Goal: Task Accomplishment & Management: Use online tool/utility

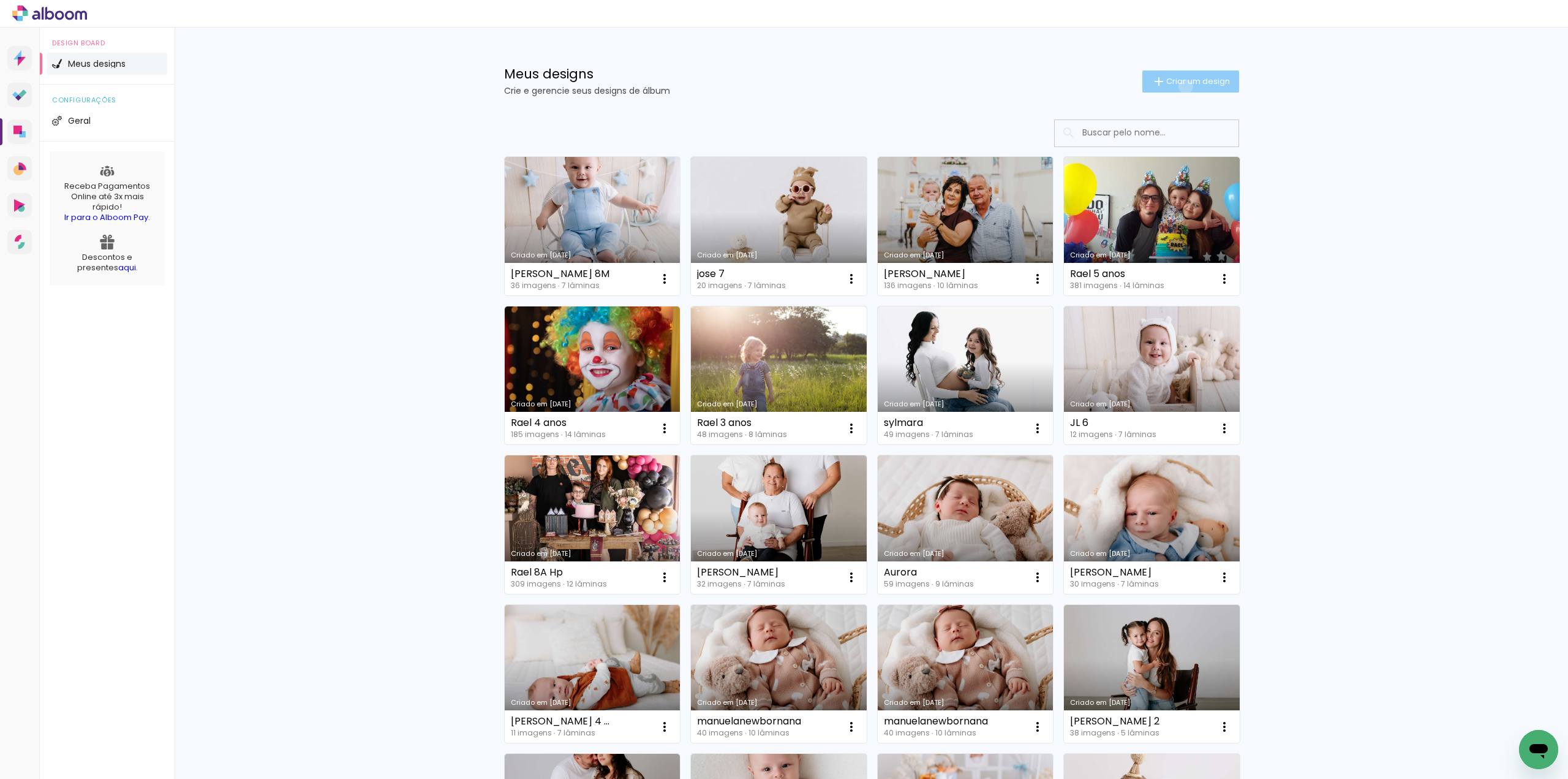
click at [1178, 85] on span "Criar um design" at bounding box center [1197, 81] width 64 height 8
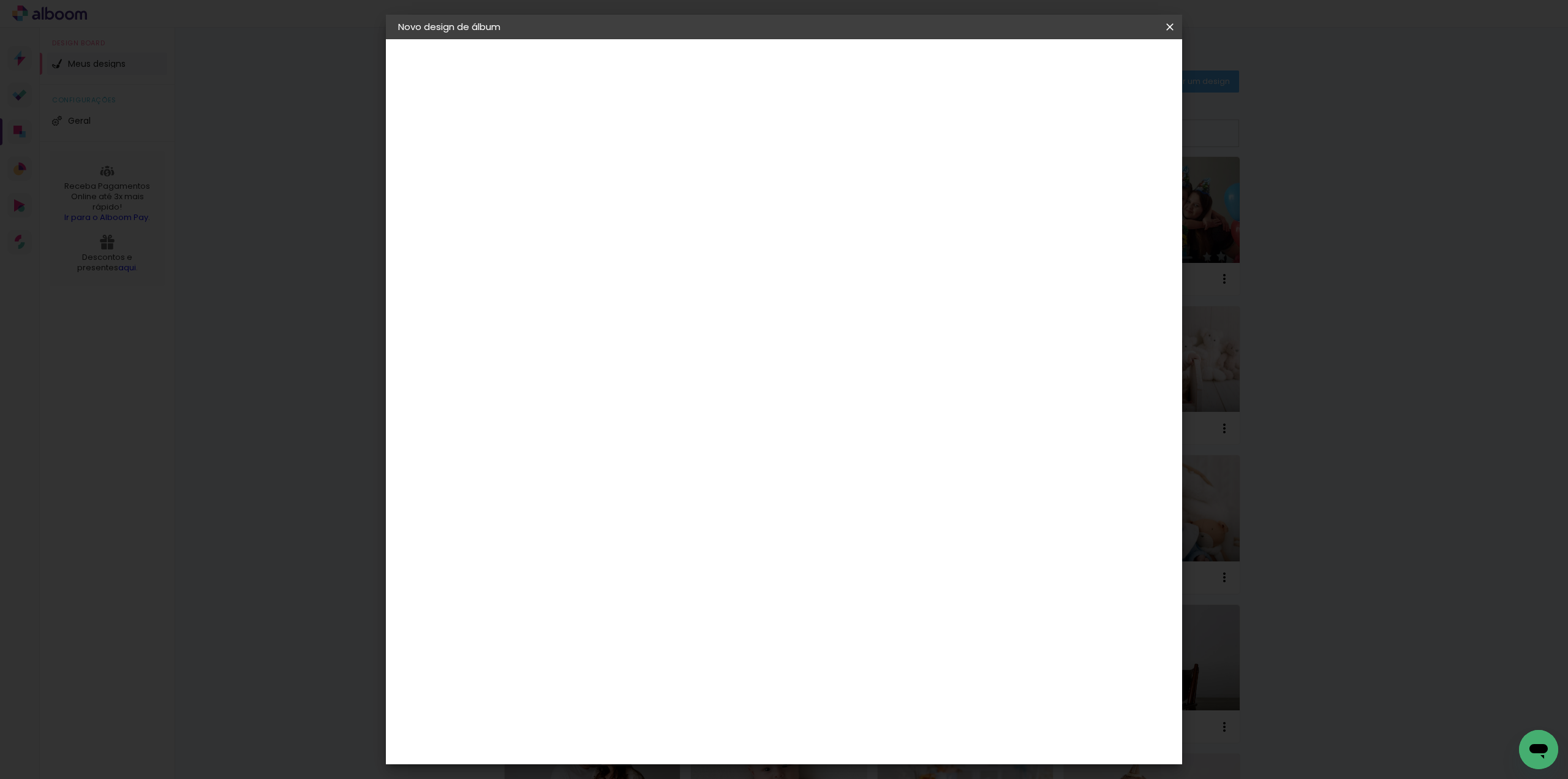
click at [598, 166] on input at bounding box center [598, 165] width 0 height 19
type input "Manuela 4 meses"
type paper-input "Manuela 4 meses"
click at [0, 0] on slot "Avançar" at bounding box center [0, 0] width 0 height 0
click at [691, 231] on input at bounding box center [629, 232] width 124 height 15
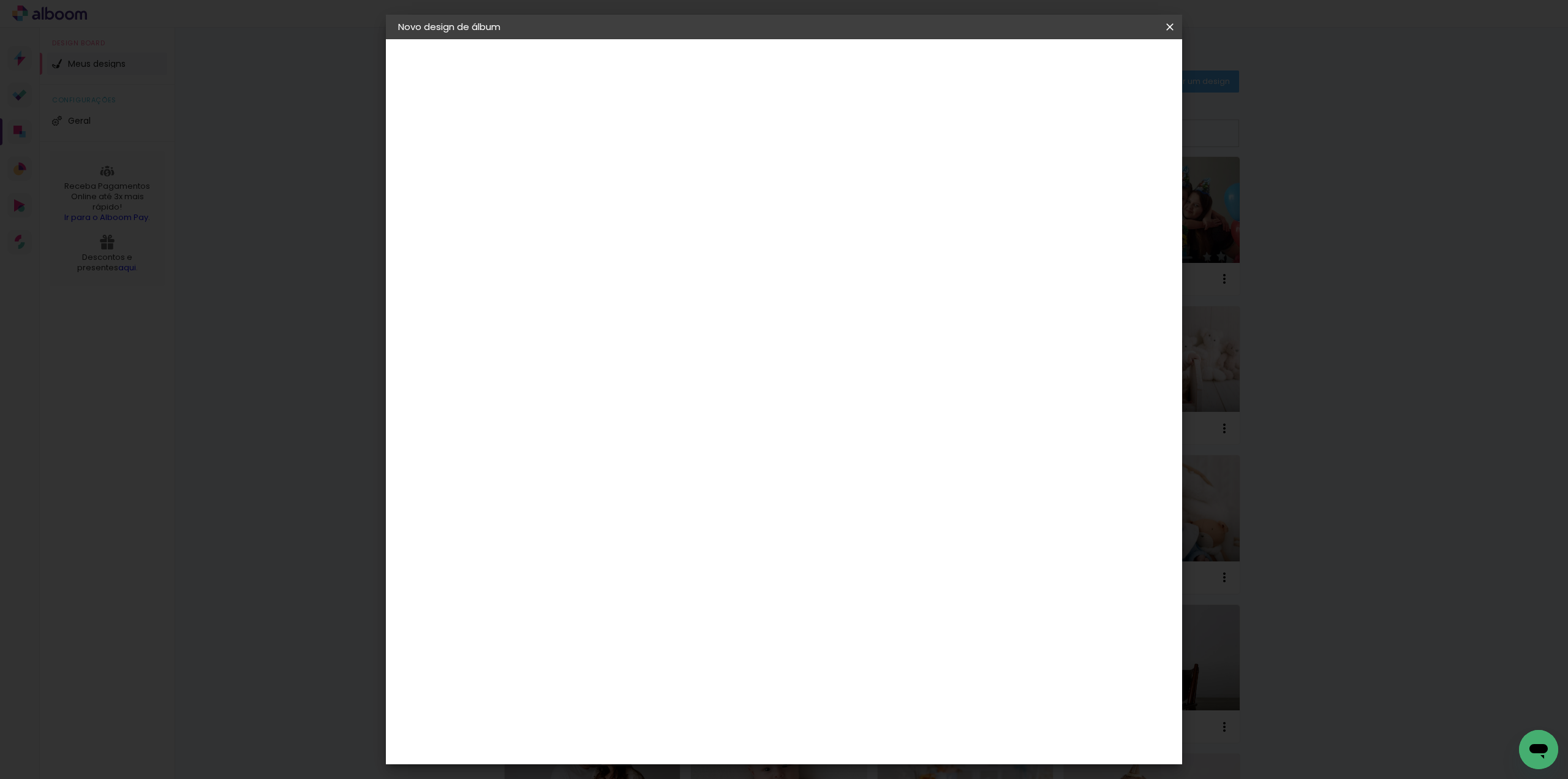
type input "red"
type paper-input "red"
click at [671, 280] on paper-item "RedLab" at bounding box center [617, 277] width 108 height 27
click at [813, 52] on header "Fornecedor Escolha um fornecedor ou avance com o tamanho livre. Voltar Avançar" at bounding box center [679, 81] width 268 height 82
click at [0, 0] on slot "Avançar" at bounding box center [0, 0] width 0 height 0
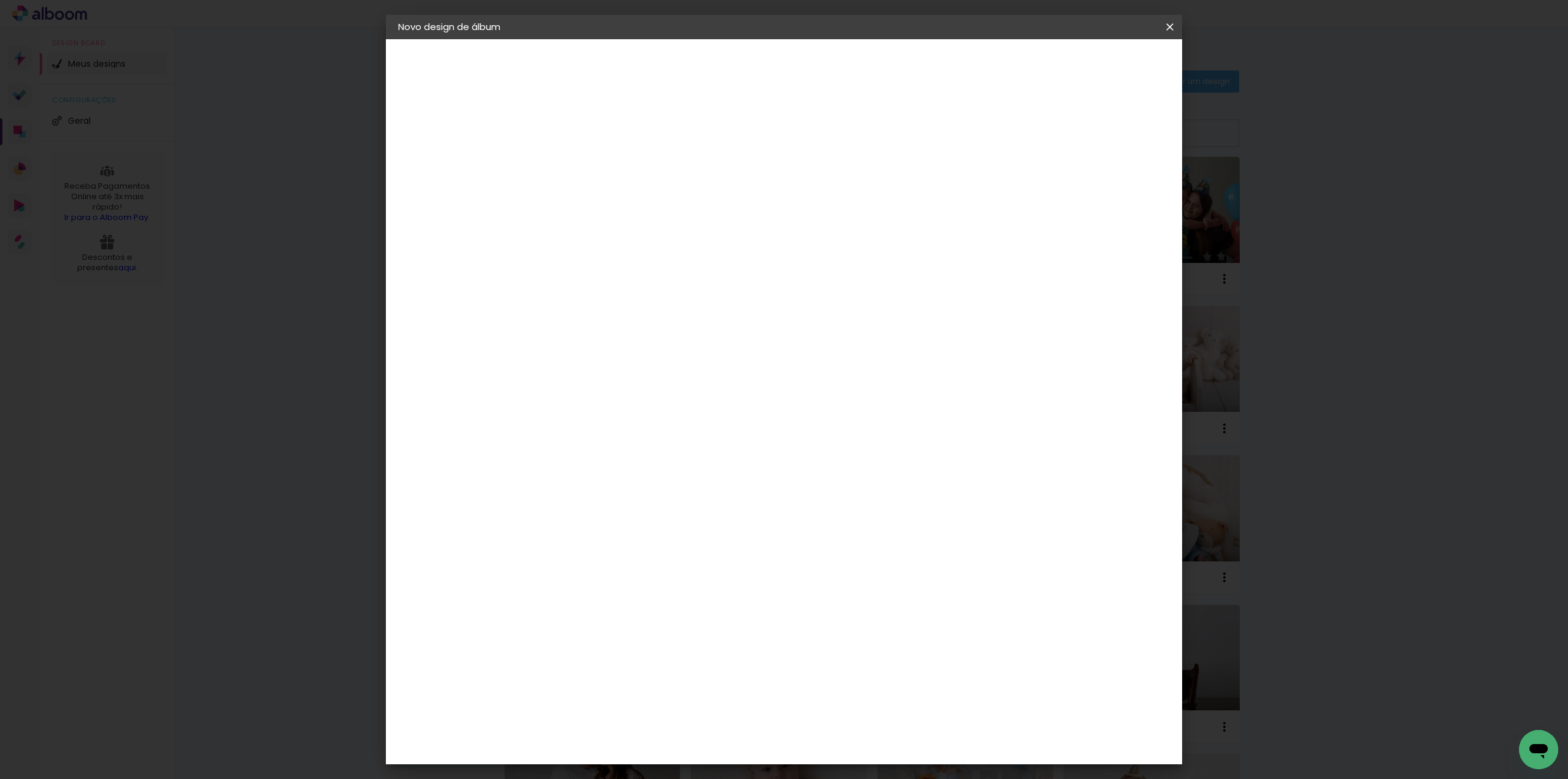
click at [681, 551] on span "25 × 25" at bounding box center [652, 567] width 57 height 32
click at [798, 61] on paper-button "Avançar" at bounding box center [767, 65] width 60 height 21
click at [1092, 64] on span "Iniciar design" at bounding box center [1065, 65] width 56 height 9
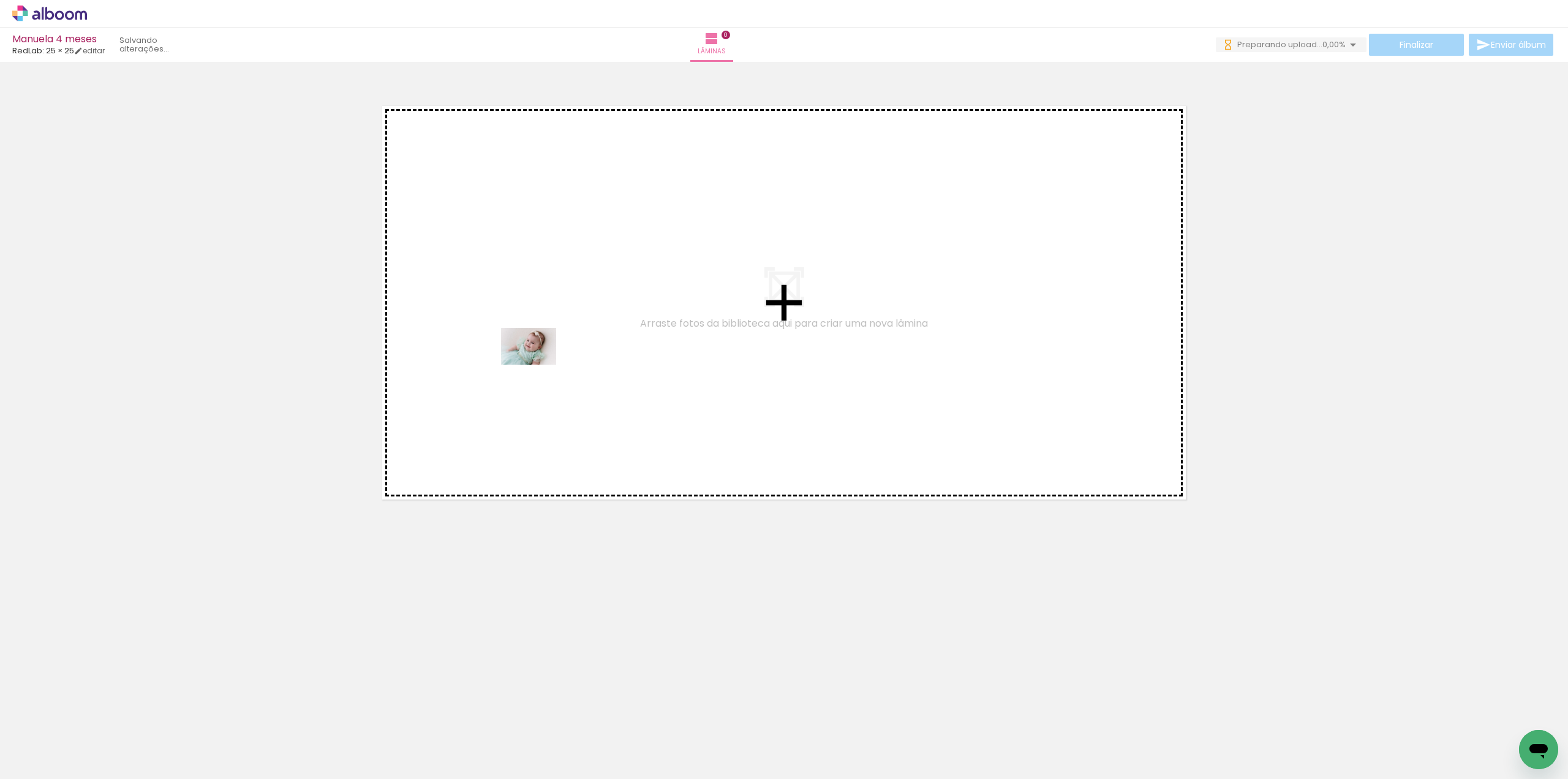
drag, startPoint x: 136, startPoint y: 752, endPoint x: 187, endPoint y: 688, distance: 81.8
click at [538, 365] on quentale-workspace at bounding box center [784, 389] width 1568 height 779
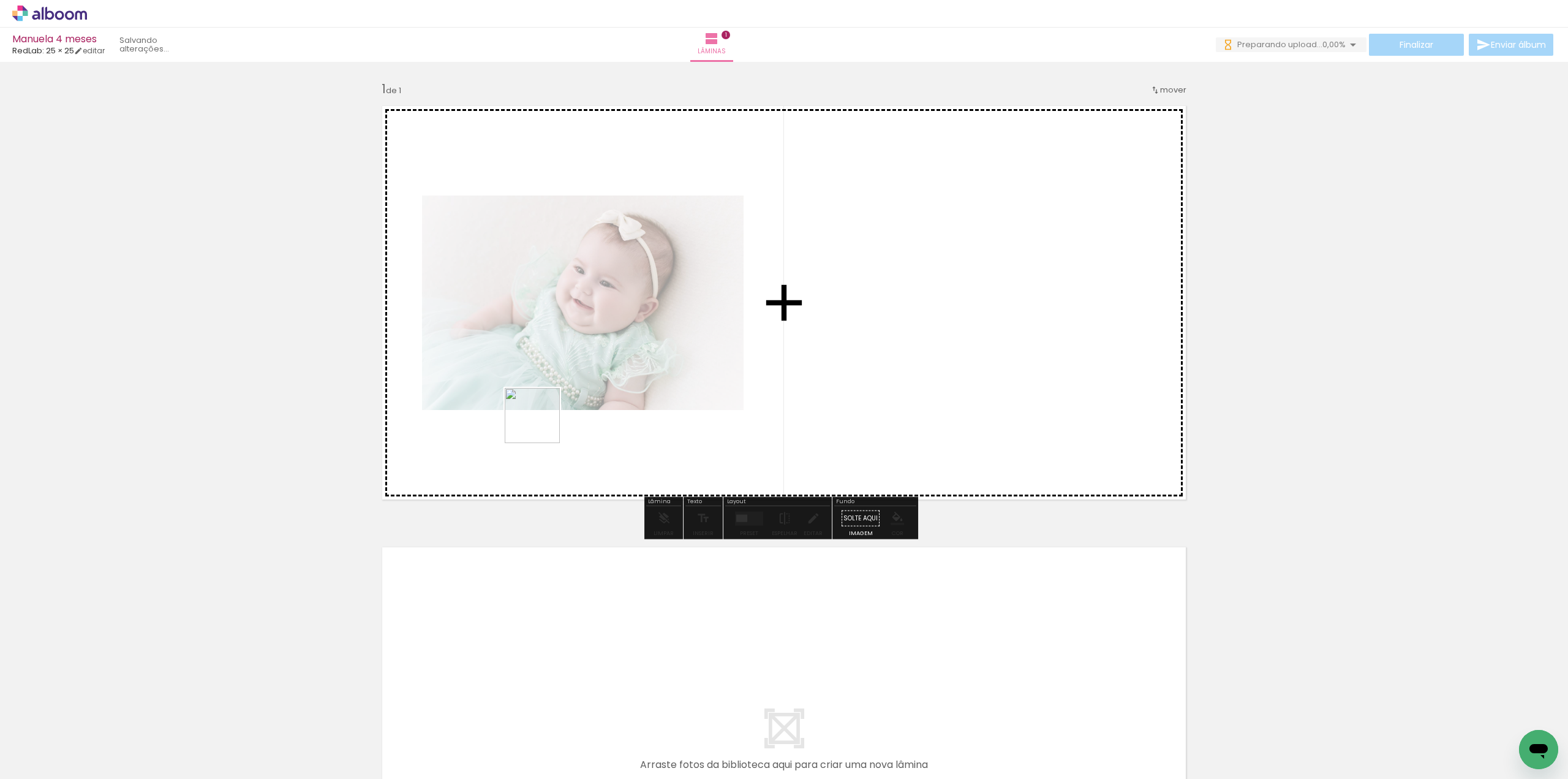
drag, startPoint x: 208, startPoint y: 741, endPoint x: 554, endPoint y: 416, distance: 474.7
click at [554, 416] on quentale-workspace at bounding box center [784, 389] width 1568 height 779
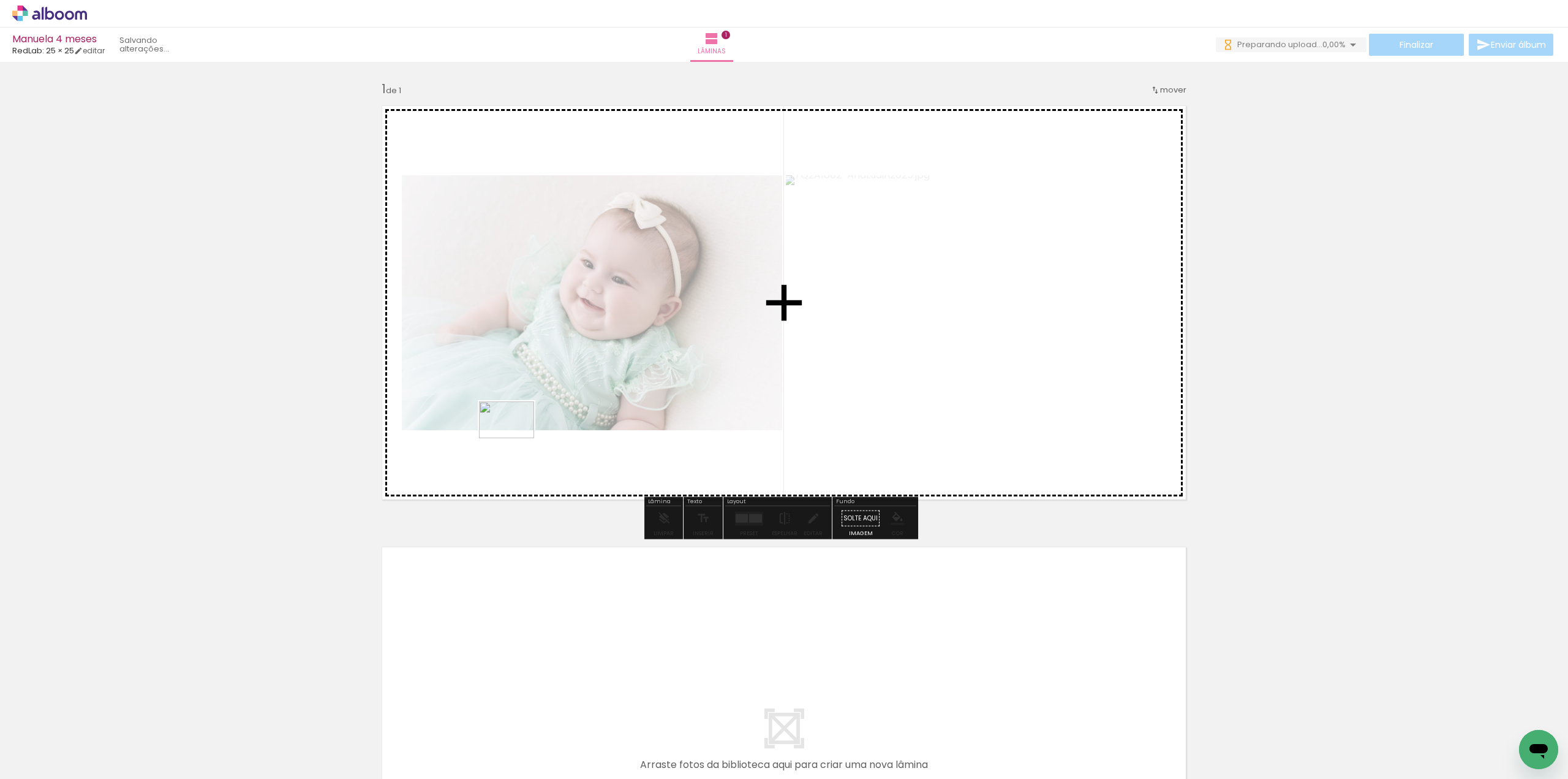
drag, startPoint x: 270, startPoint y: 732, endPoint x: 412, endPoint y: 749, distance: 143.0
click at [516, 436] on quentale-workspace at bounding box center [784, 389] width 1568 height 779
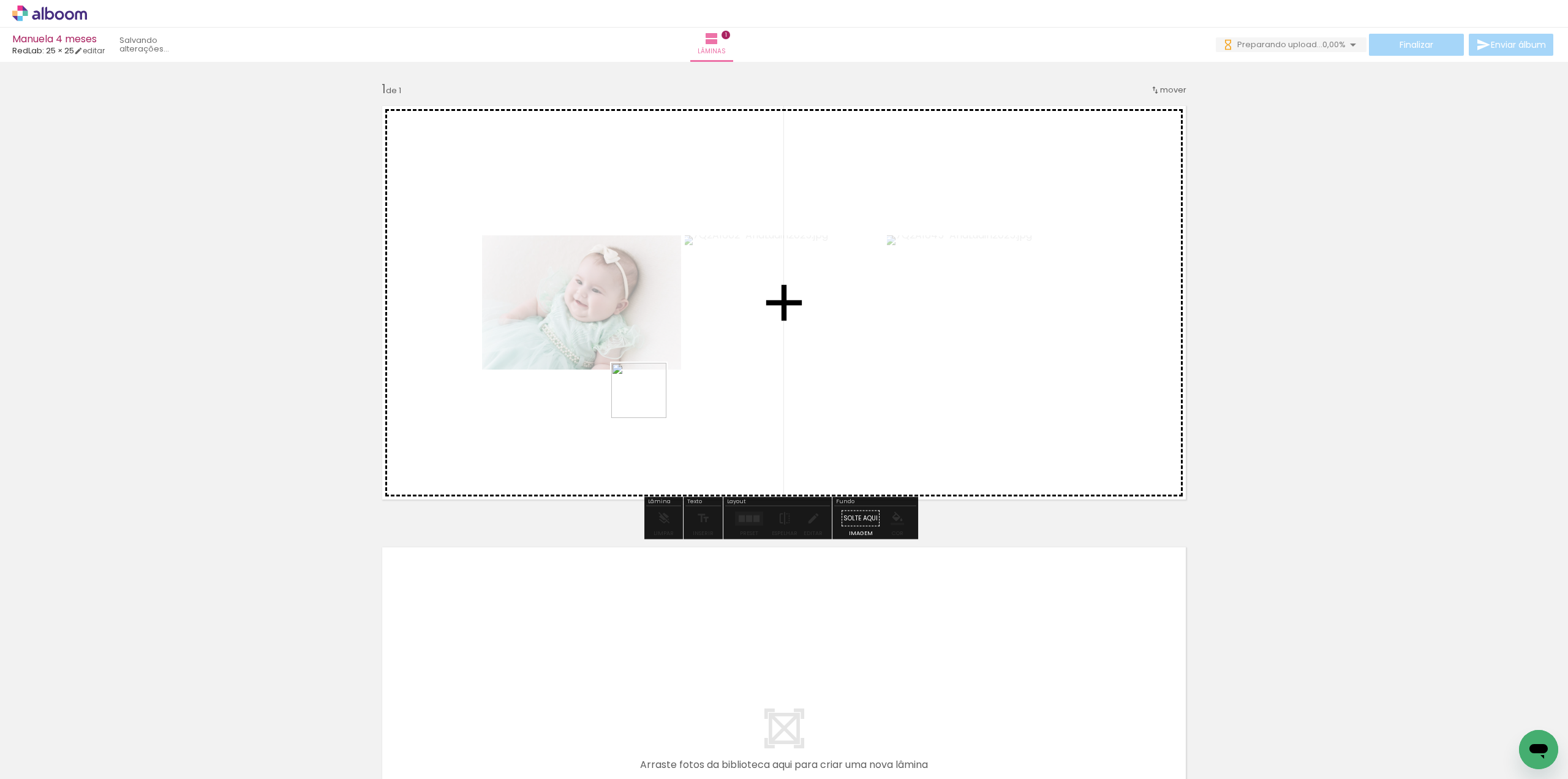
drag, startPoint x: 337, startPoint y: 741, endPoint x: 805, endPoint y: 404, distance: 576.7
click at [671, 370] on quentale-workspace at bounding box center [784, 389] width 1568 height 779
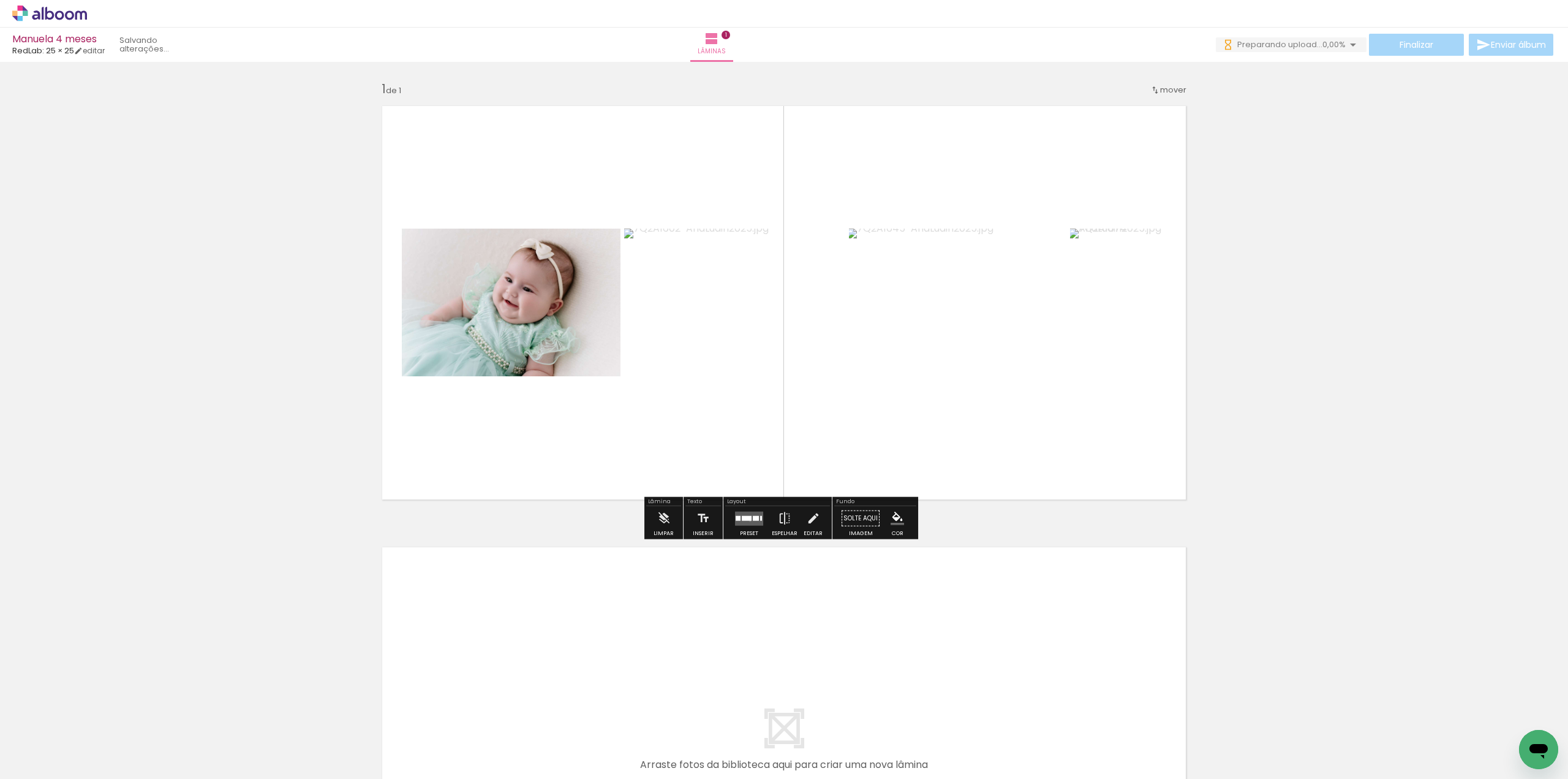
click at [747, 521] on quentale-layouter at bounding box center [749, 518] width 28 height 14
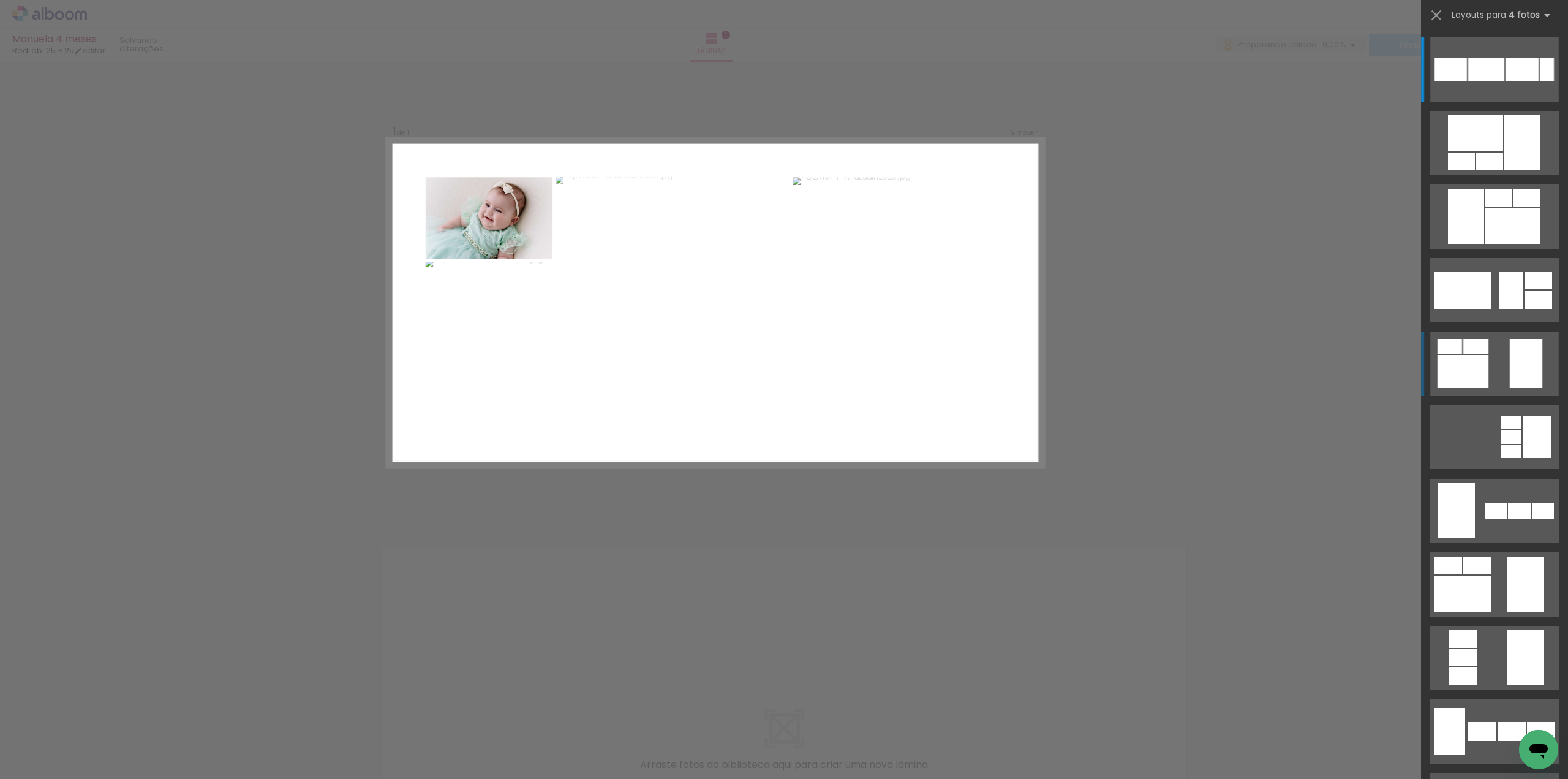
click at [1542, 102] on quentale-layouter at bounding box center [1494, 69] width 129 height 64
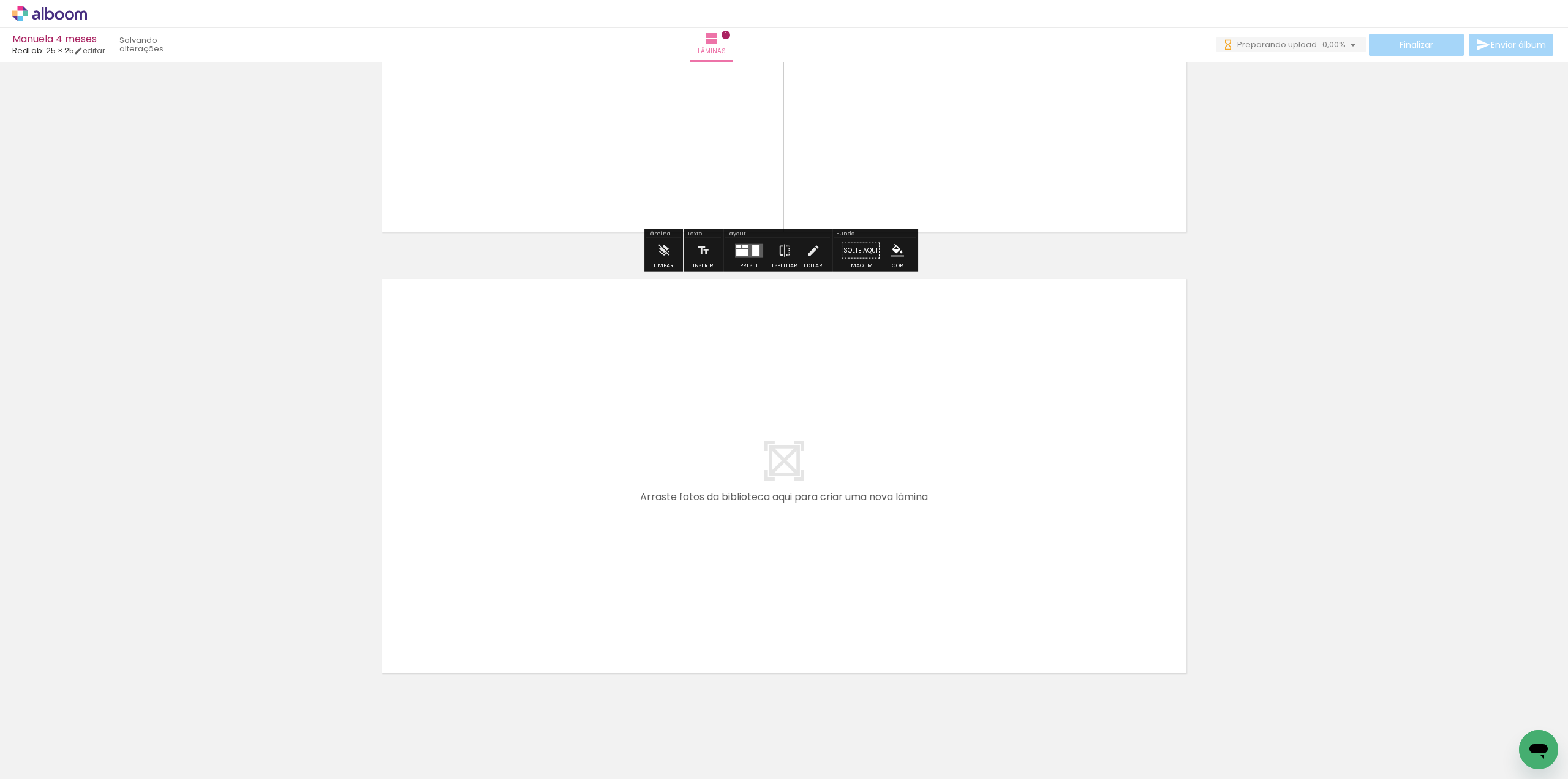
scroll to position [289, 0]
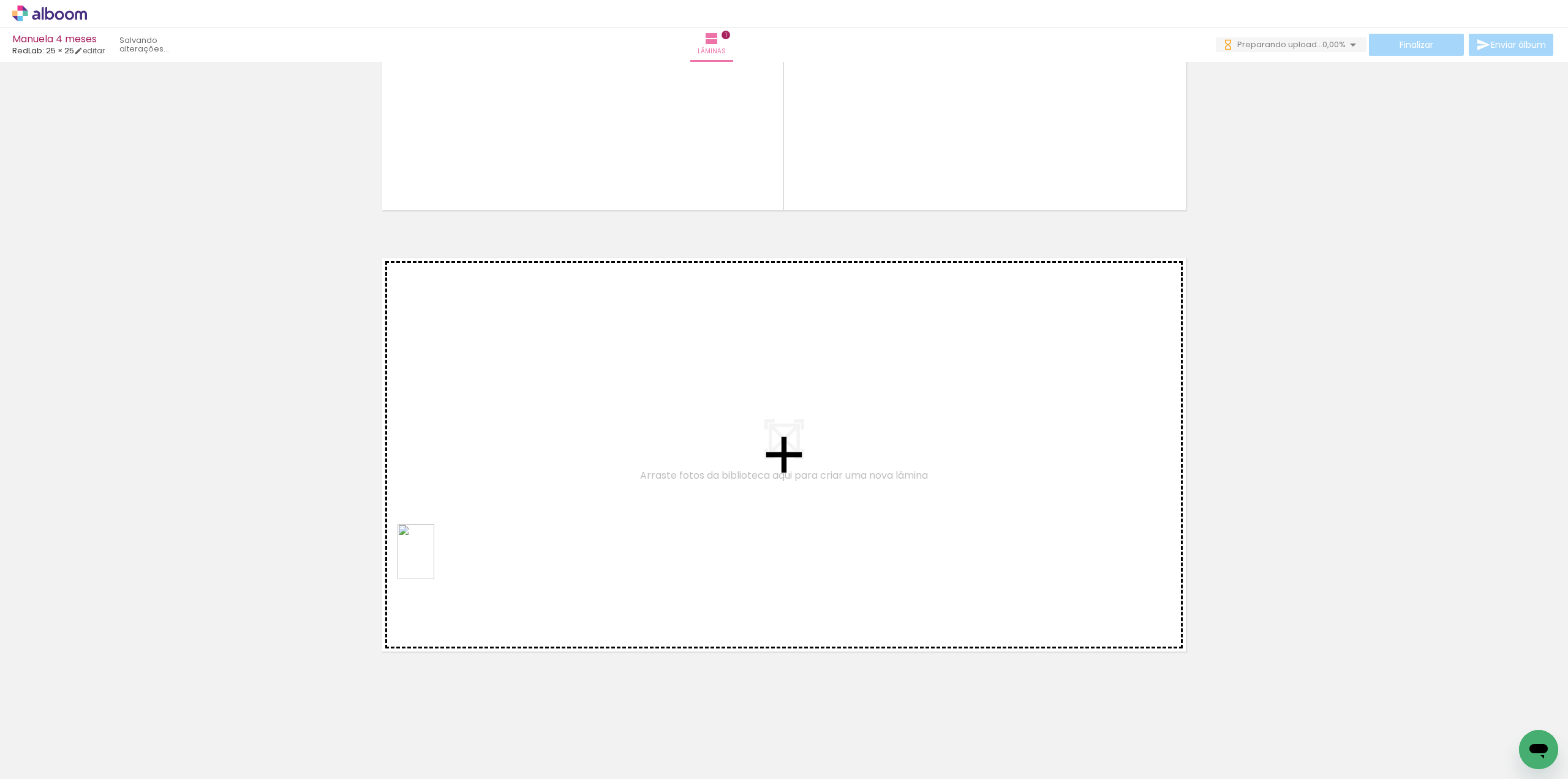
drag, startPoint x: 400, startPoint y: 738, endPoint x: 434, endPoint y: 561, distance: 180.2
click at [434, 561] on quentale-workspace at bounding box center [784, 389] width 1568 height 779
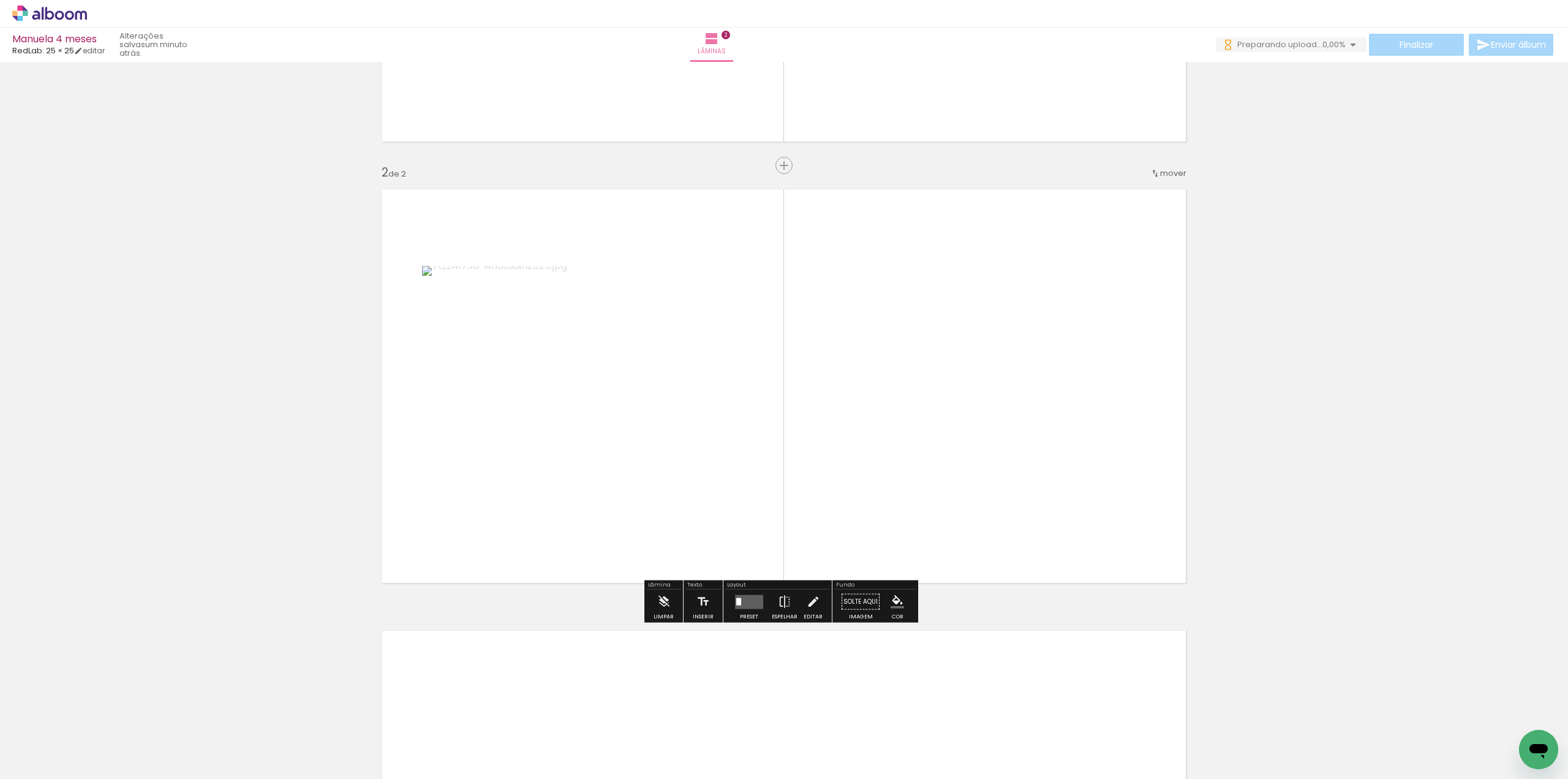
scroll to position [361, 0]
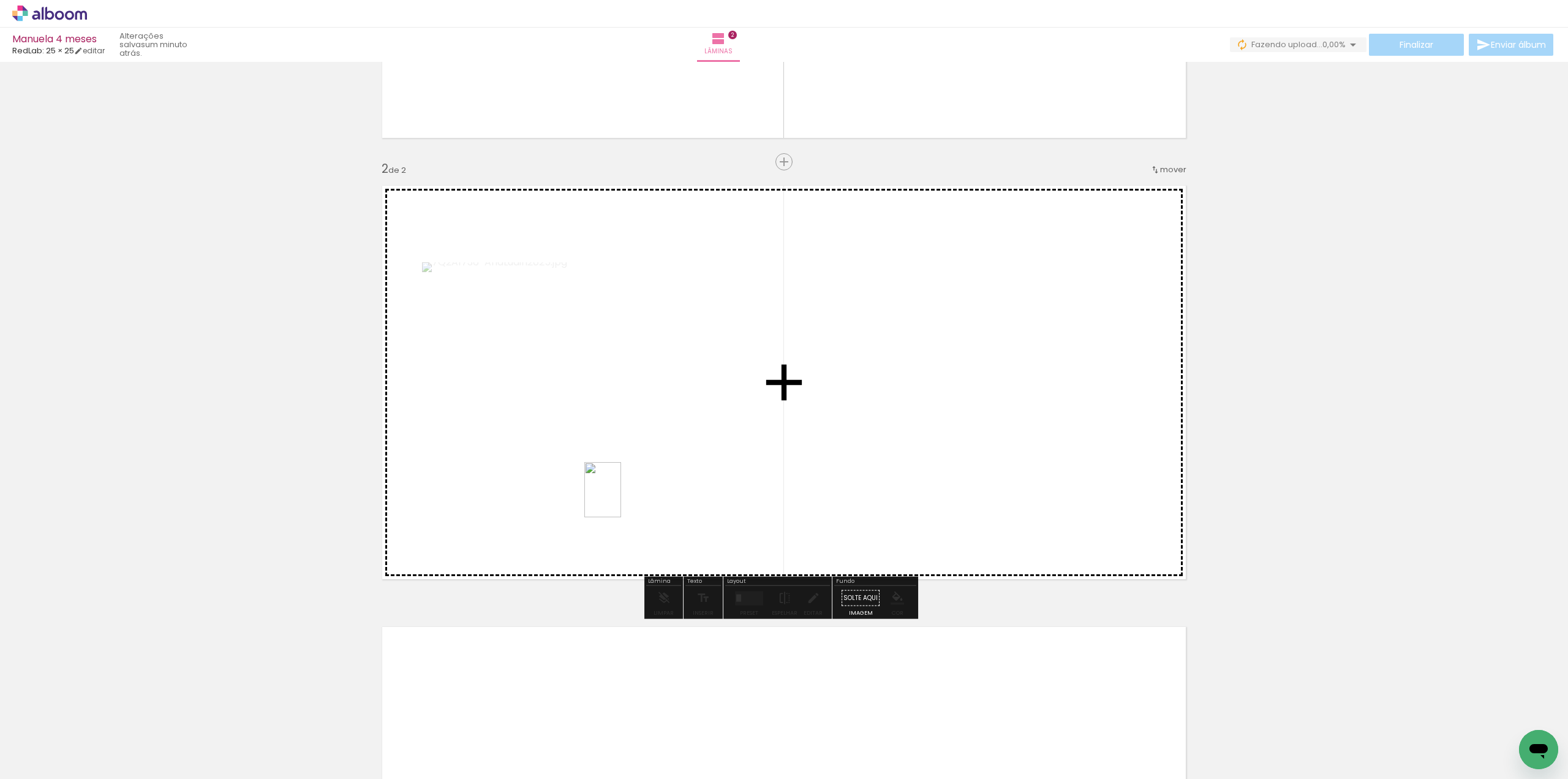
drag, startPoint x: 479, startPoint y: 754, endPoint x: 627, endPoint y: 503, distance: 291.4
click at [630, 489] on quentale-workspace at bounding box center [784, 389] width 1568 height 779
drag, startPoint x: 554, startPoint y: 754, endPoint x: 928, endPoint y: 471, distance: 469.0
click at [928, 471] on quentale-workspace at bounding box center [784, 389] width 1568 height 779
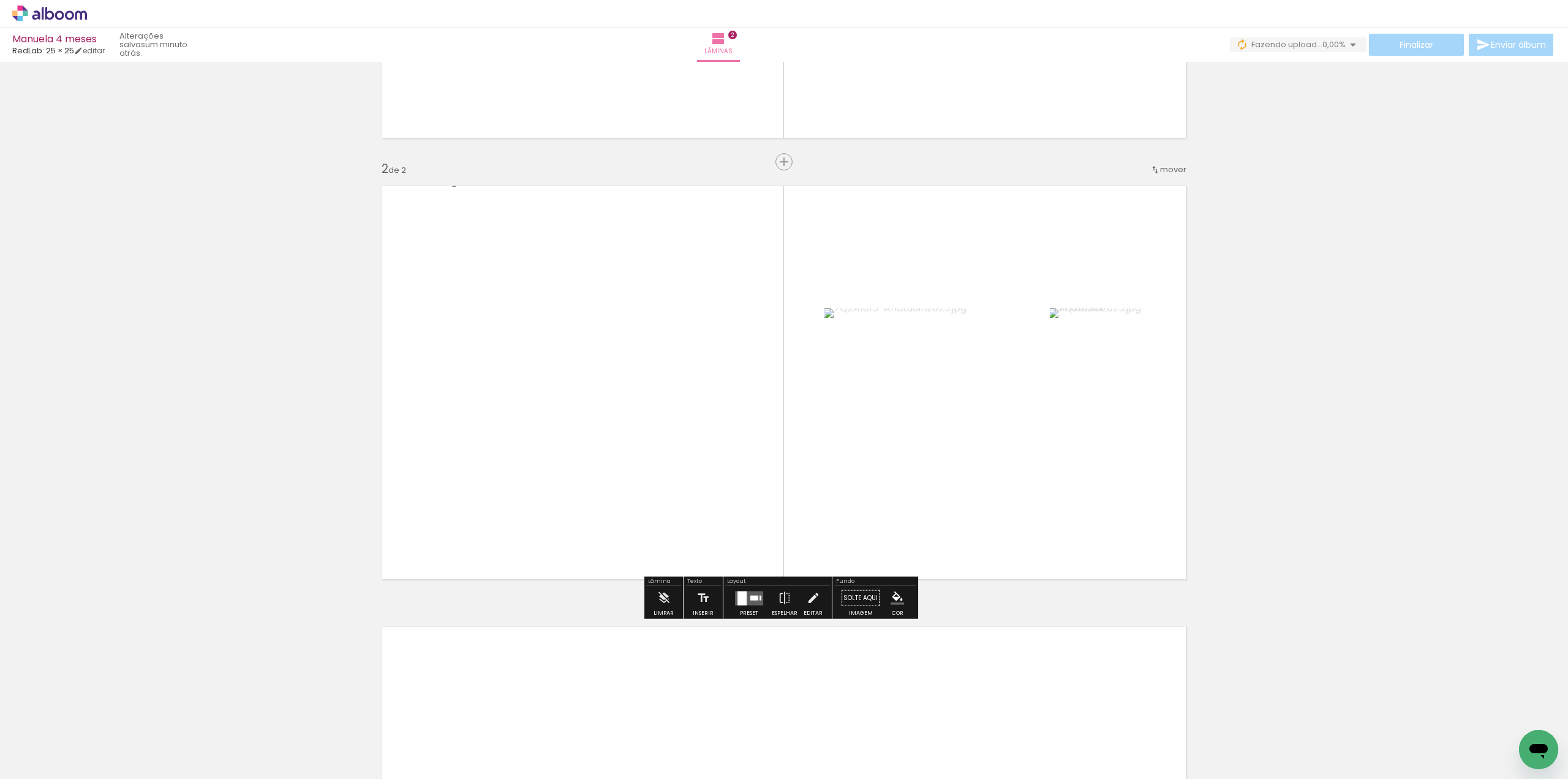
click at [741, 595] on div at bounding box center [742, 598] width 9 height 14
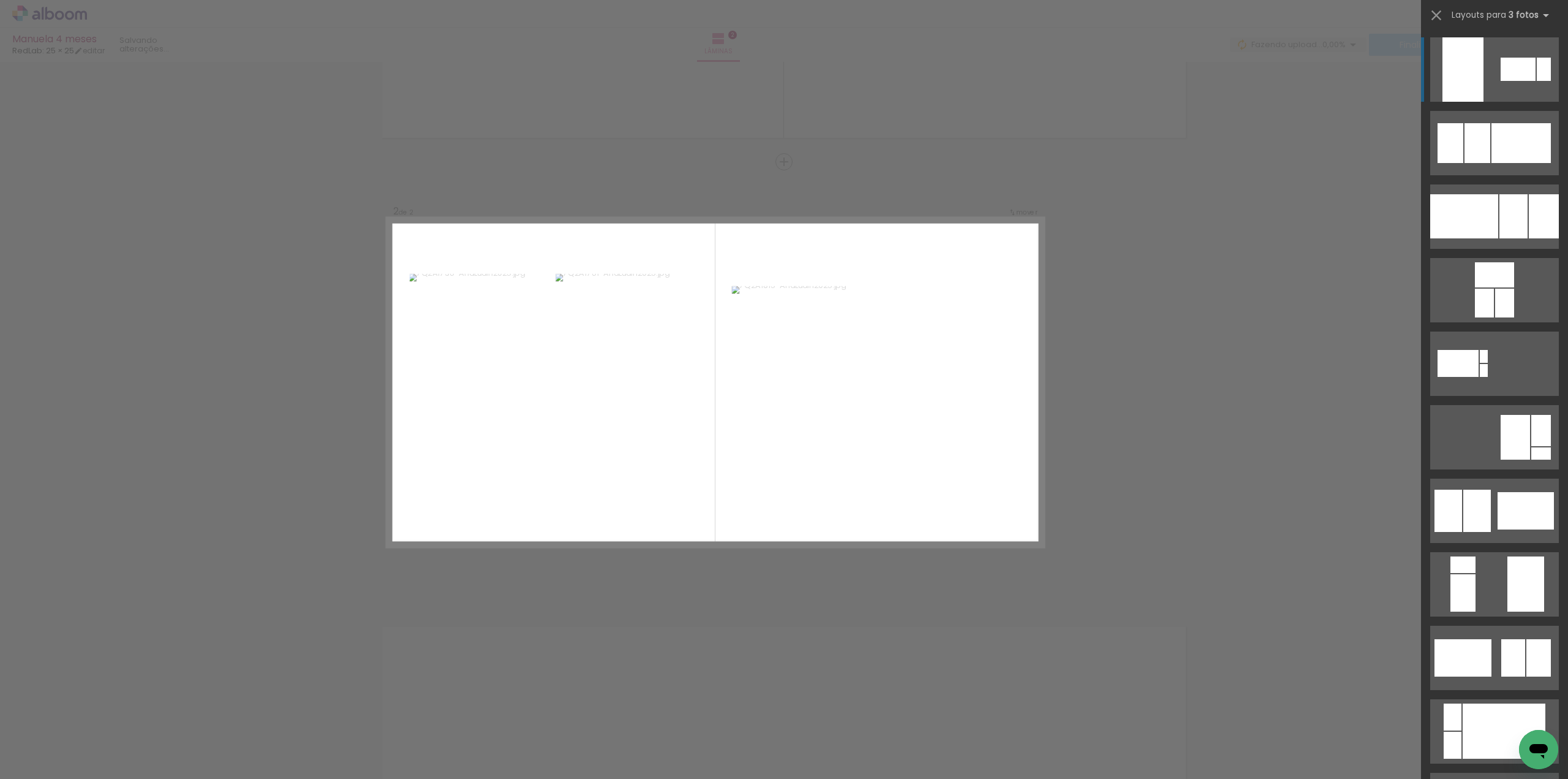
click at [851, 627] on div "Confirmar Cancelar" at bounding box center [784, 377] width 1568 height 1353
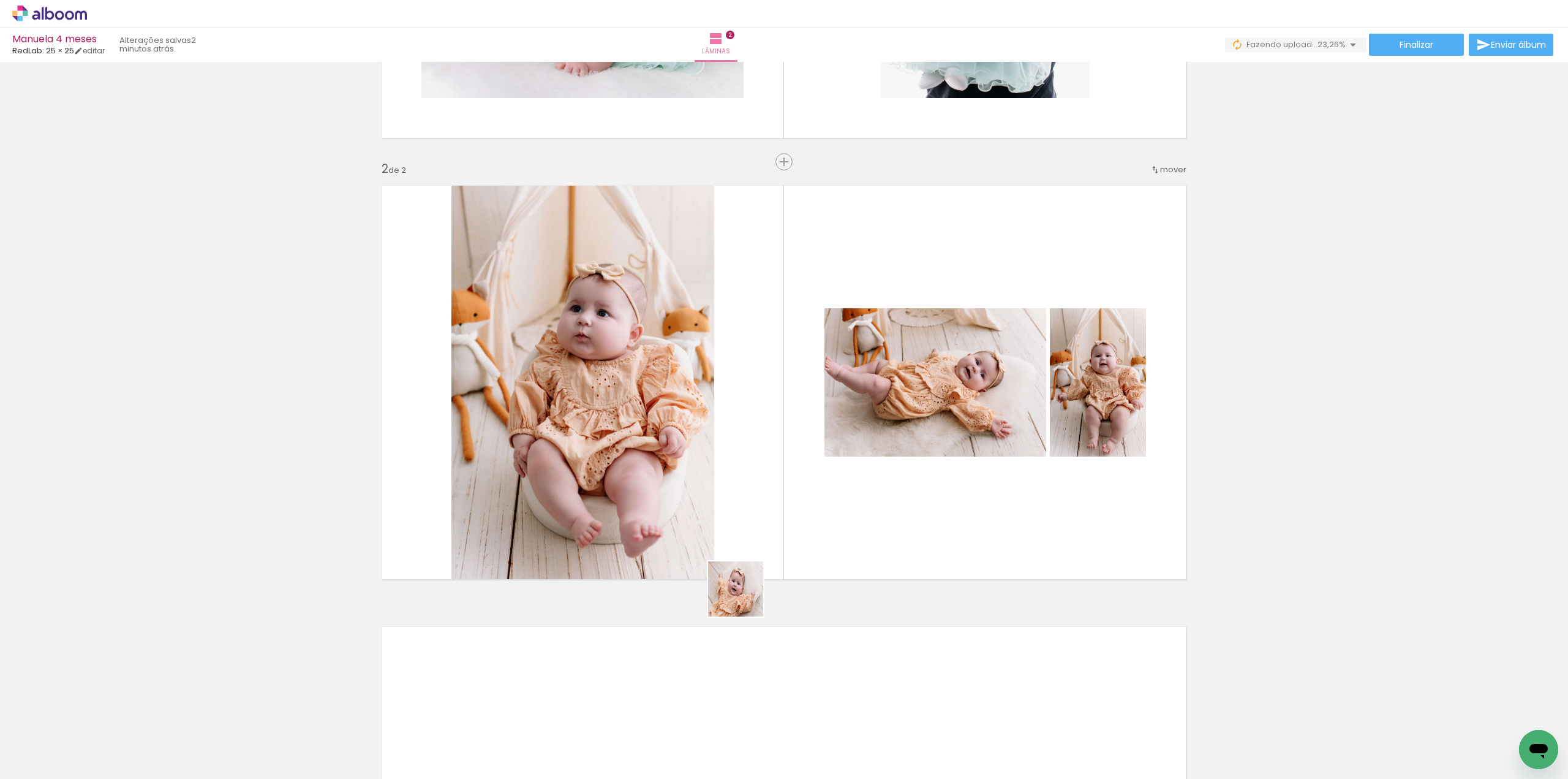
drag, startPoint x: 745, startPoint y: 598, endPoint x: 830, endPoint y: 488, distance: 139.0
click at [830, 488] on quentale-workspace at bounding box center [784, 389] width 1568 height 779
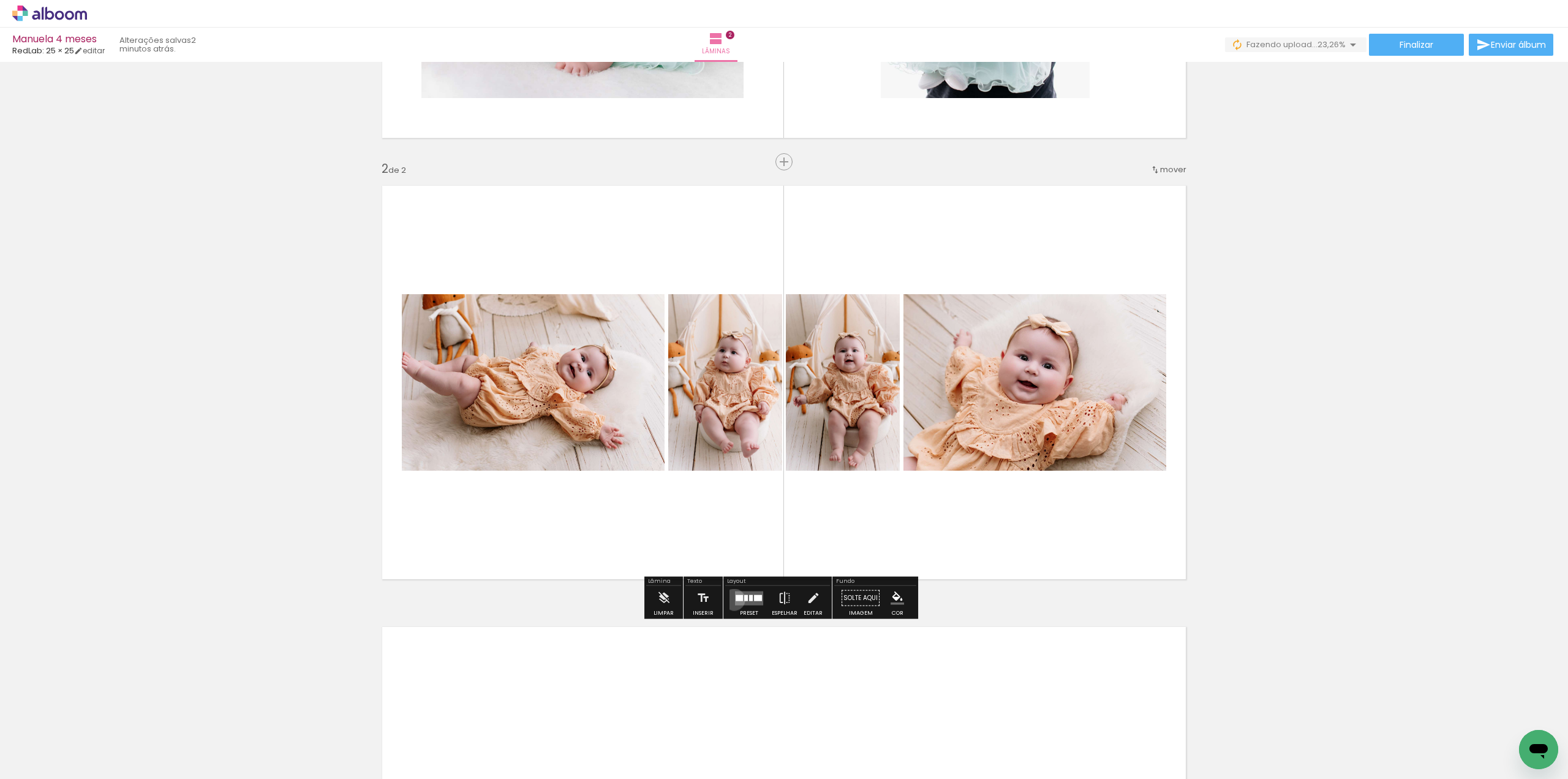
click at [735, 598] on quentale-layouter at bounding box center [749, 598] width 28 height 14
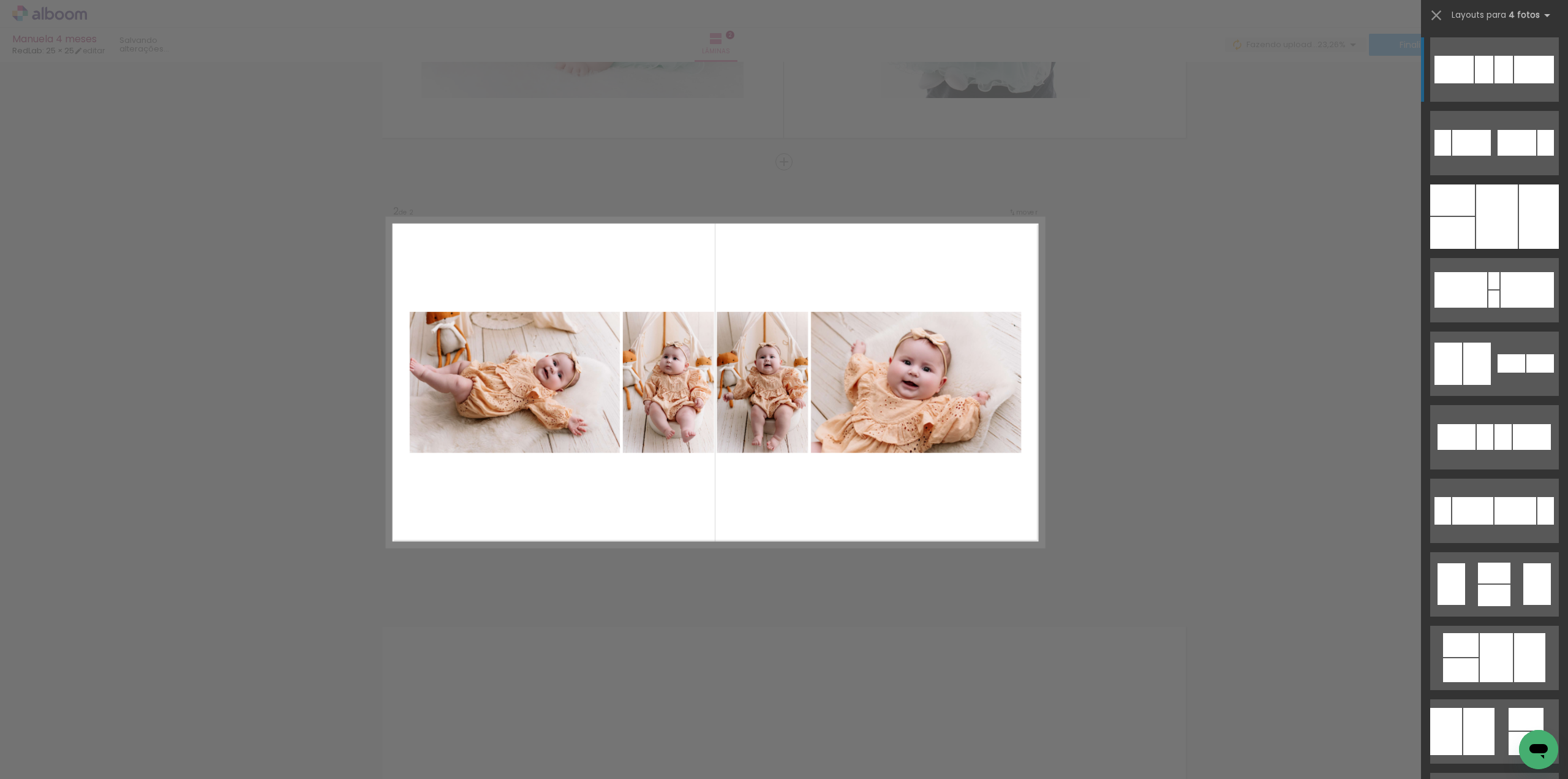
click at [734, 616] on div "Confirmar Cancelar" at bounding box center [784, 377] width 1568 height 1353
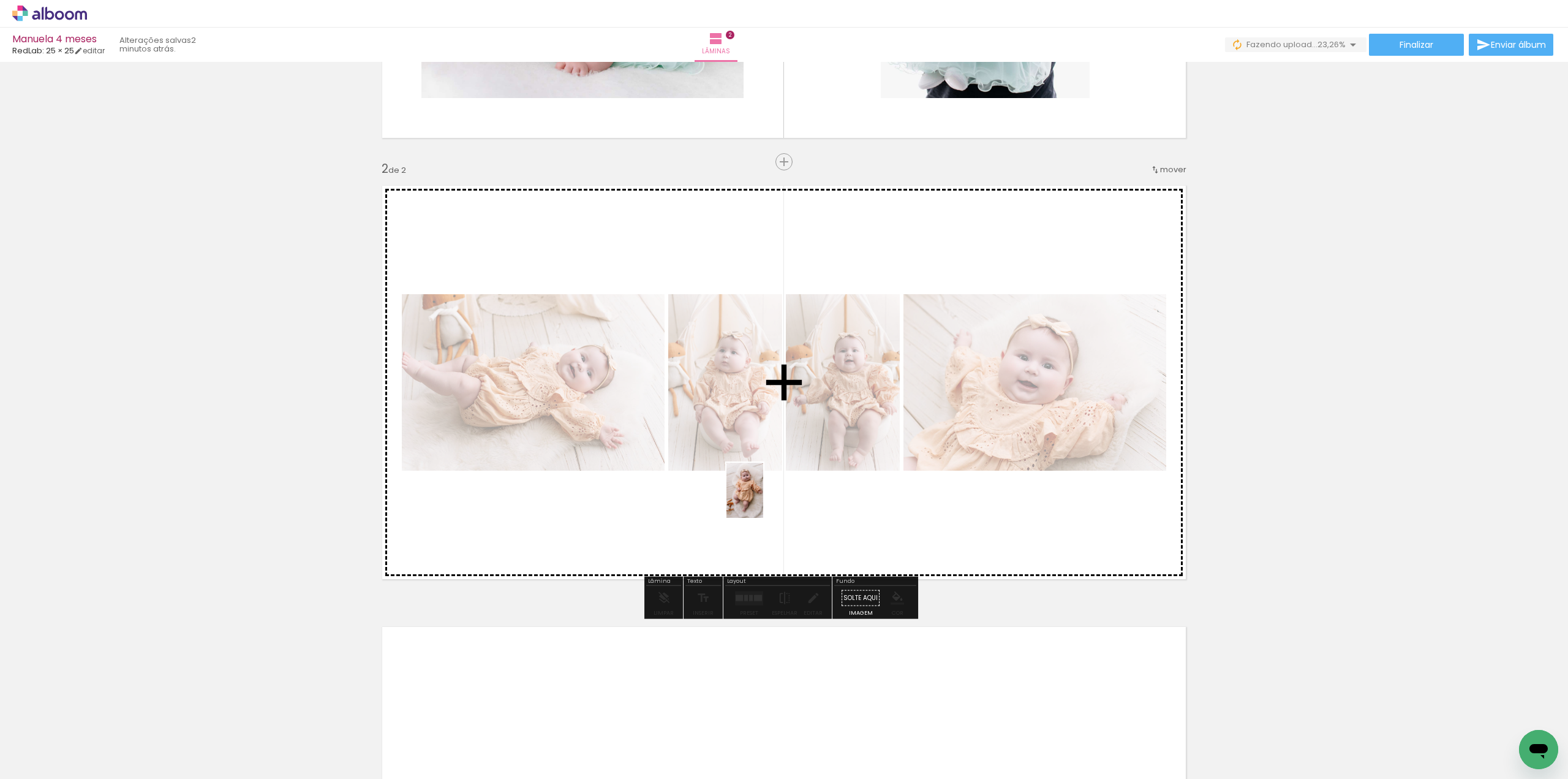
drag, startPoint x: 682, startPoint y: 727, endPoint x: 763, endPoint y: 498, distance: 242.9
click at [763, 498] on quentale-workspace at bounding box center [784, 389] width 1568 height 779
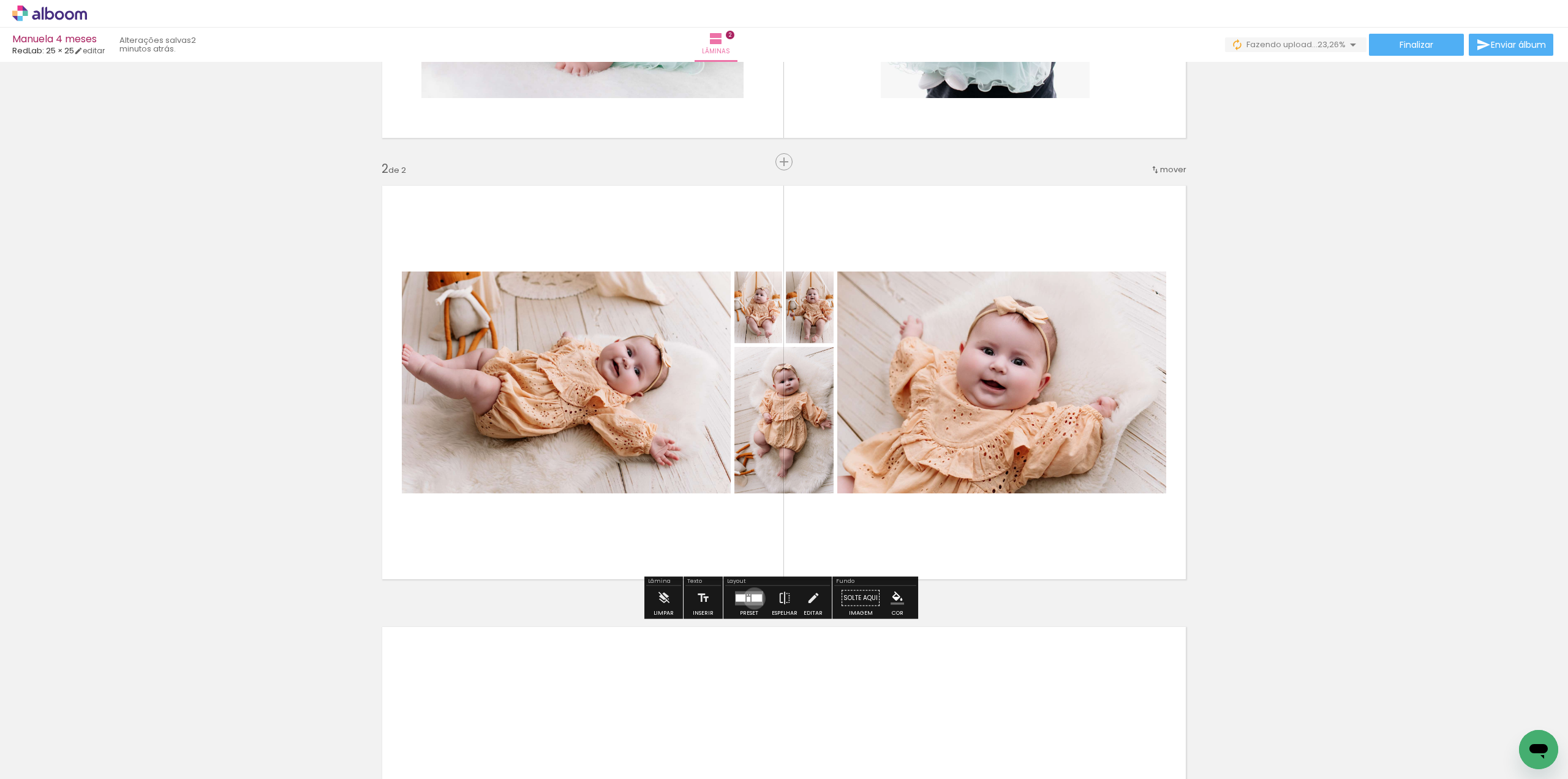
click at [752, 597] on div at bounding box center [757, 597] width 11 height 7
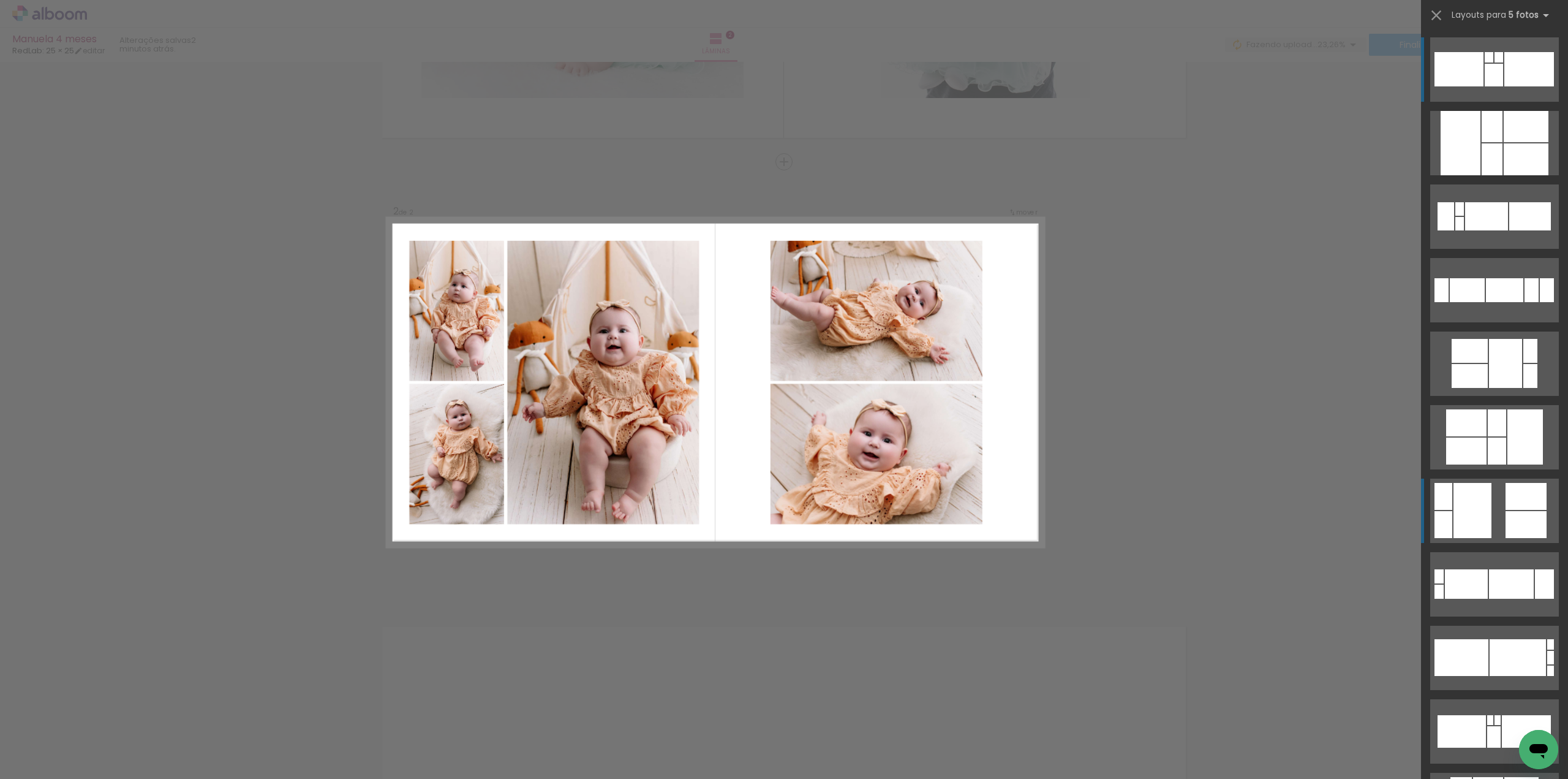
click at [1522, 87] on div at bounding box center [1529, 68] width 50 height 34
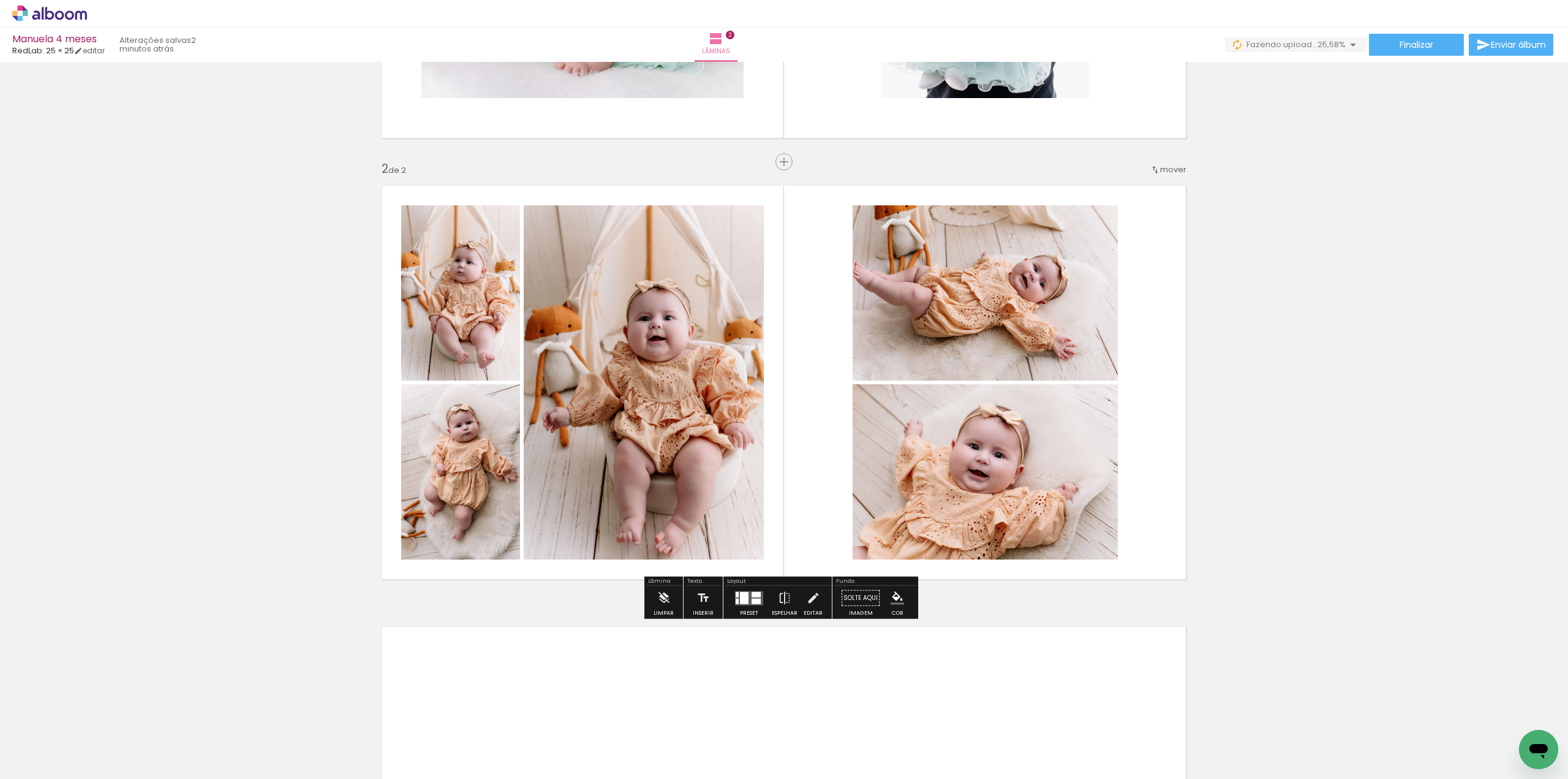
scroll to position [422, 0]
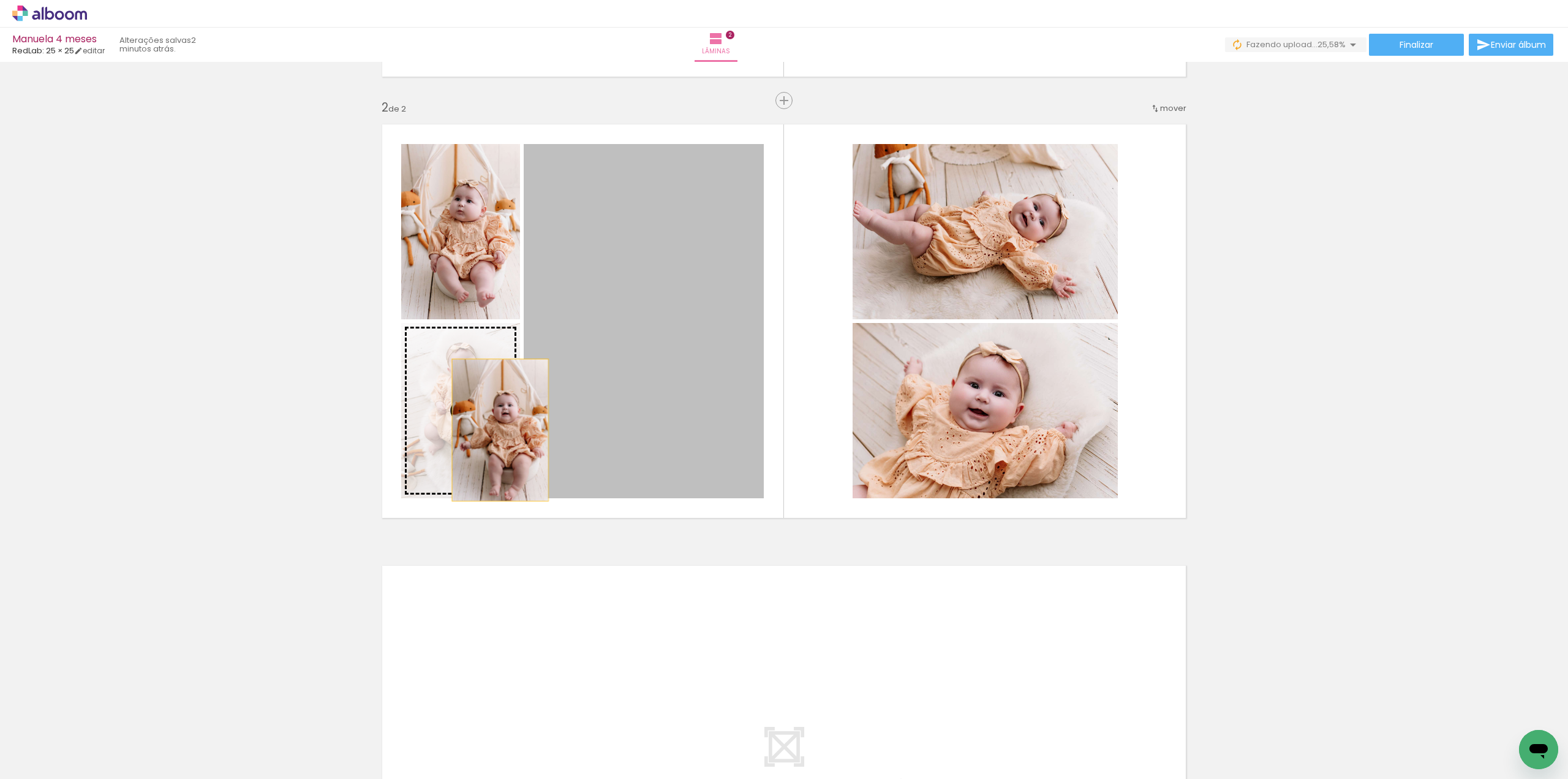
drag, startPoint x: 618, startPoint y: 406, endPoint x: 496, endPoint y: 429, distance: 124.1
click at [0, 0] on slot at bounding box center [0, 0] width 0 height 0
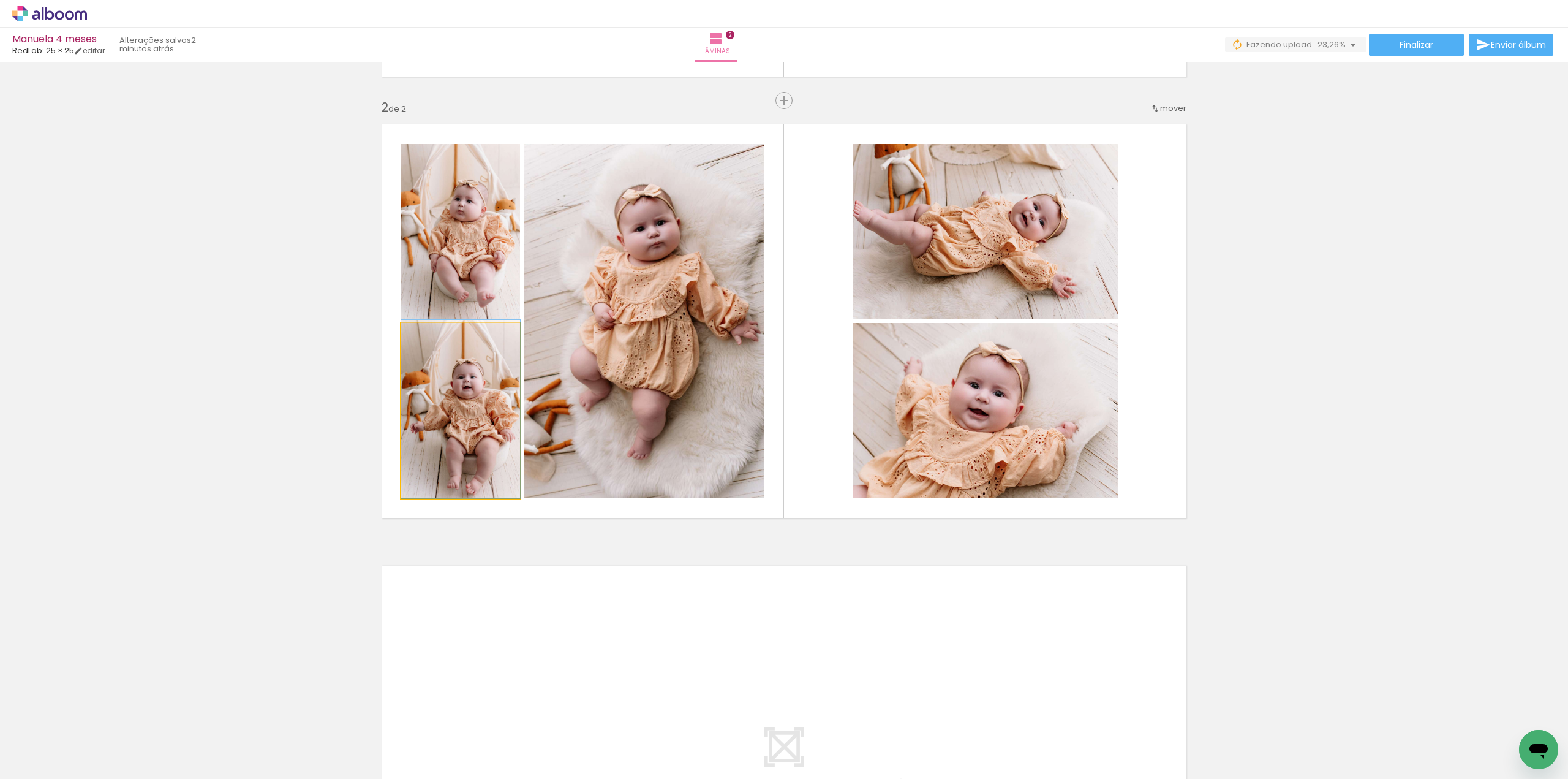
drag, startPoint x: 478, startPoint y: 393, endPoint x: 618, endPoint y: 337, distance: 150.8
click at [0, 0] on slot at bounding box center [0, 0] width 0 height 0
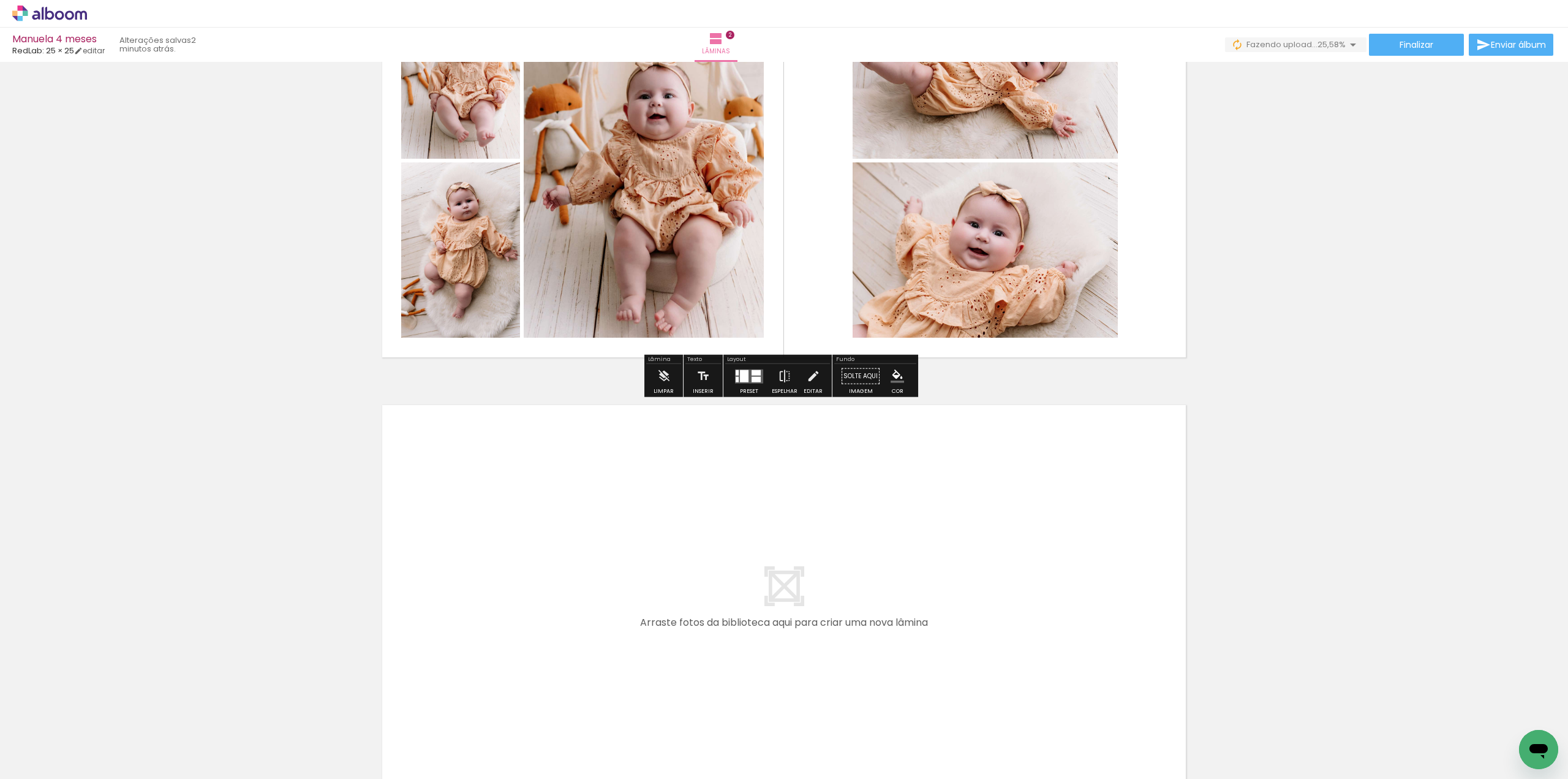
scroll to position [730, 0]
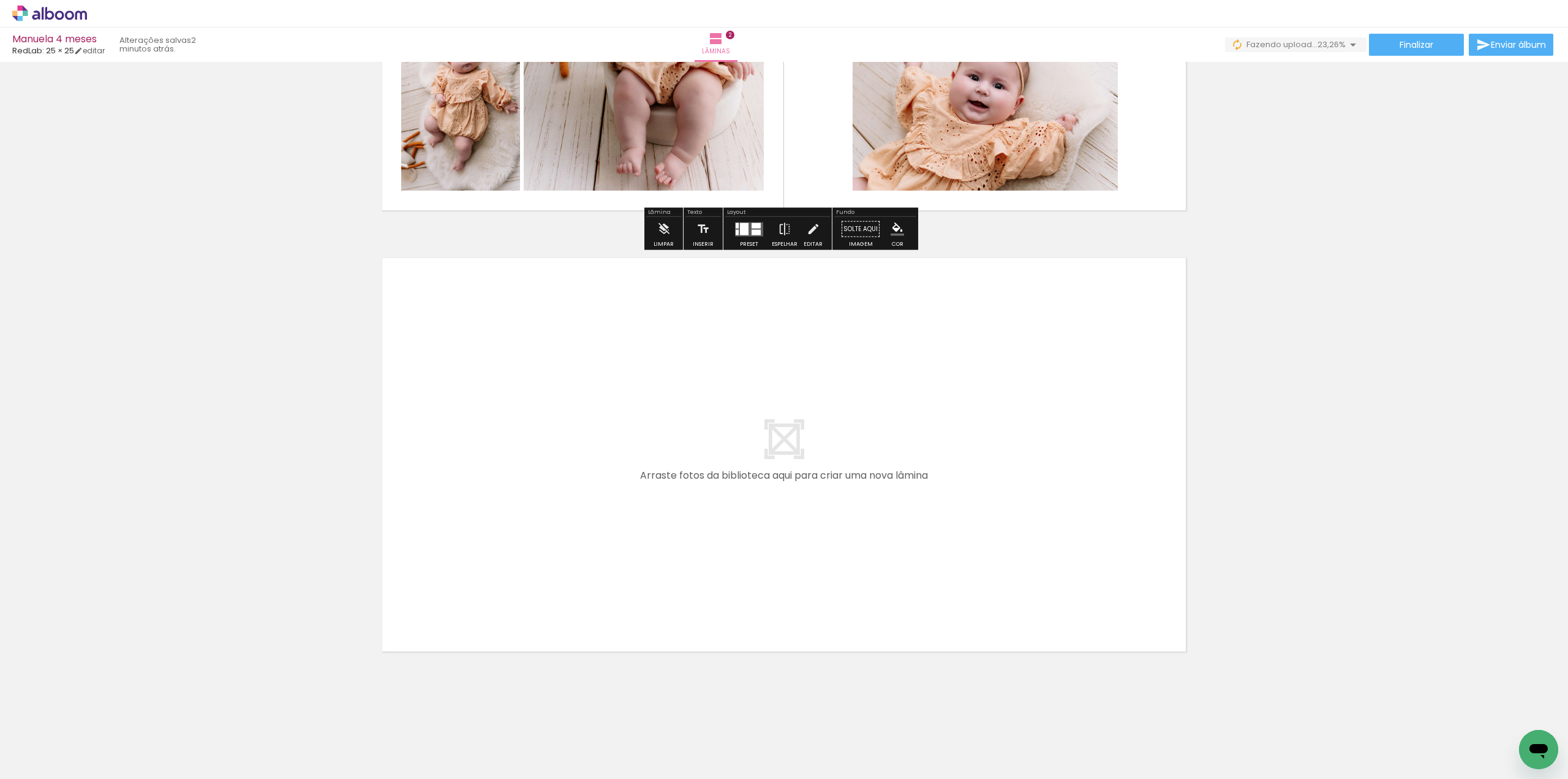
drag, startPoint x: 738, startPoint y: 730, endPoint x: 586, endPoint y: 447, distance: 321.2
click at [586, 447] on quentale-workspace at bounding box center [784, 389] width 1568 height 779
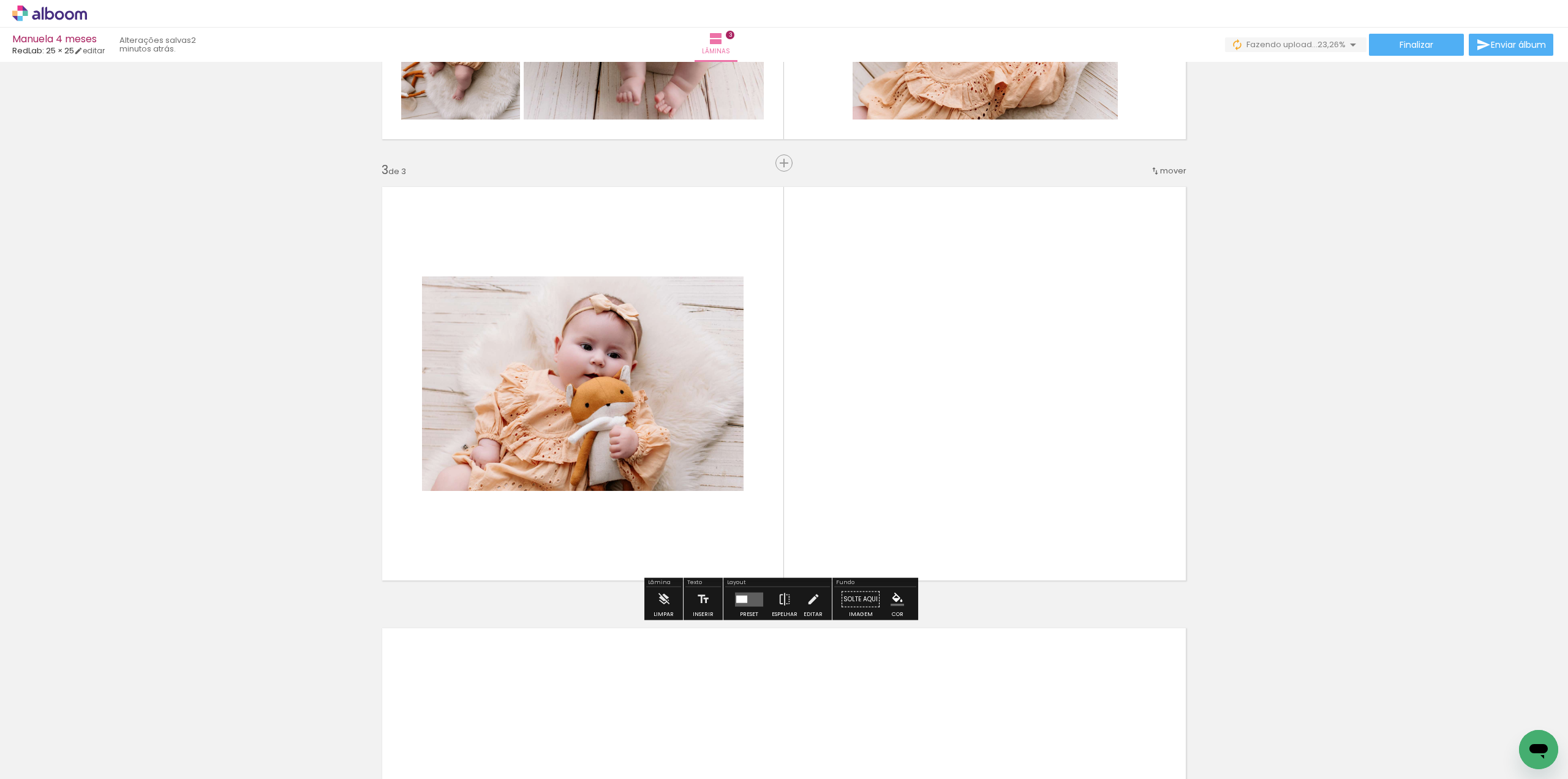
scroll to position [803, 0]
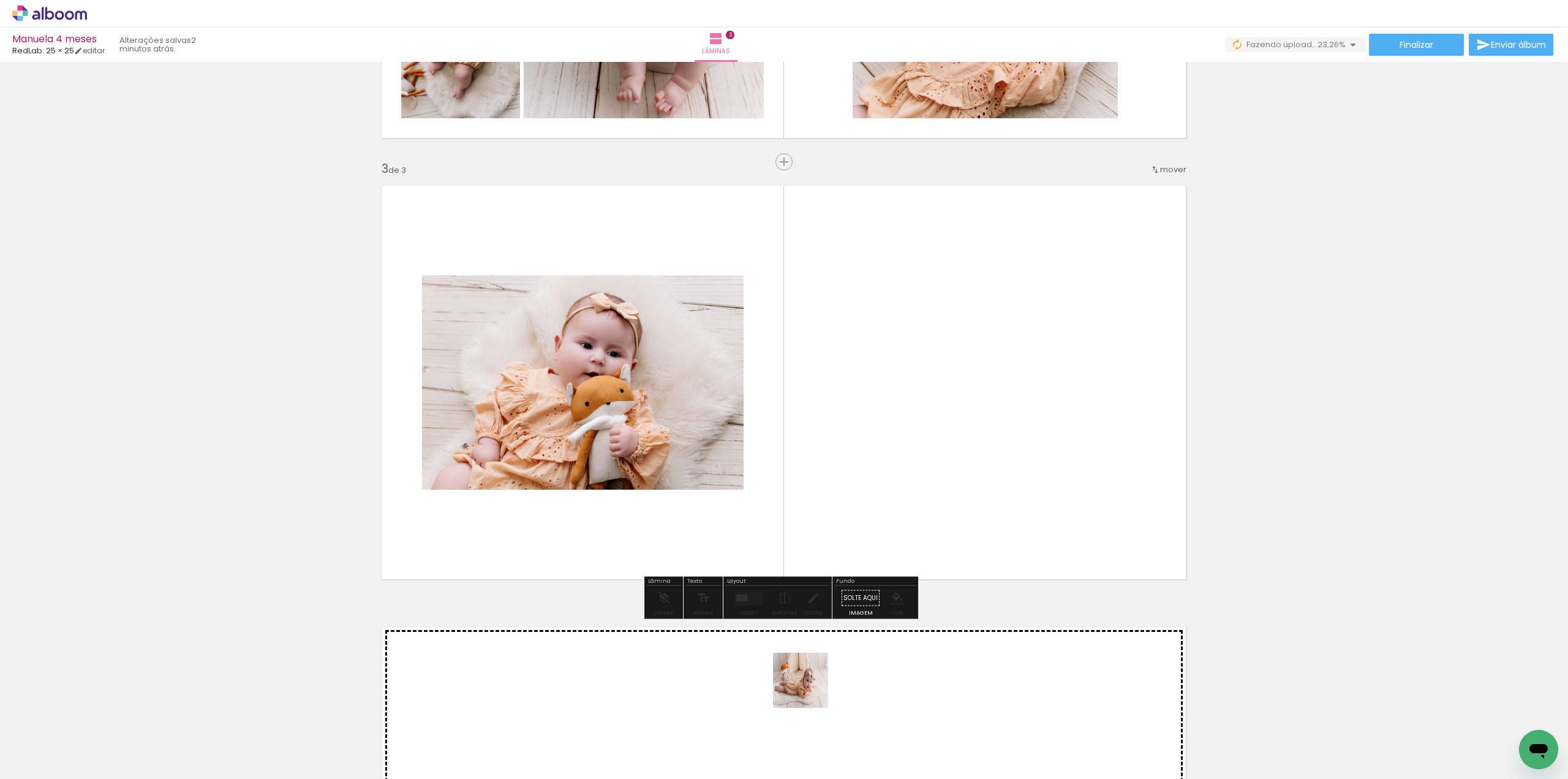
drag, startPoint x: 809, startPoint y: 689, endPoint x: 846, endPoint y: 517, distance: 175.9
click at [746, 372] on quentale-workspace at bounding box center [784, 389] width 1568 height 779
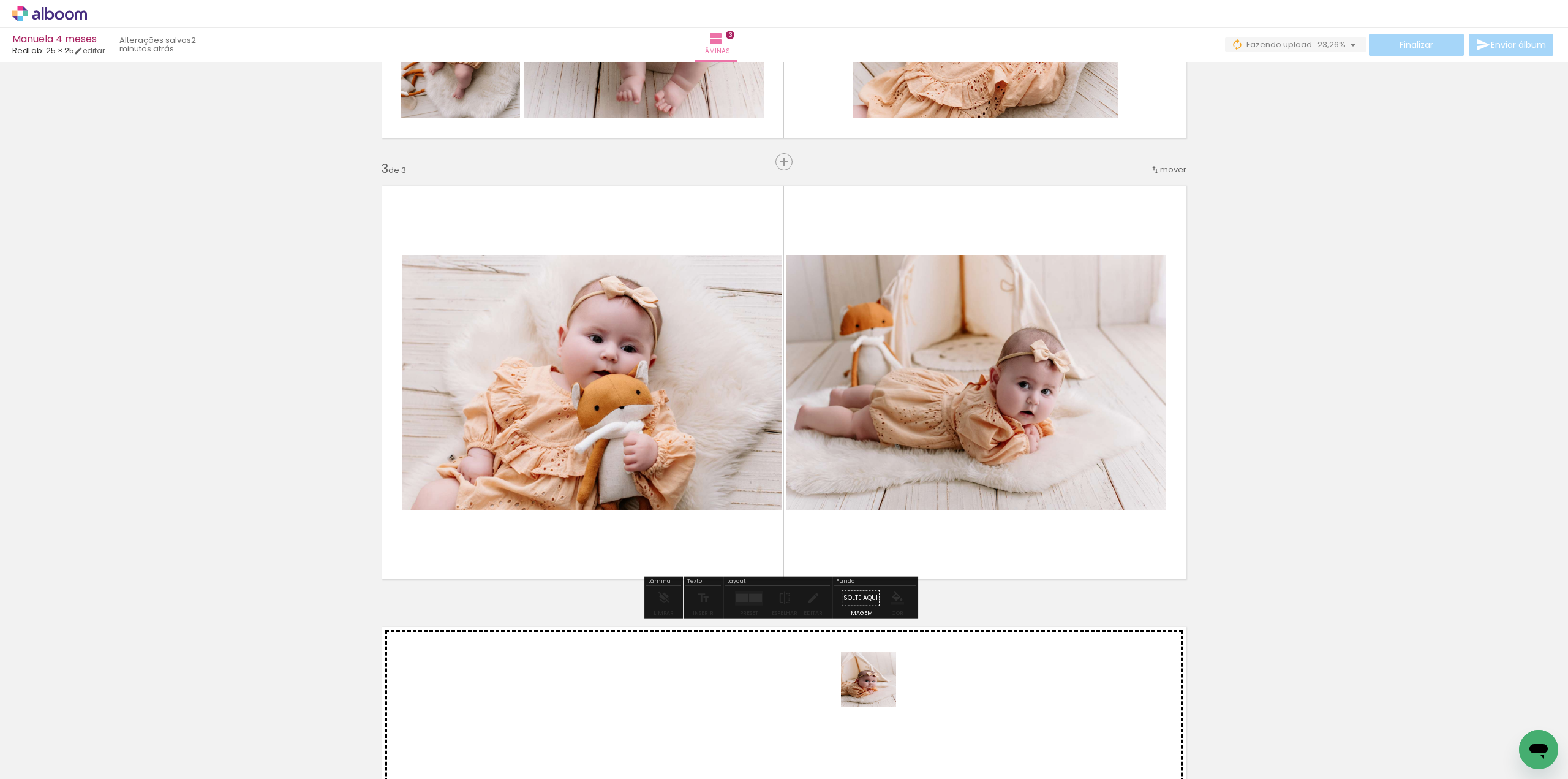
drag, startPoint x: 878, startPoint y: 689, endPoint x: 830, endPoint y: 388, distance: 304.8
click at [830, 388] on quentale-workspace at bounding box center [784, 389] width 1568 height 779
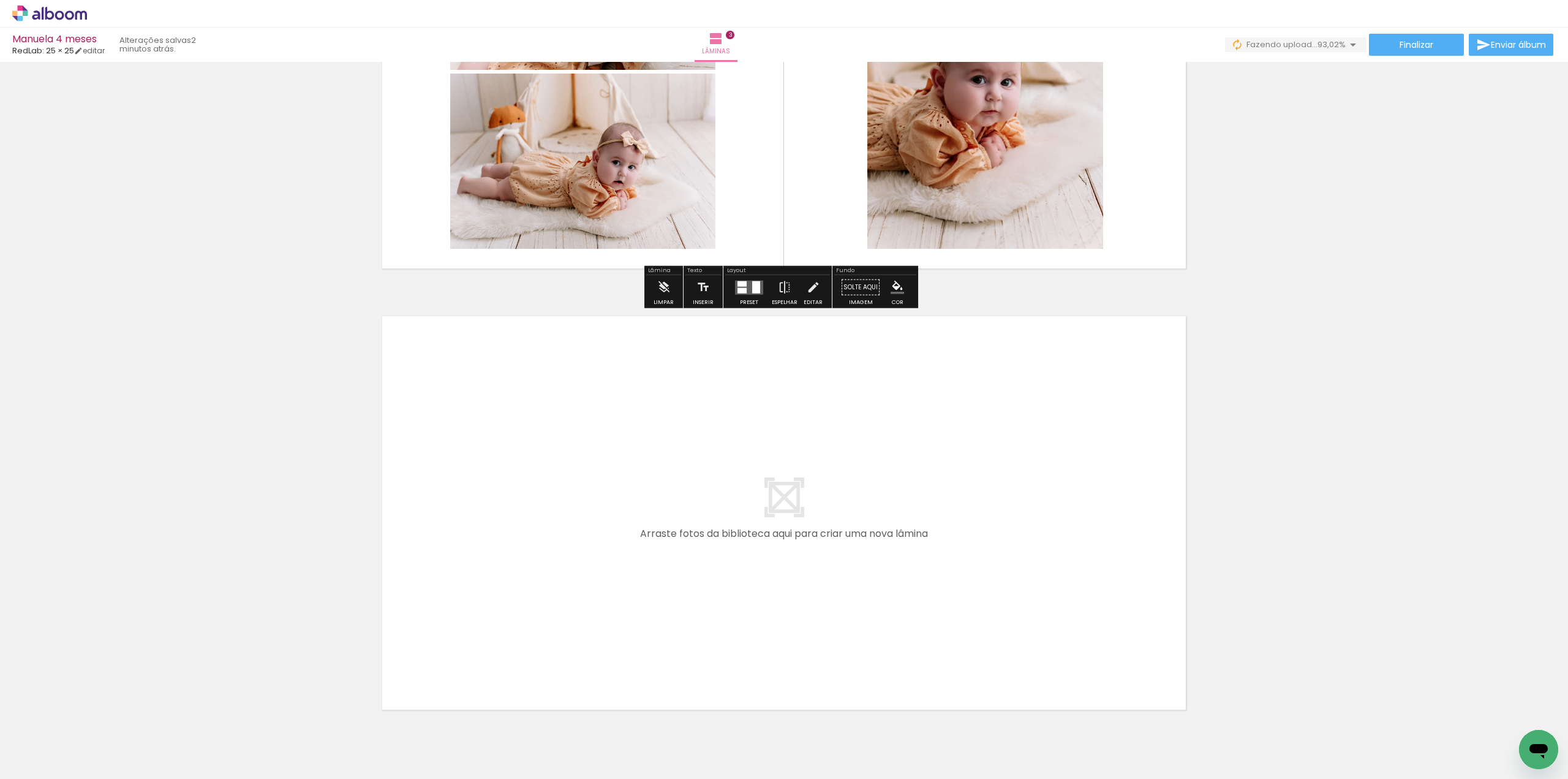
scroll to position [1172, 0]
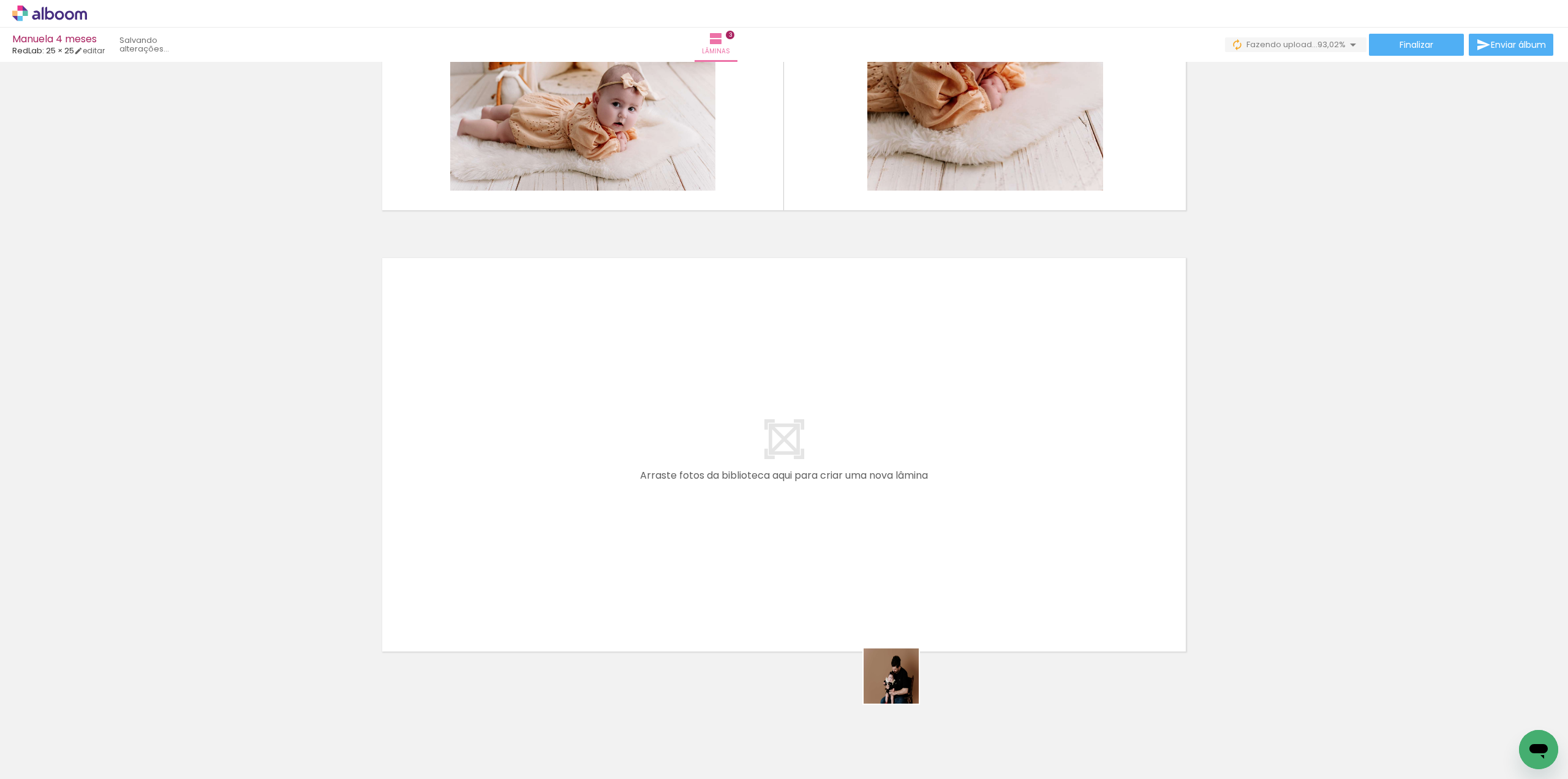
drag, startPoint x: 951, startPoint y: 741, endPoint x: 779, endPoint y: 584, distance: 232.9
click at [779, 584] on quentale-workspace at bounding box center [784, 389] width 1568 height 779
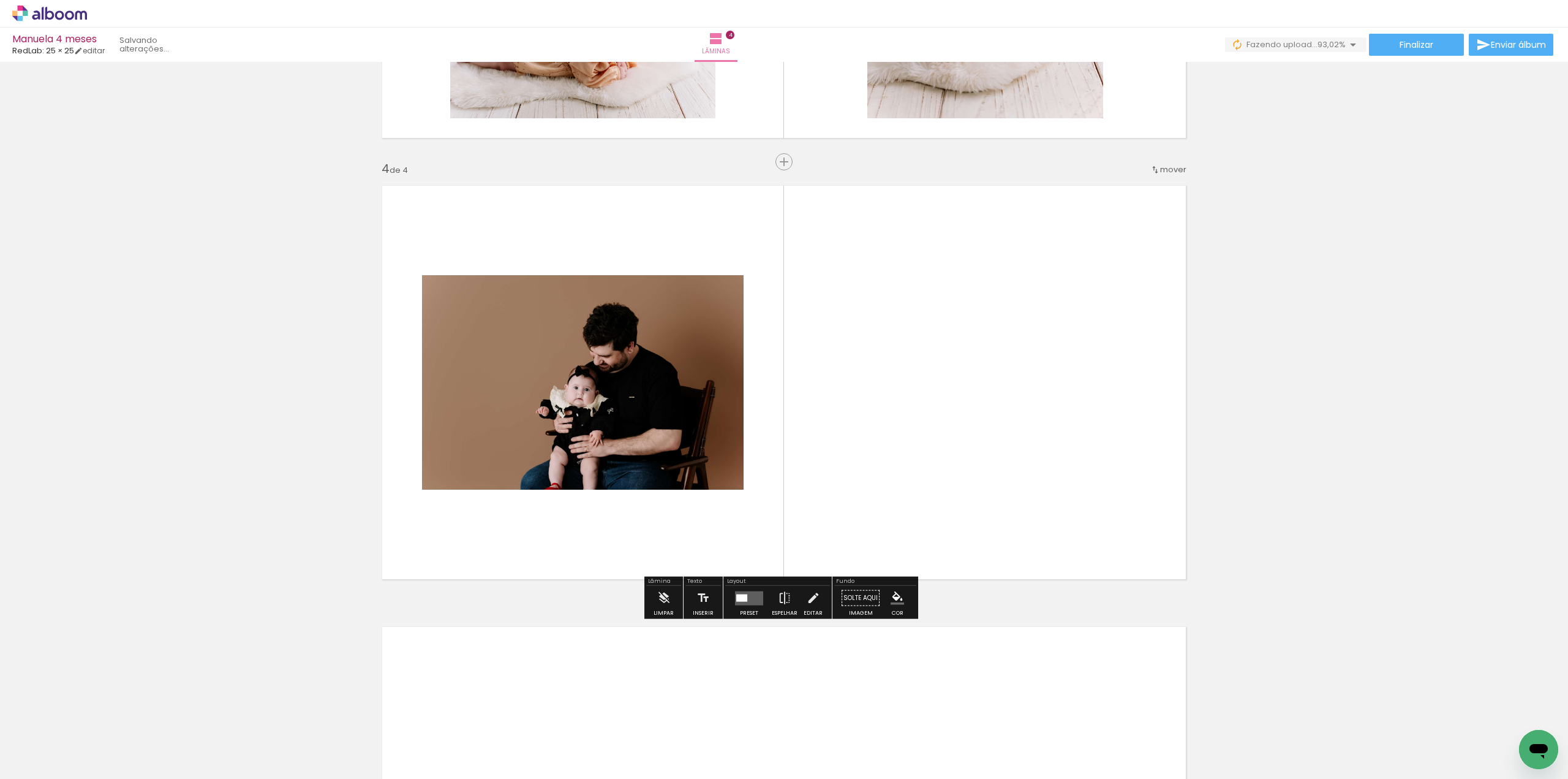
scroll to position [1243, 0]
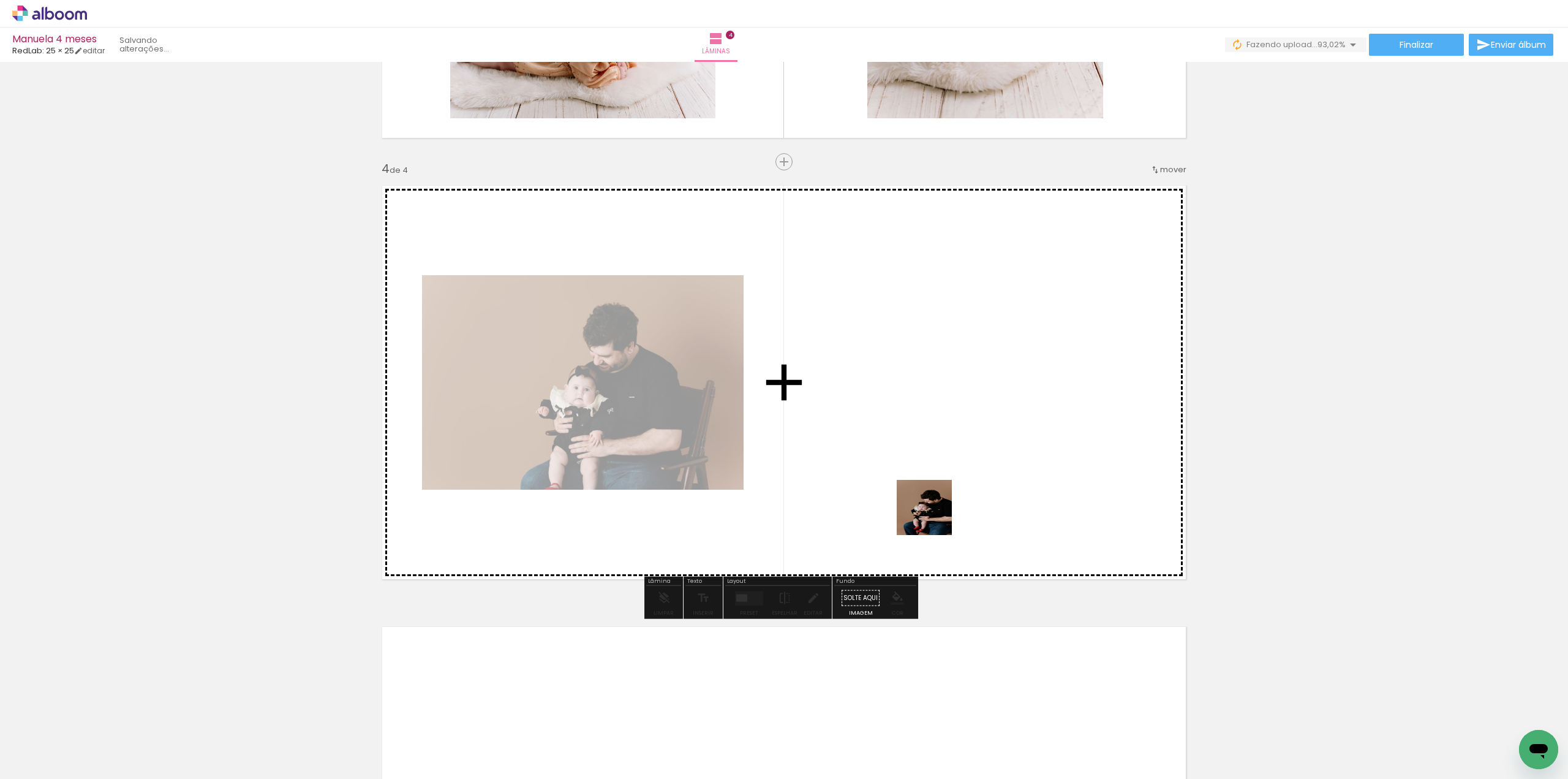
drag, startPoint x: 950, startPoint y: 561, endPoint x: 1013, endPoint y: 596, distance: 72.1
click at [921, 477] on quentale-workspace at bounding box center [784, 389] width 1568 height 779
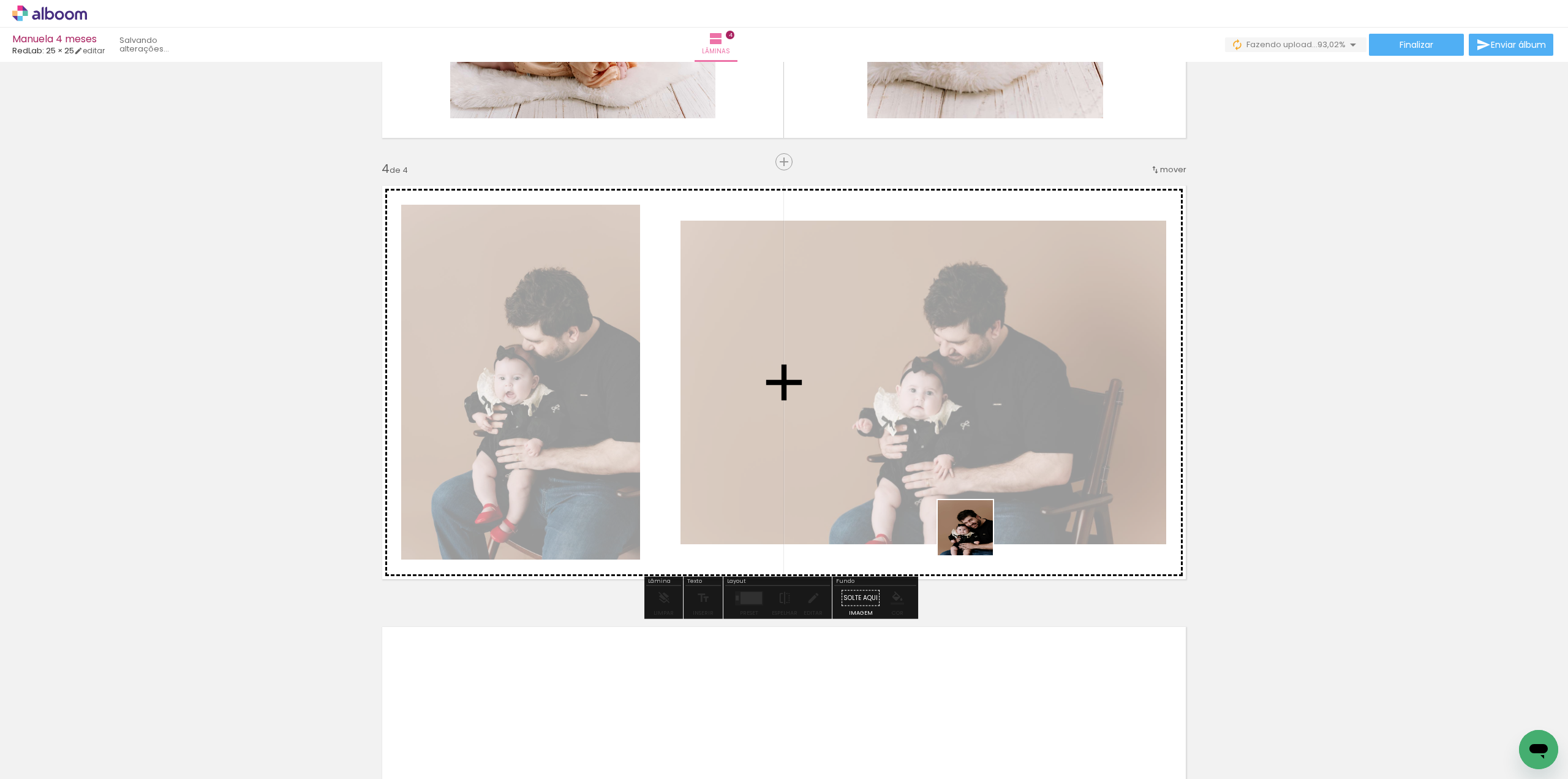
drag, startPoint x: 1056, startPoint y: 685, endPoint x: 959, endPoint y: 510, distance: 200.1
click at [959, 510] on quentale-workspace at bounding box center [784, 389] width 1568 height 779
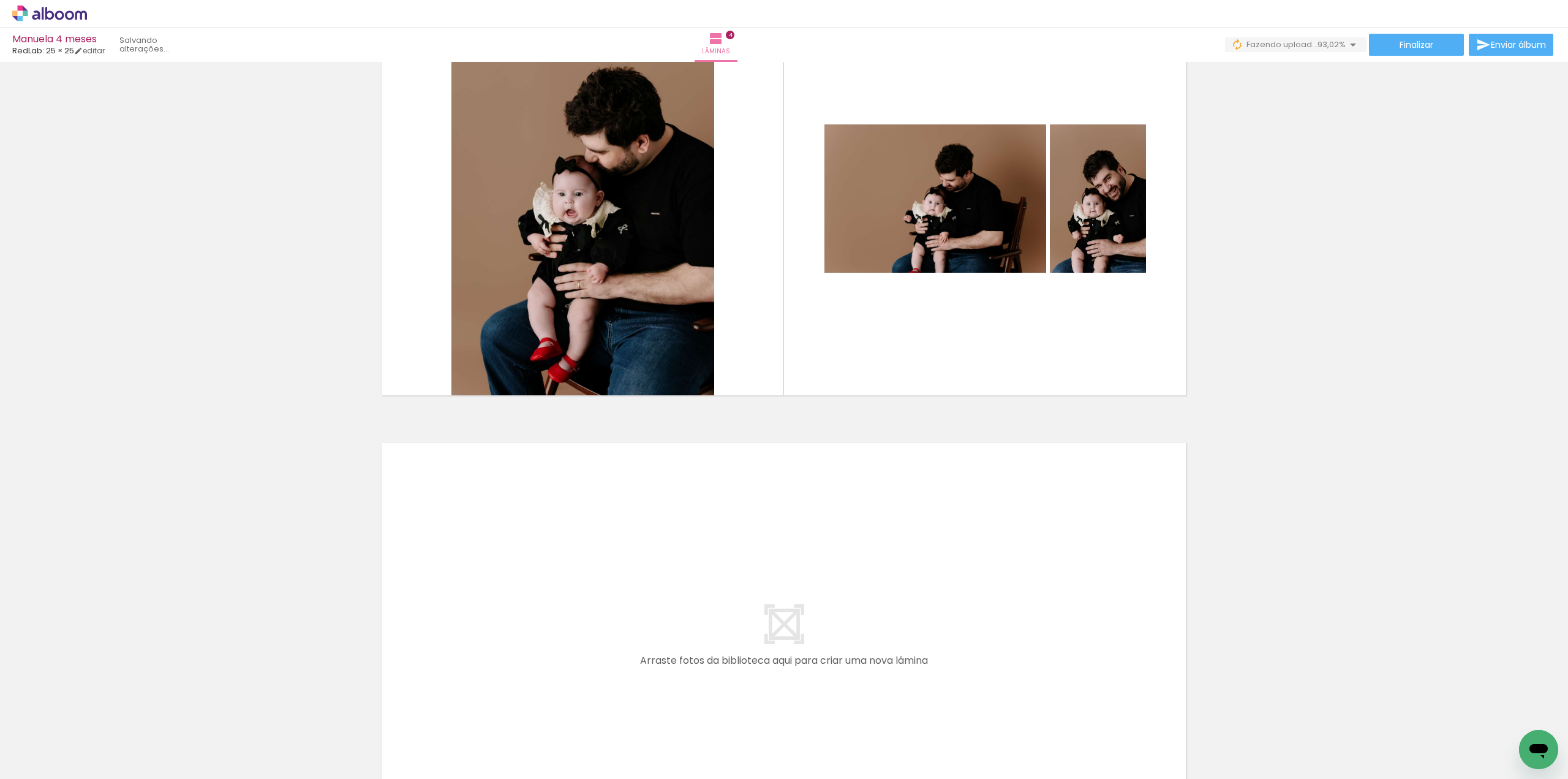
scroll to position [0, 635]
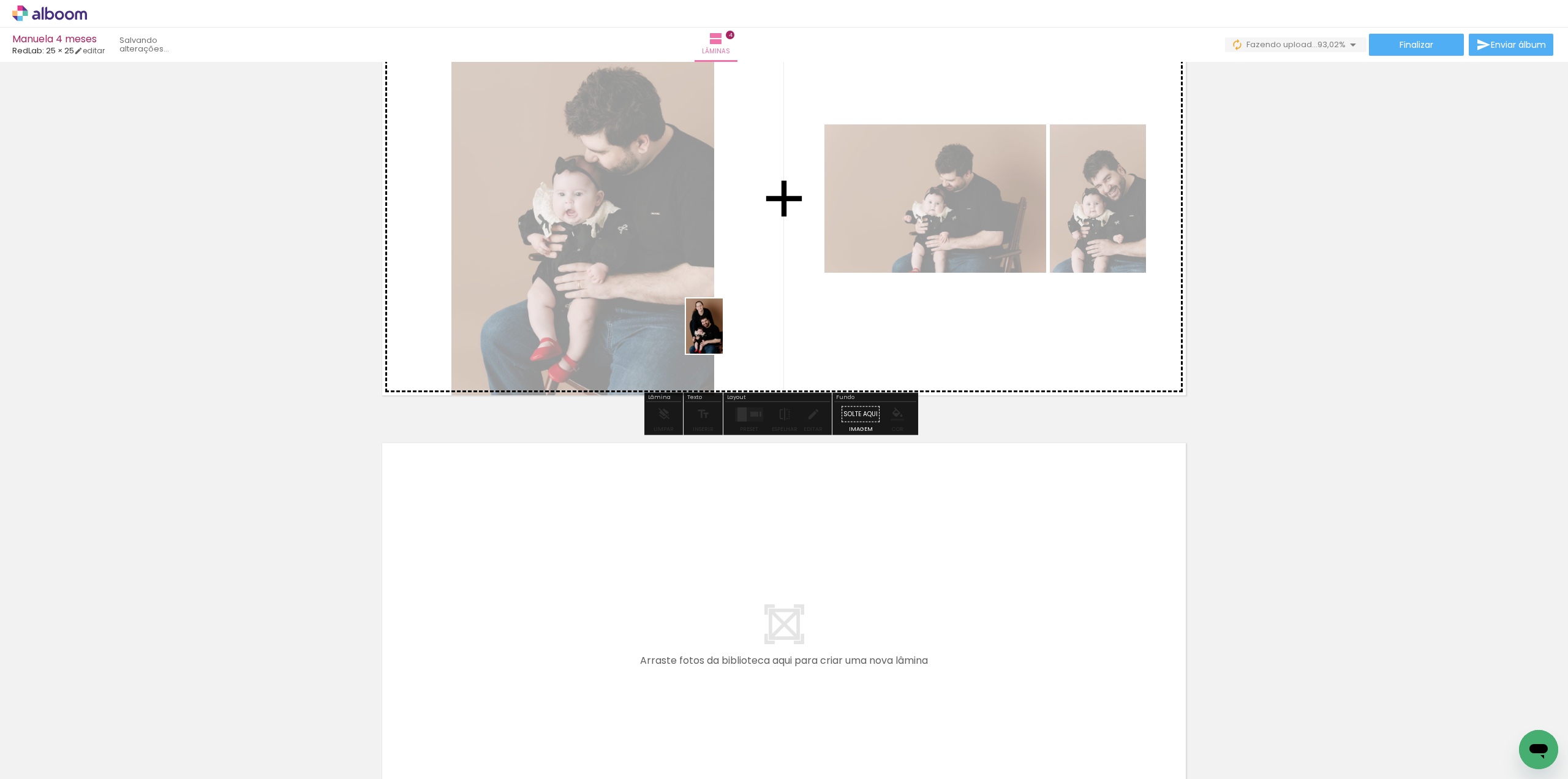
drag, startPoint x: 533, startPoint y: 746, endPoint x: 753, endPoint y: 331, distance: 469.7
click at [750, 329] on quentale-workspace at bounding box center [784, 389] width 1568 height 779
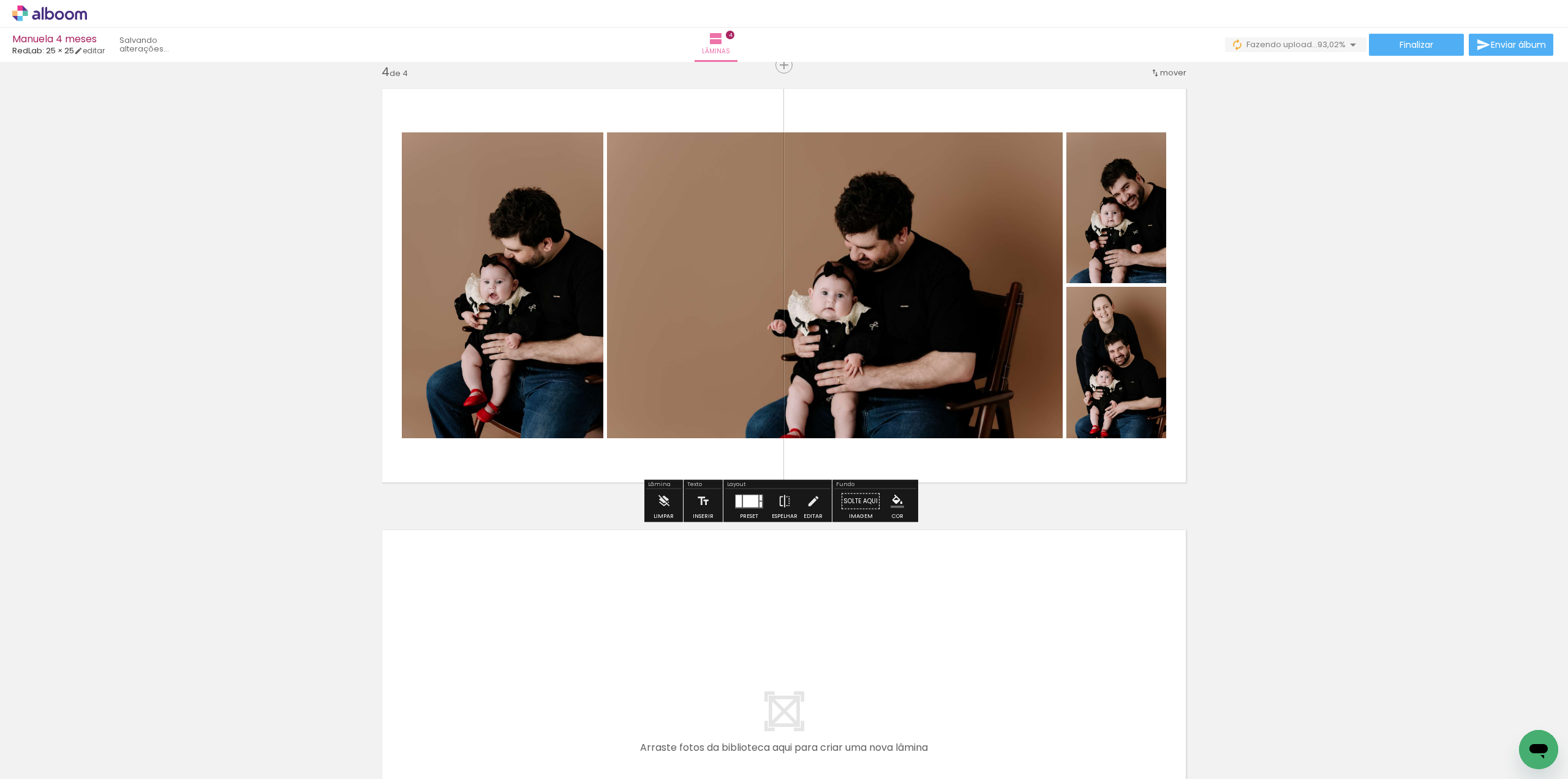
scroll to position [1366, 0]
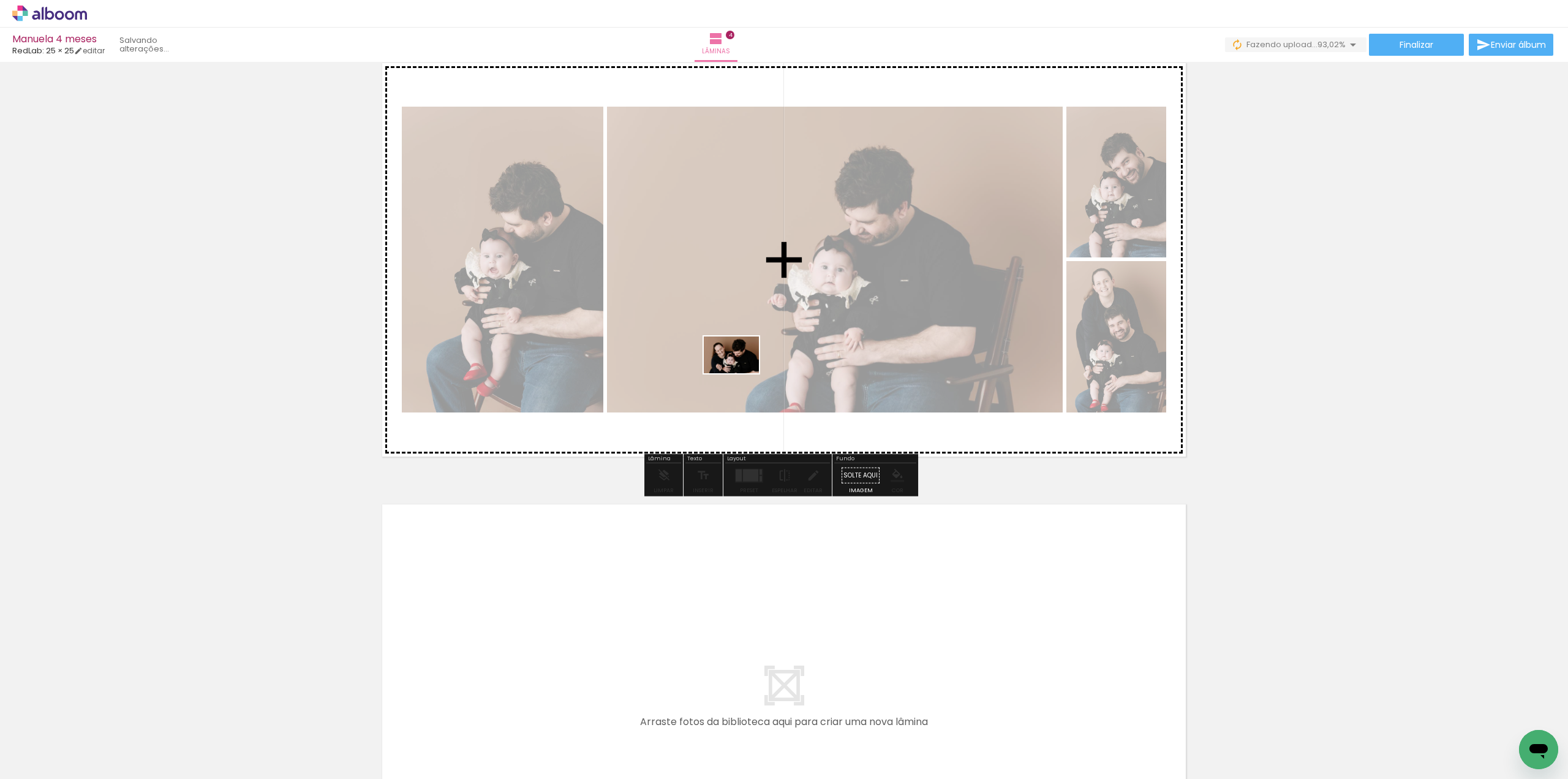
drag, startPoint x: 666, startPoint y: 741, endPoint x: 740, endPoint y: 373, distance: 375.4
click at [740, 373] on quentale-workspace at bounding box center [784, 389] width 1568 height 779
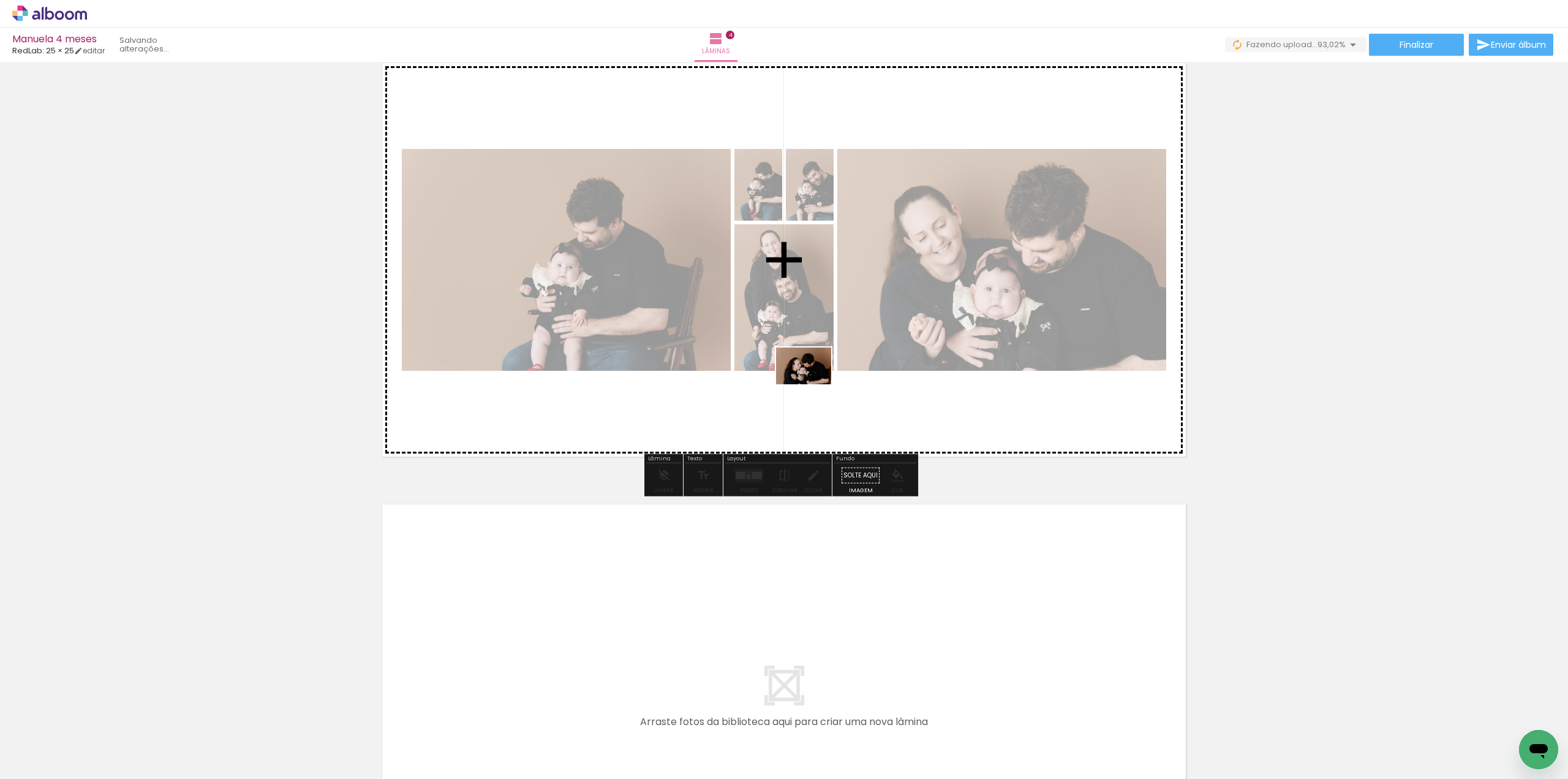
drag, startPoint x: 725, startPoint y: 687, endPoint x: 825, endPoint y: 364, distance: 338.1
click at [825, 364] on quentale-workspace at bounding box center [784, 389] width 1568 height 779
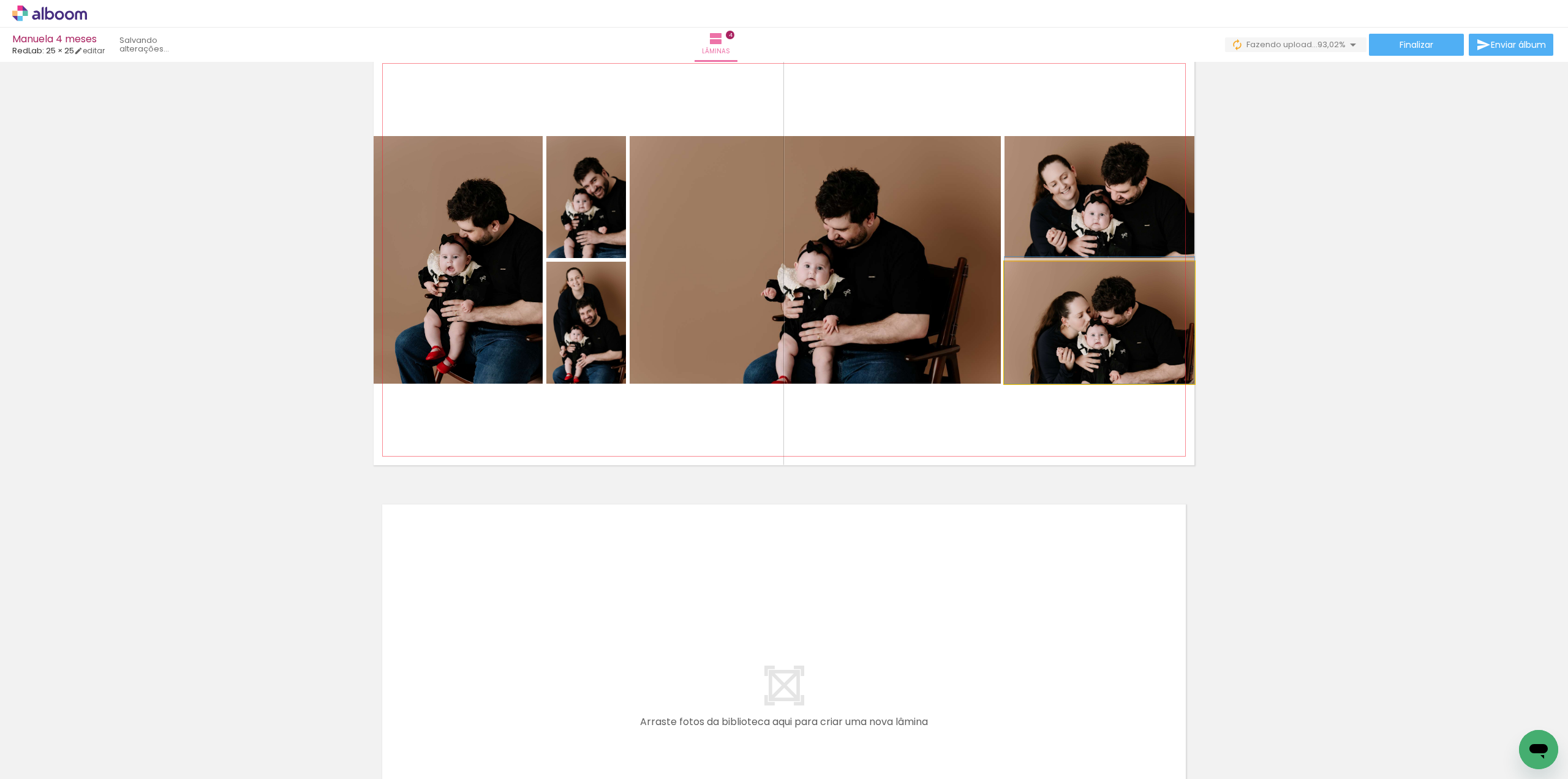
drag, startPoint x: 1114, startPoint y: 319, endPoint x: 964, endPoint y: 301, distance: 151.1
click at [0, 0] on slot at bounding box center [0, 0] width 0 height 0
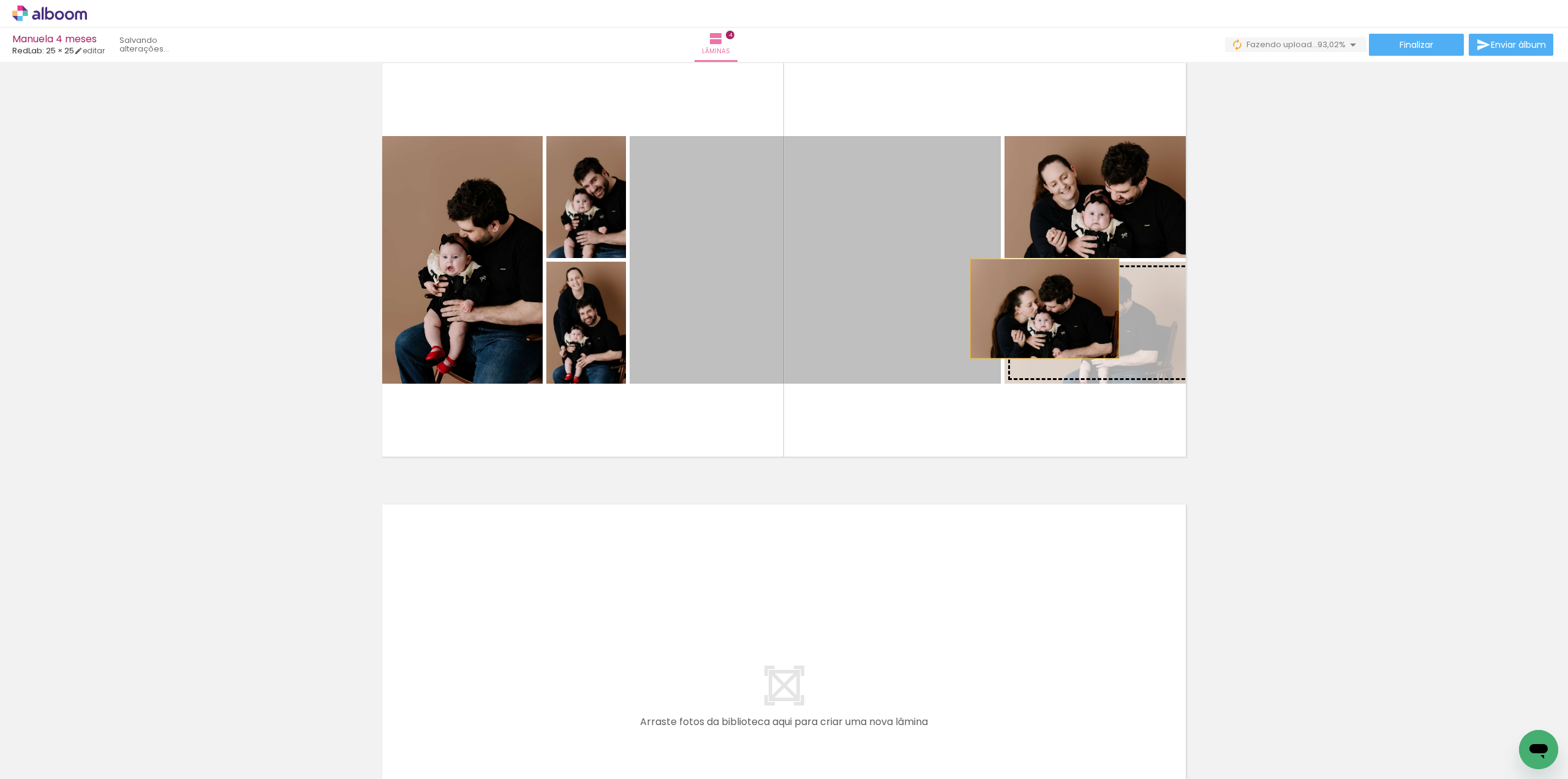
drag, startPoint x: 882, startPoint y: 287, endPoint x: 1040, endPoint y: 308, distance: 159.4
click at [0, 0] on slot at bounding box center [0, 0] width 0 height 0
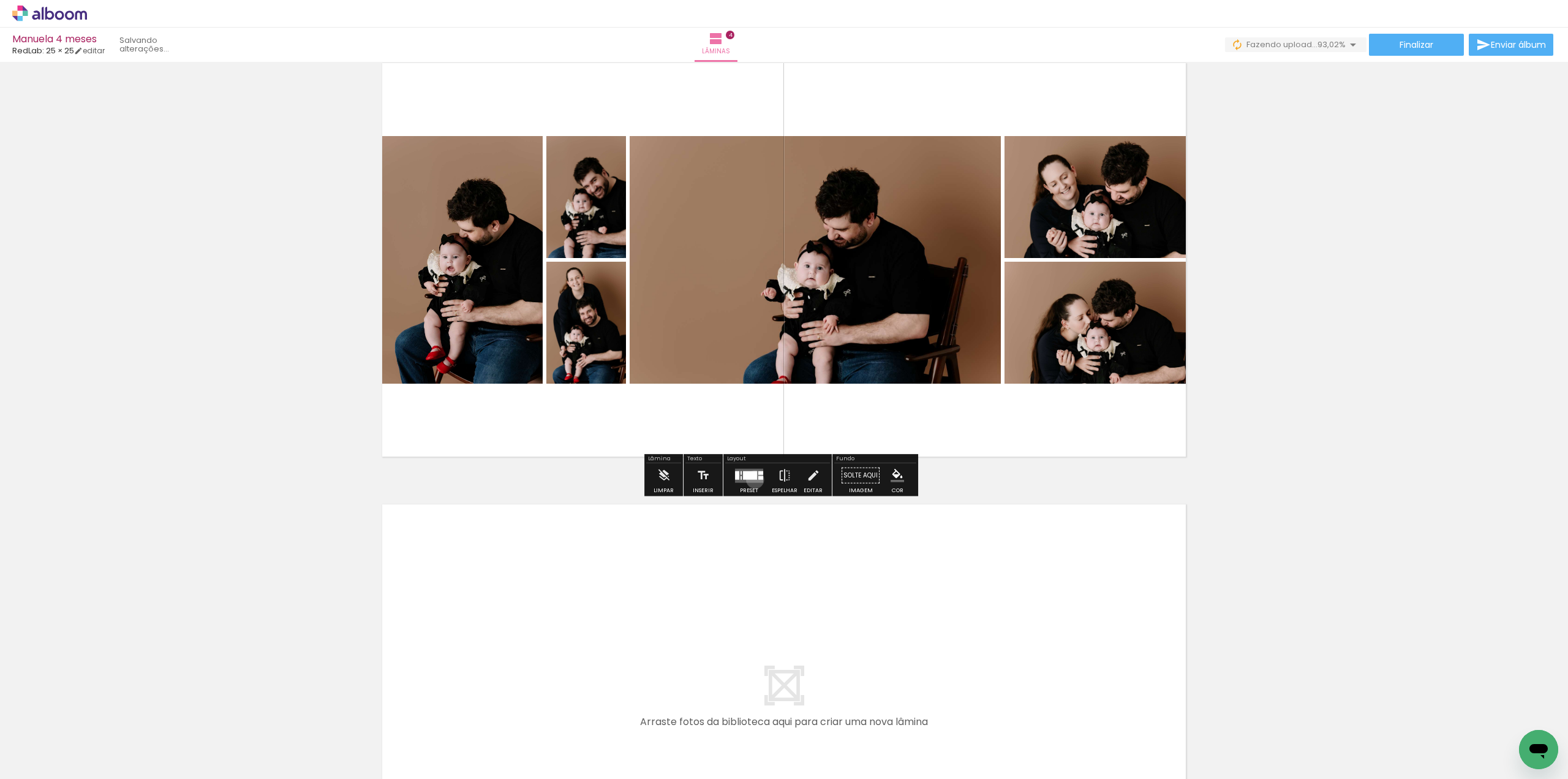
click at [752, 478] on div at bounding box center [750, 475] width 14 height 9
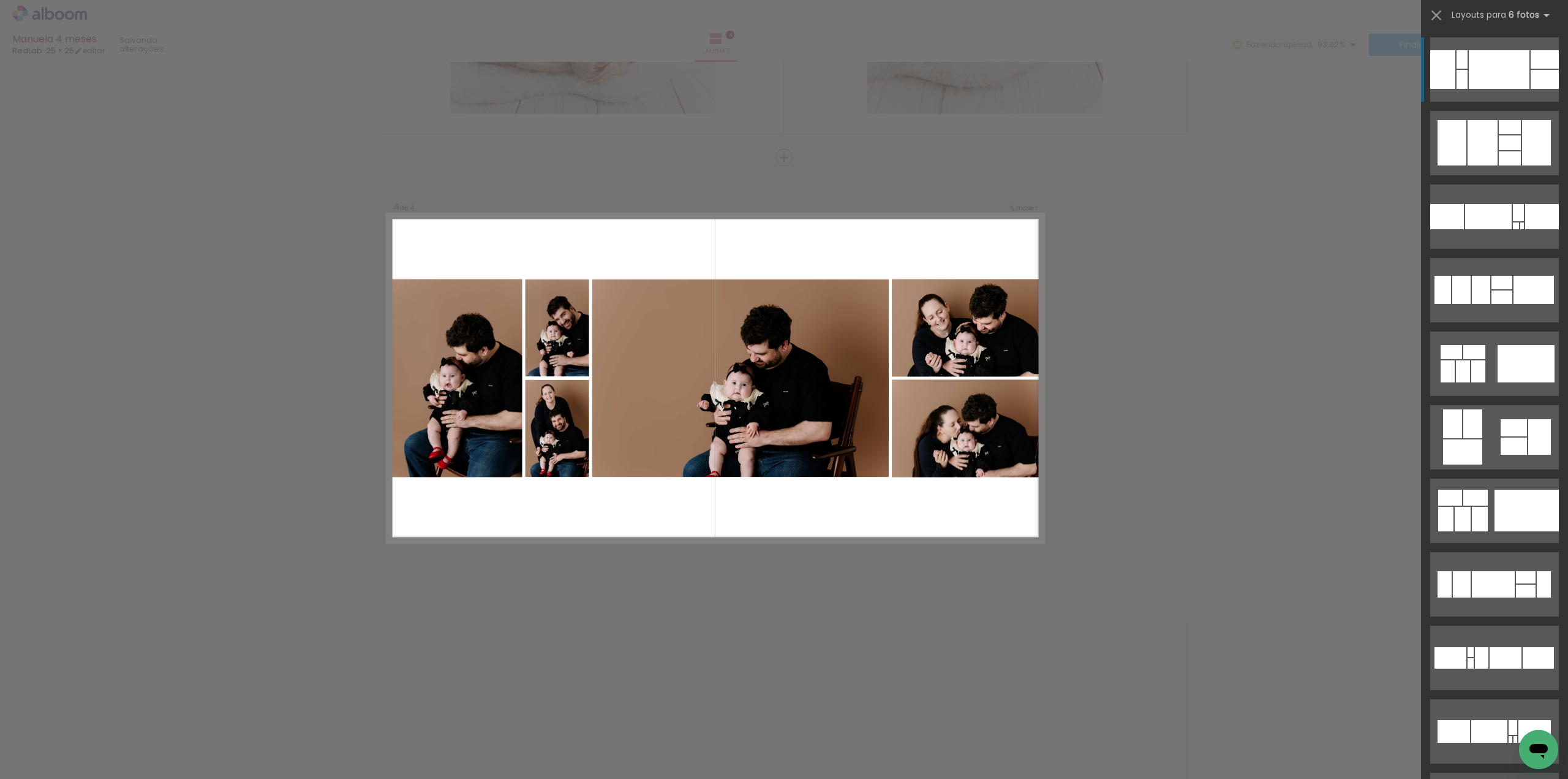
scroll to position [1243, 0]
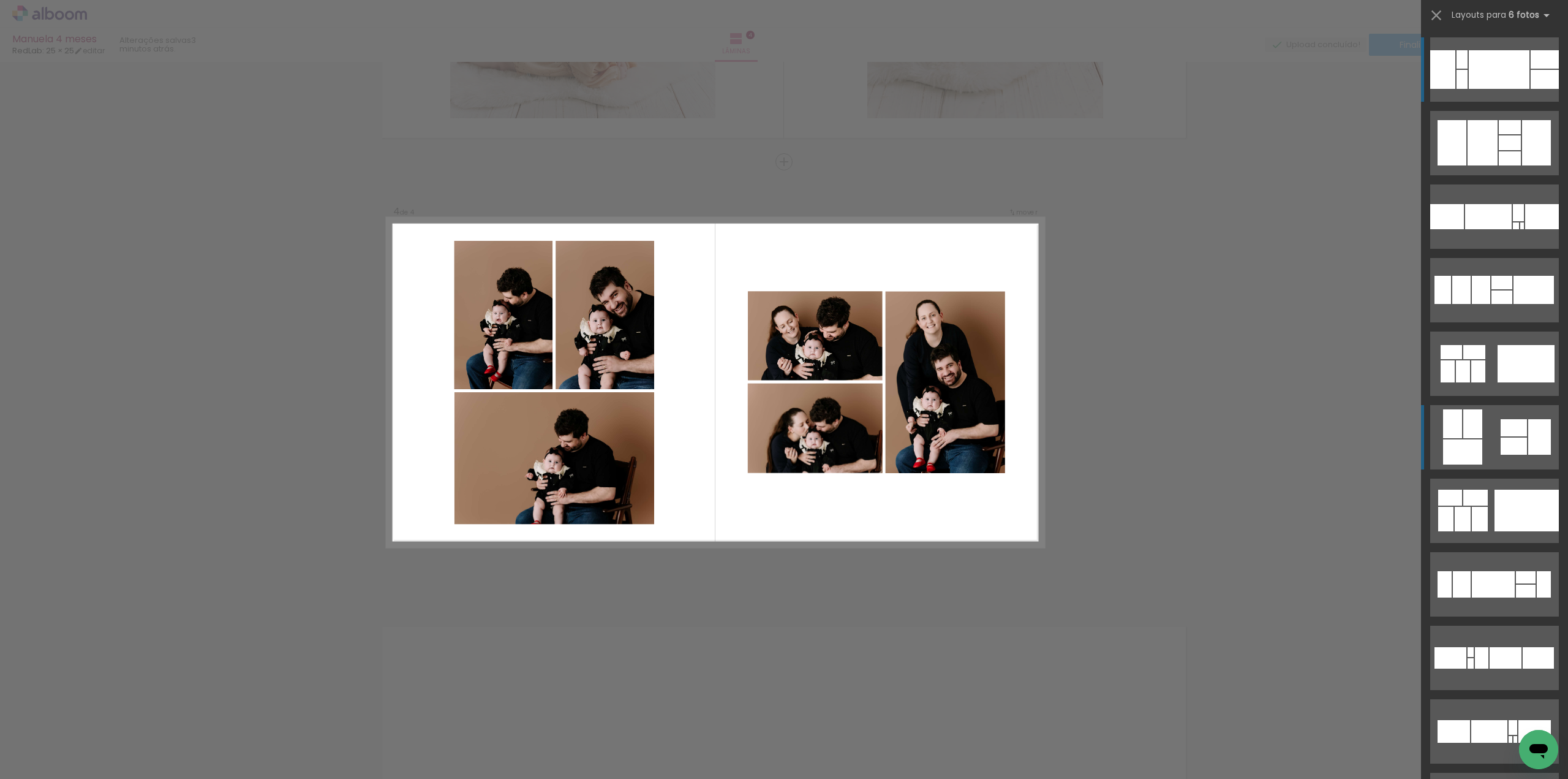
click at [1487, 102] on quentale-layouter at bounding box center [1494, 69] width 129 height 64
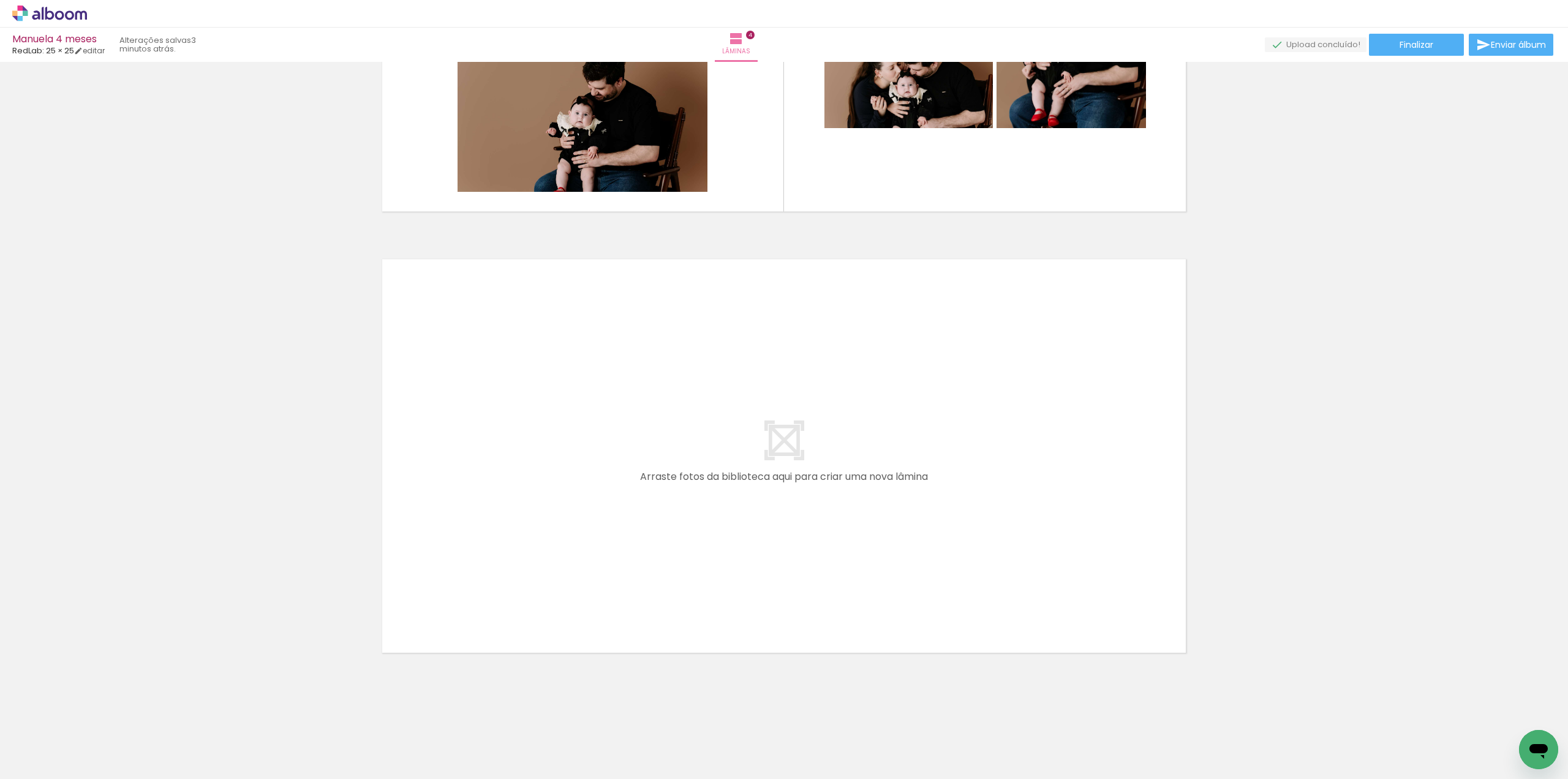
scroll to position [1612, 0]
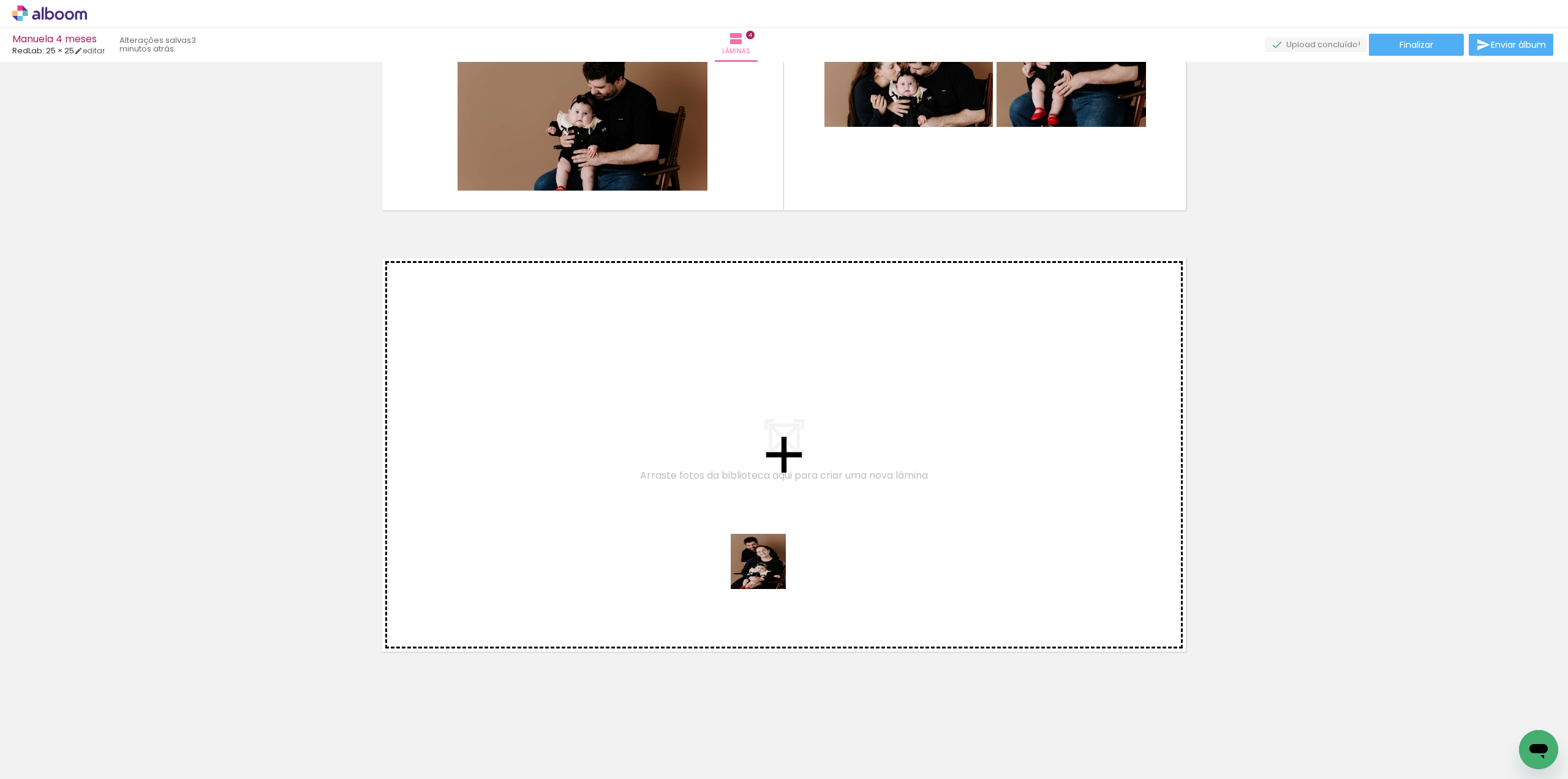
drag, startPoint x: 799, startPoint y: 742, endPoint x: 767, endPoint y: 570, distance: 175.0
click at [767, 570] on quentale-workspace at bounding box center [784, 389] width 1568 height 779
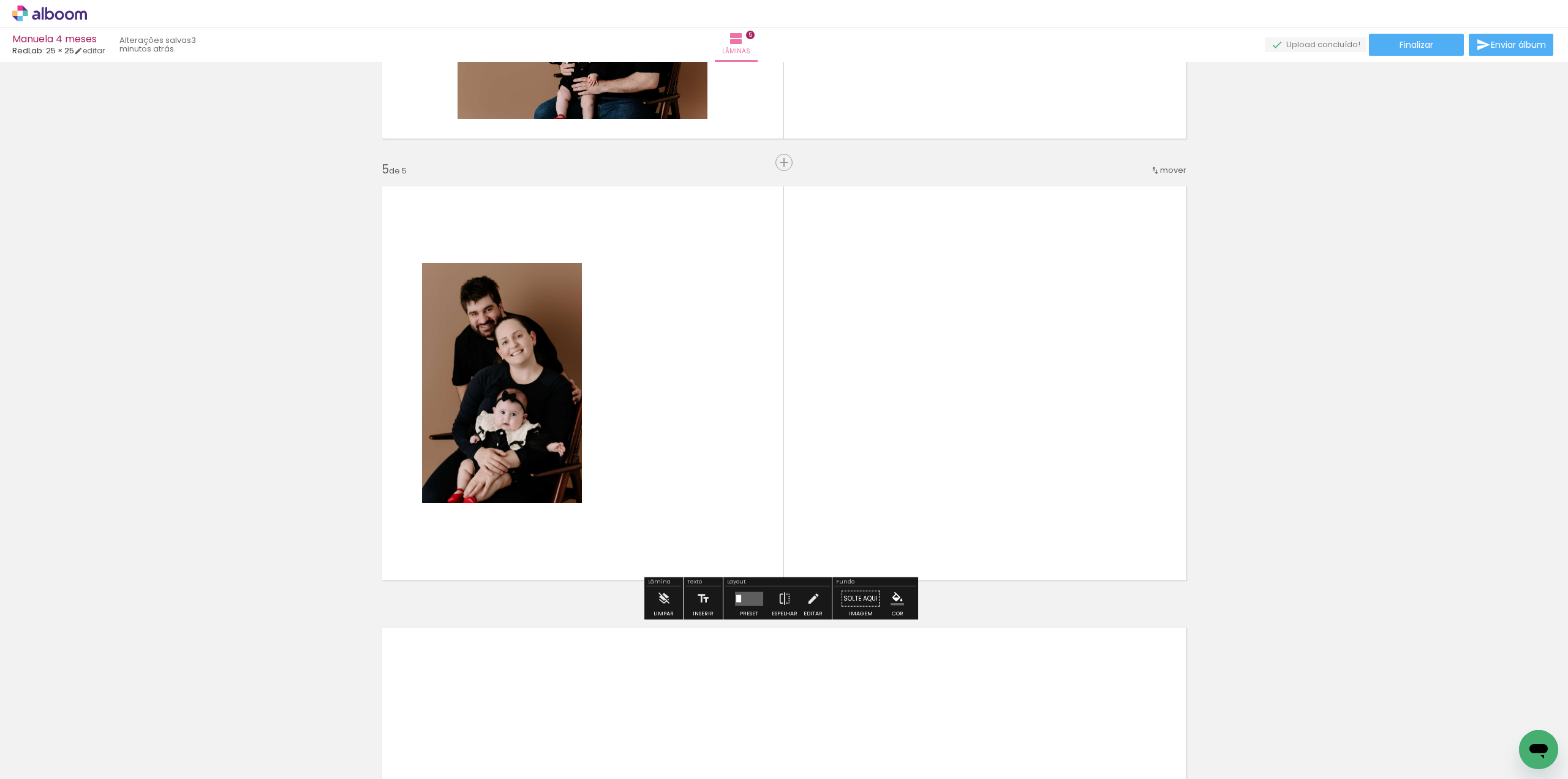
scroll to position [1685, 0]
drag, startPoint x: 862, startPoint y: 731, endPoint x: 803, endPoint y: 457, distance: 280.3
click at [803, 457] on quentale-workspace at bounding box center [784, 389] width 1568 height 779
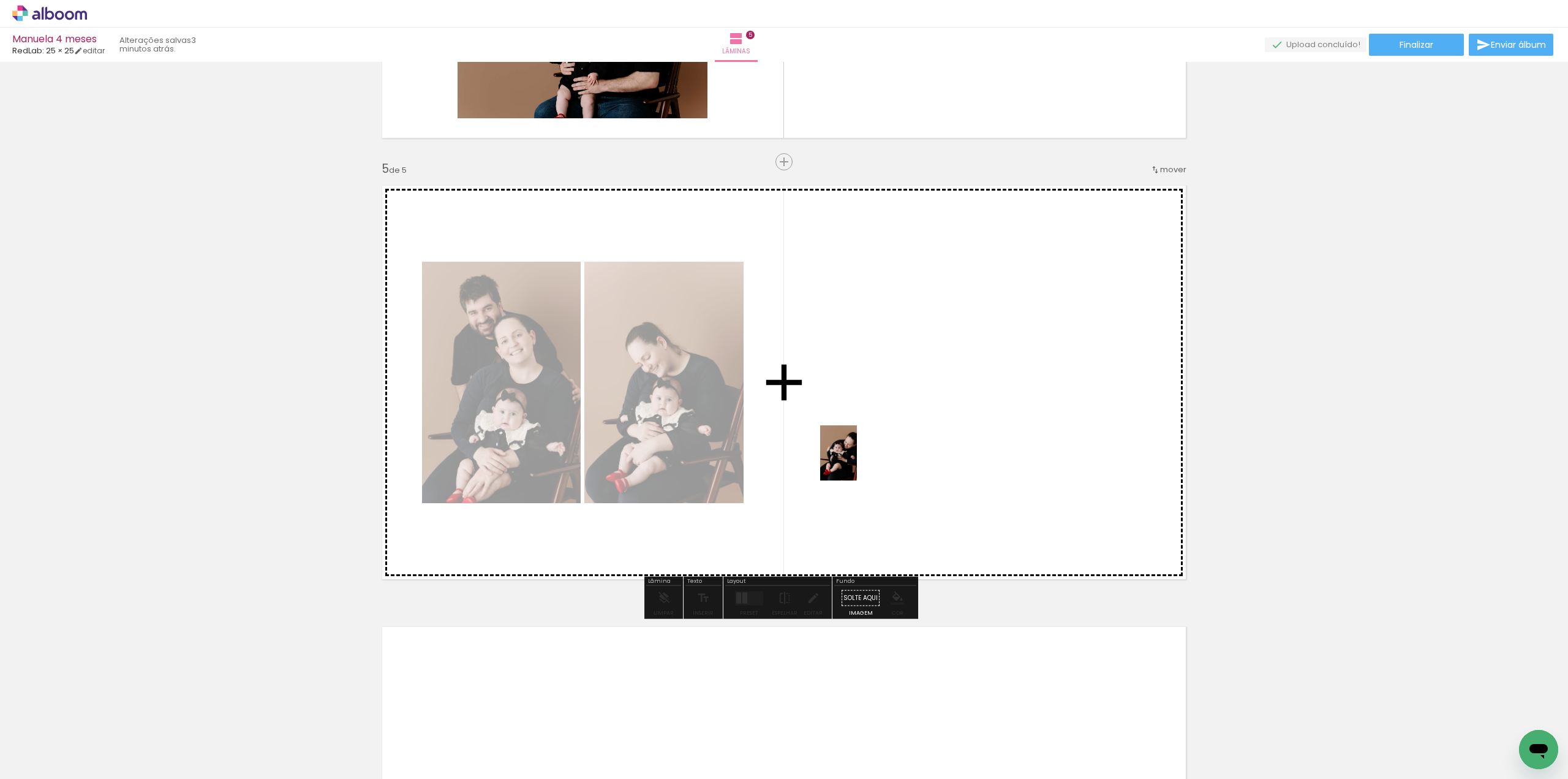
drag, startPoint x: 929, startPoint y: 758, endPoint x: 856, endPoint y: 457, distance: 309.7
click at [856, 457] on quentale-workspace at bounding box center [784, 389] width 1568 height 779
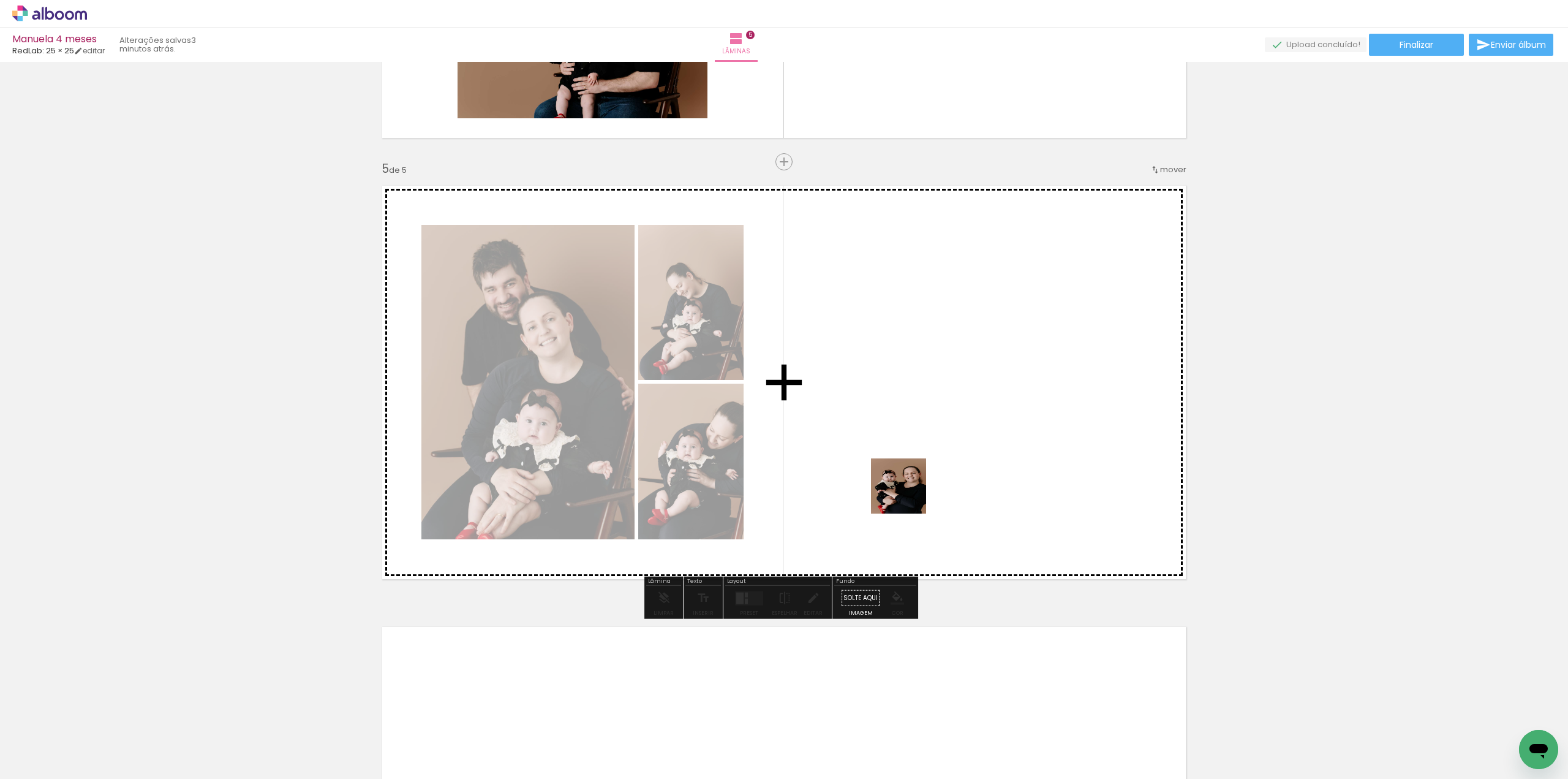
drag, startPoint x: 1009, startPoint y: 749, endPoint x: 1034, endPoint y: 707, distance: 48.9
click at [911, 498] on quentale-workspace at bounding box center [784, 389] width 1568 height 779
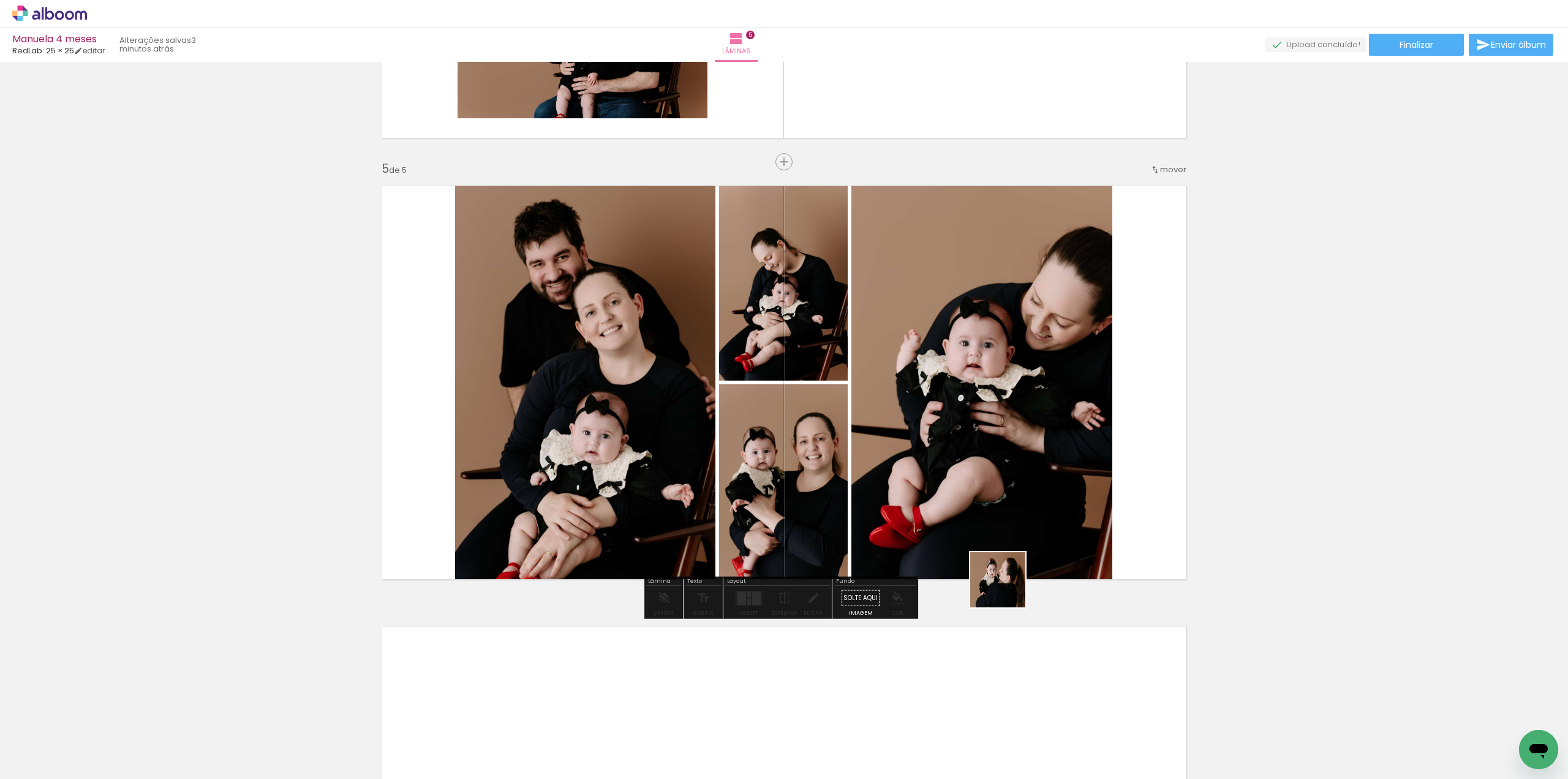
drag, startPoint x: 1055, startPoint y: 736, endPoint x: 1091, endPoint y: 645, distance: 97.9
click at [984, 487] on quentale-workspace at bounding box center [784, 389] width 1568 height 779
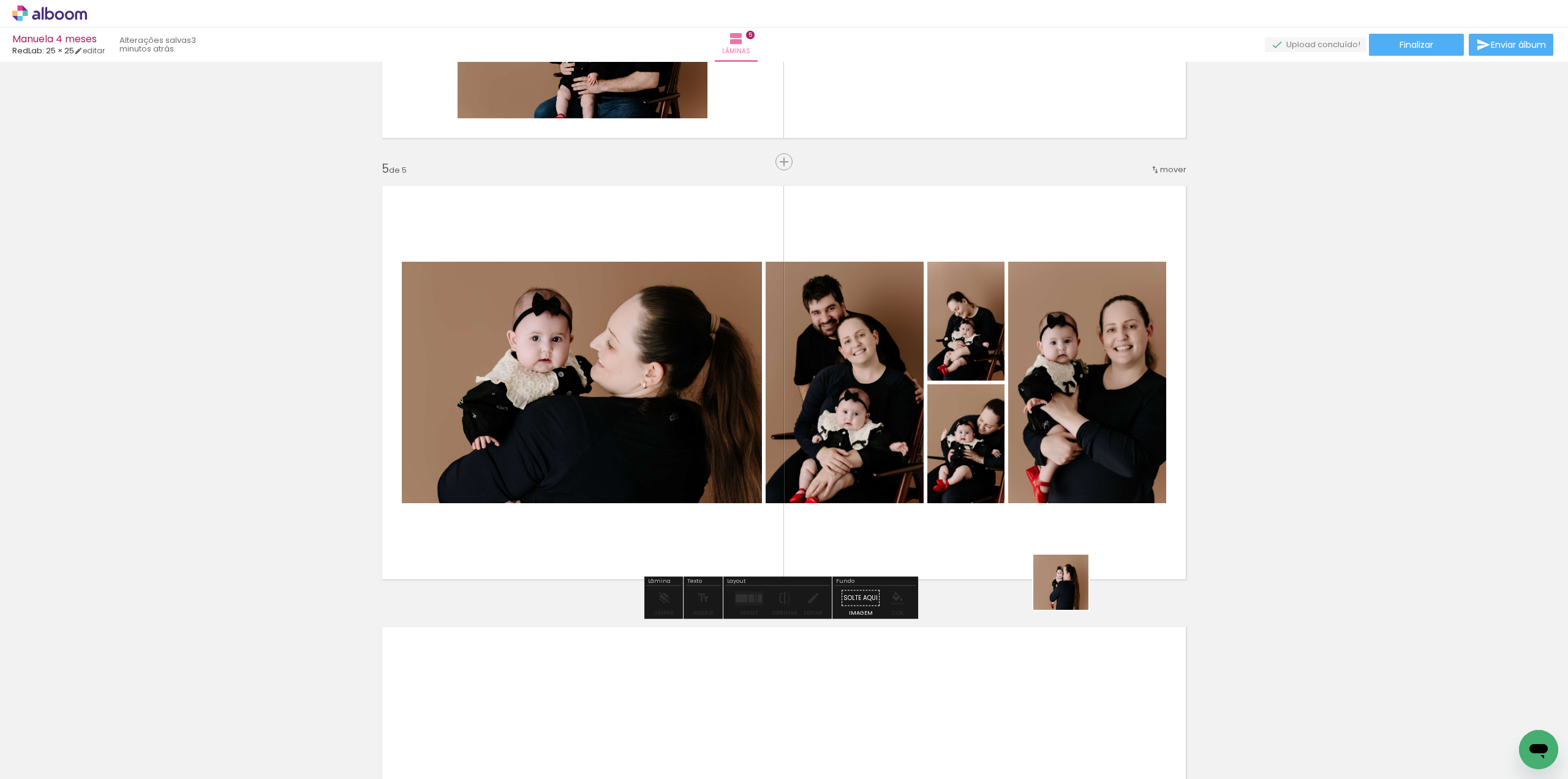
drag, startPoint x: 1080, startPoint y: 618, endPoint x: 1047, endPoint y: 530, distance: 94.0
click at [1047, 530] on quentale-workspace at bounding box center [784, 389] width 1568 height 779
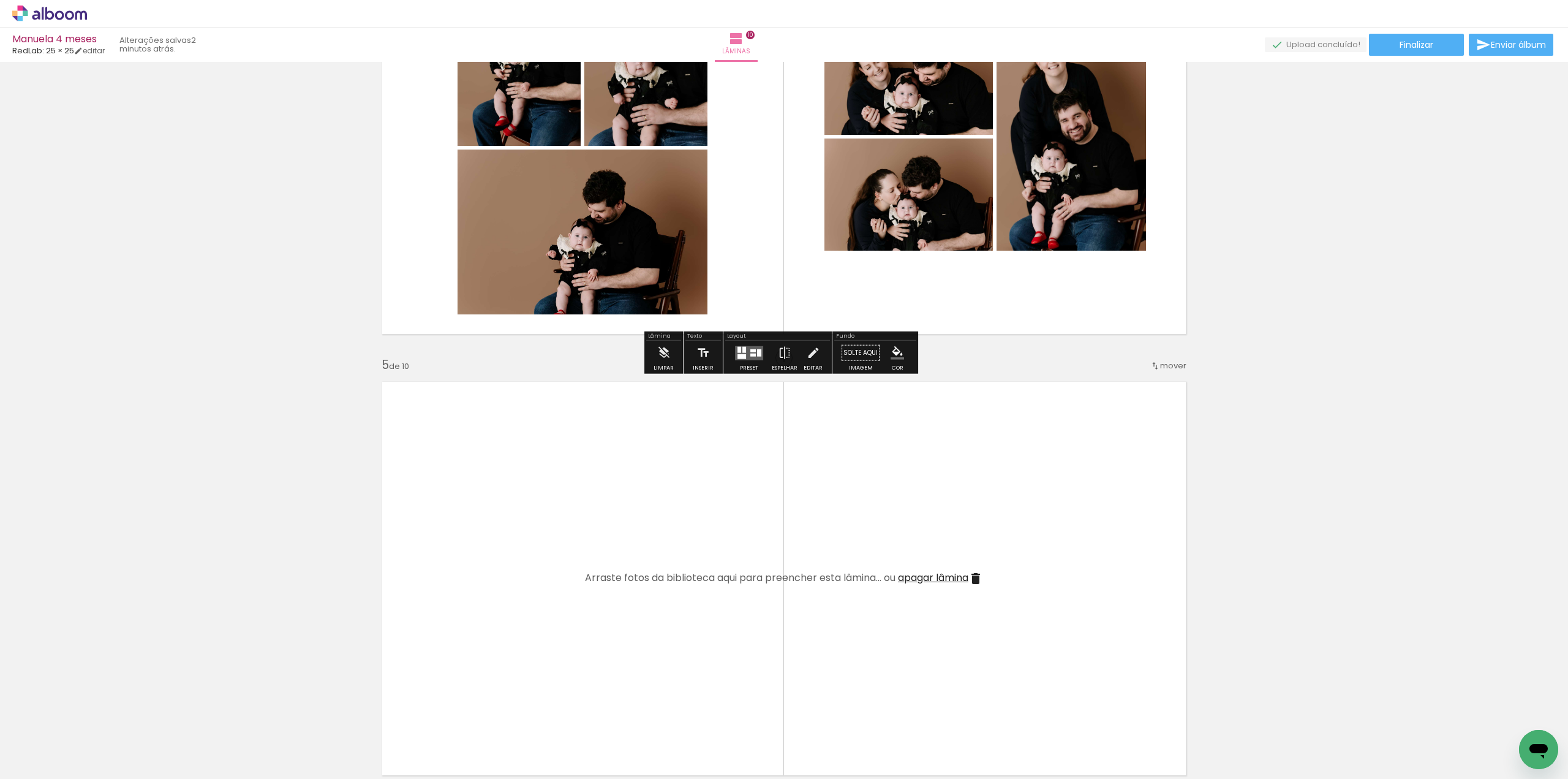
scroll to position [0, 1486]
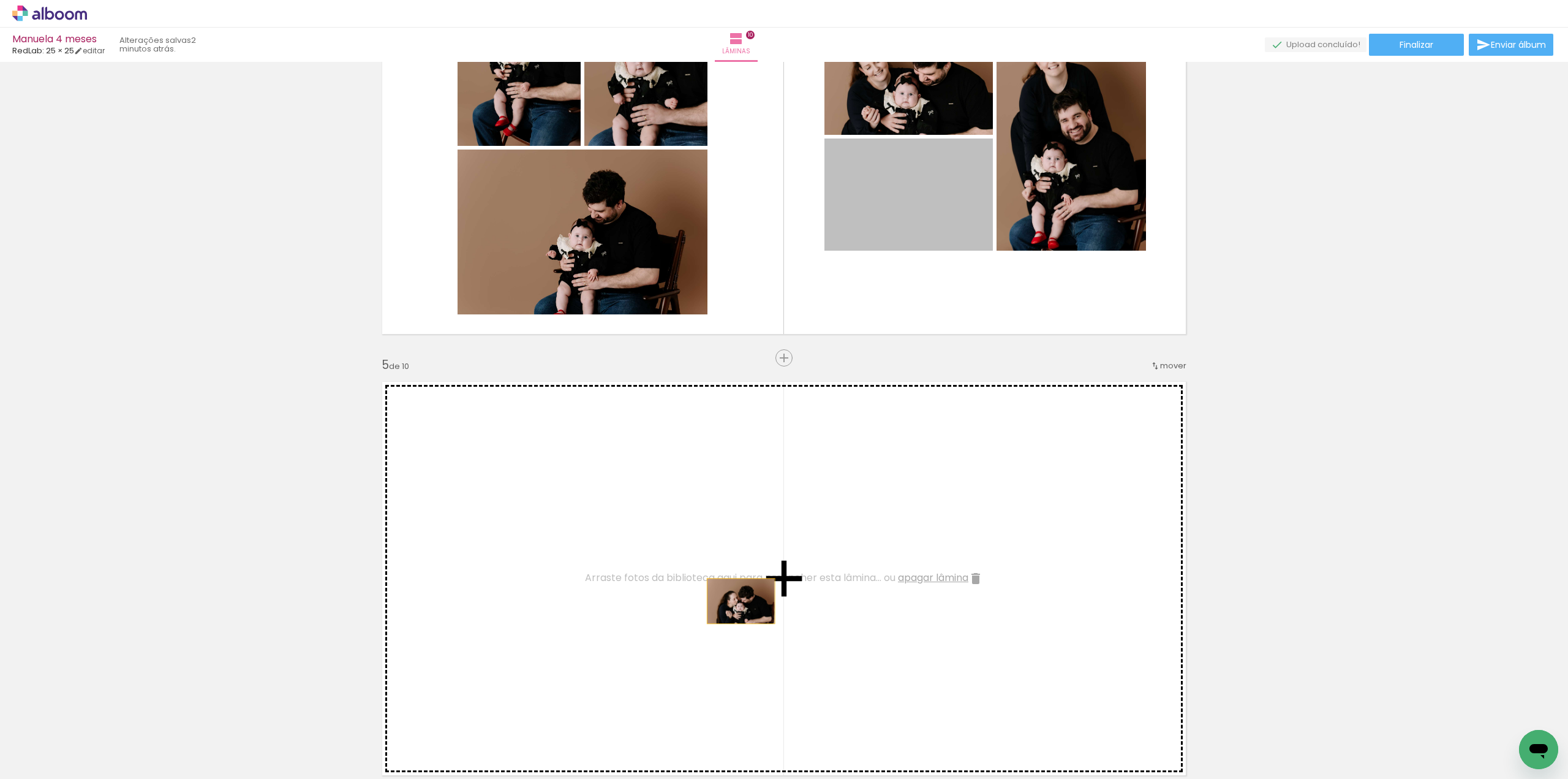
drag, startPoint x: 939, startPoint y: 231, endPoint x: 821, endPoint y: 218, distance: 118.7
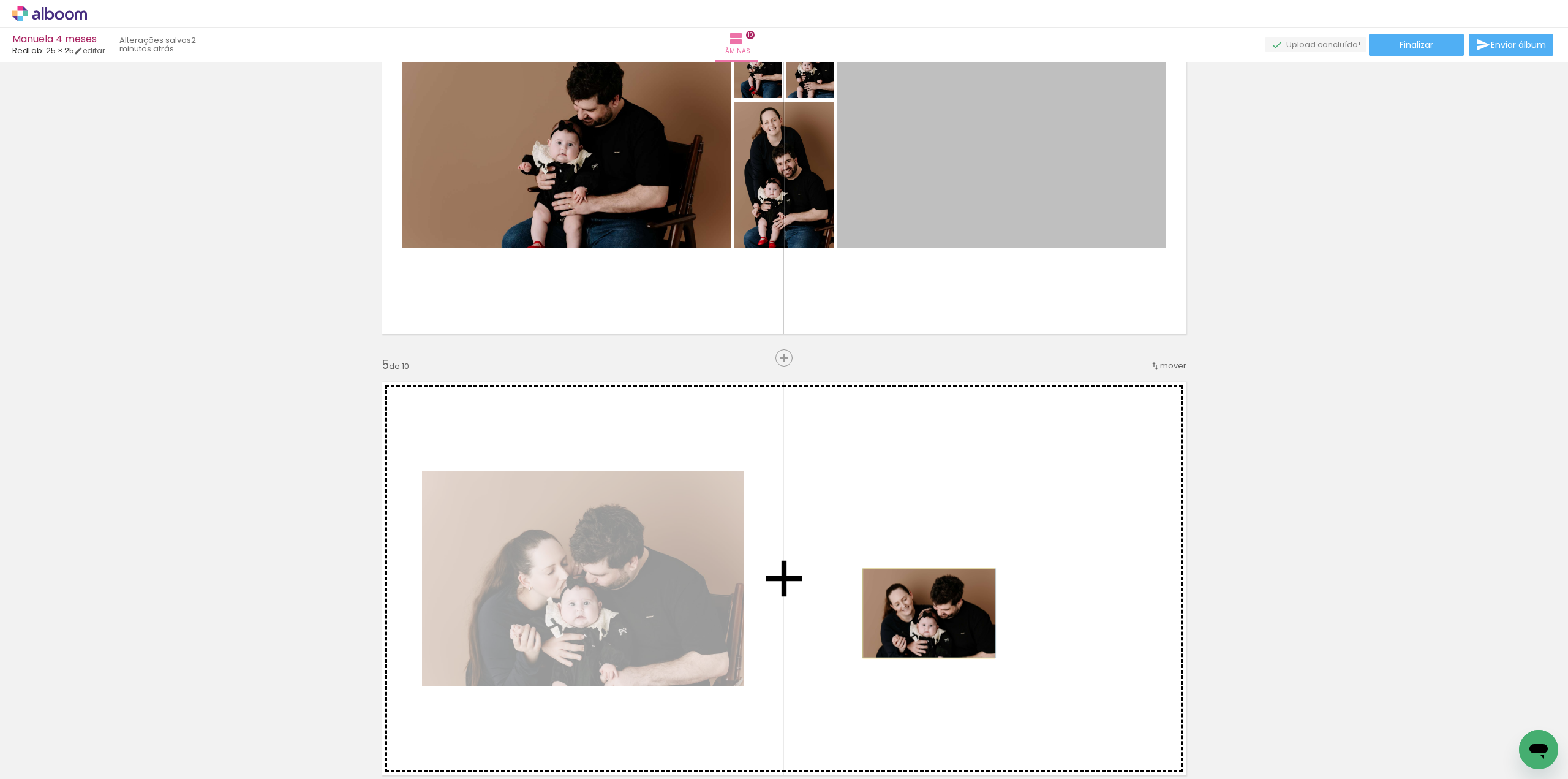
drag, startPoint x: 968, startPoint y: 255, endPoint x: 924, endPoint y: 348, distance: 102.9
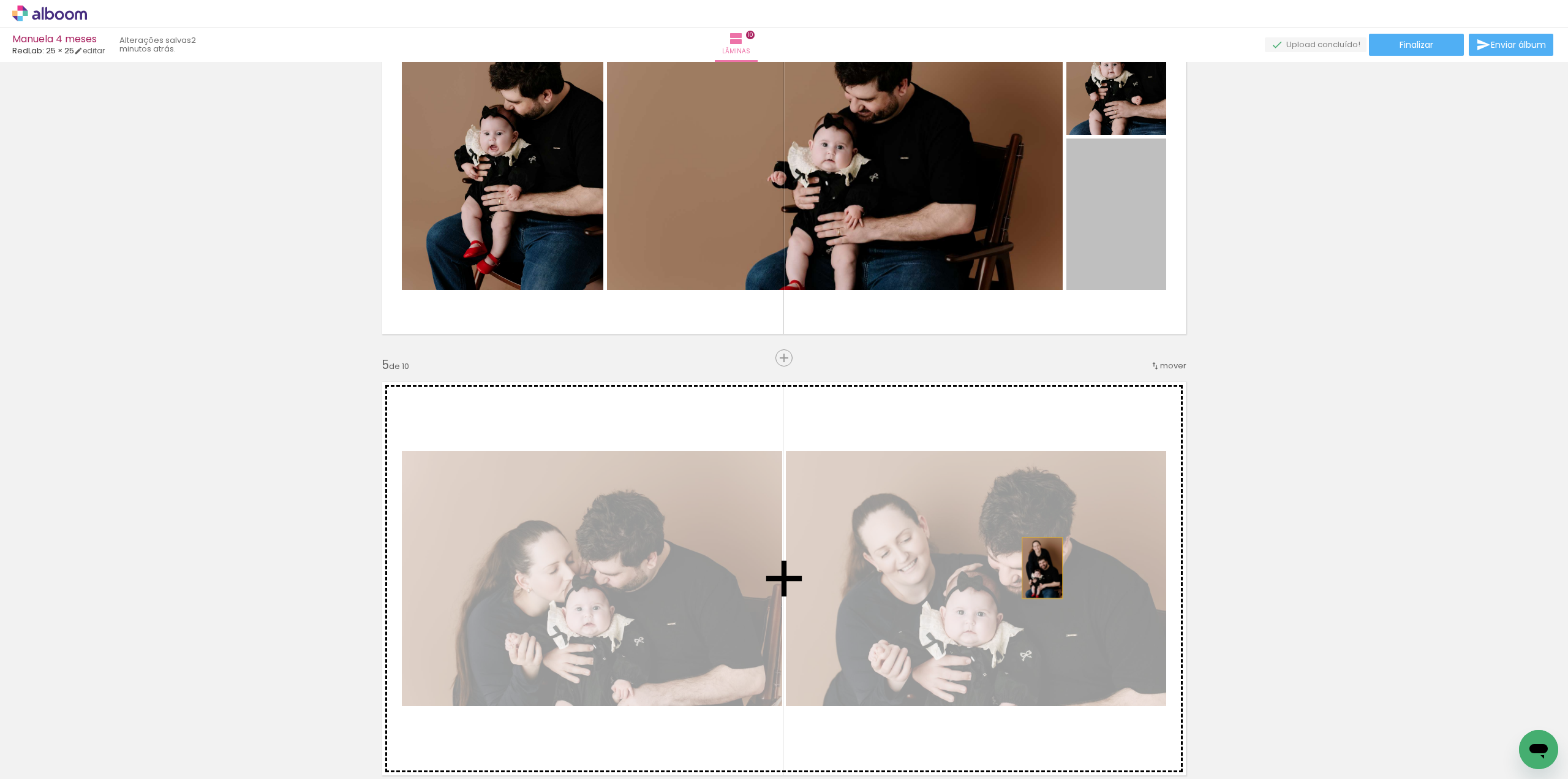
drag, startPoint x: 1082, startPoint y: 217, endPoint x: 1036, endPoint y: 575, distance: 360.9
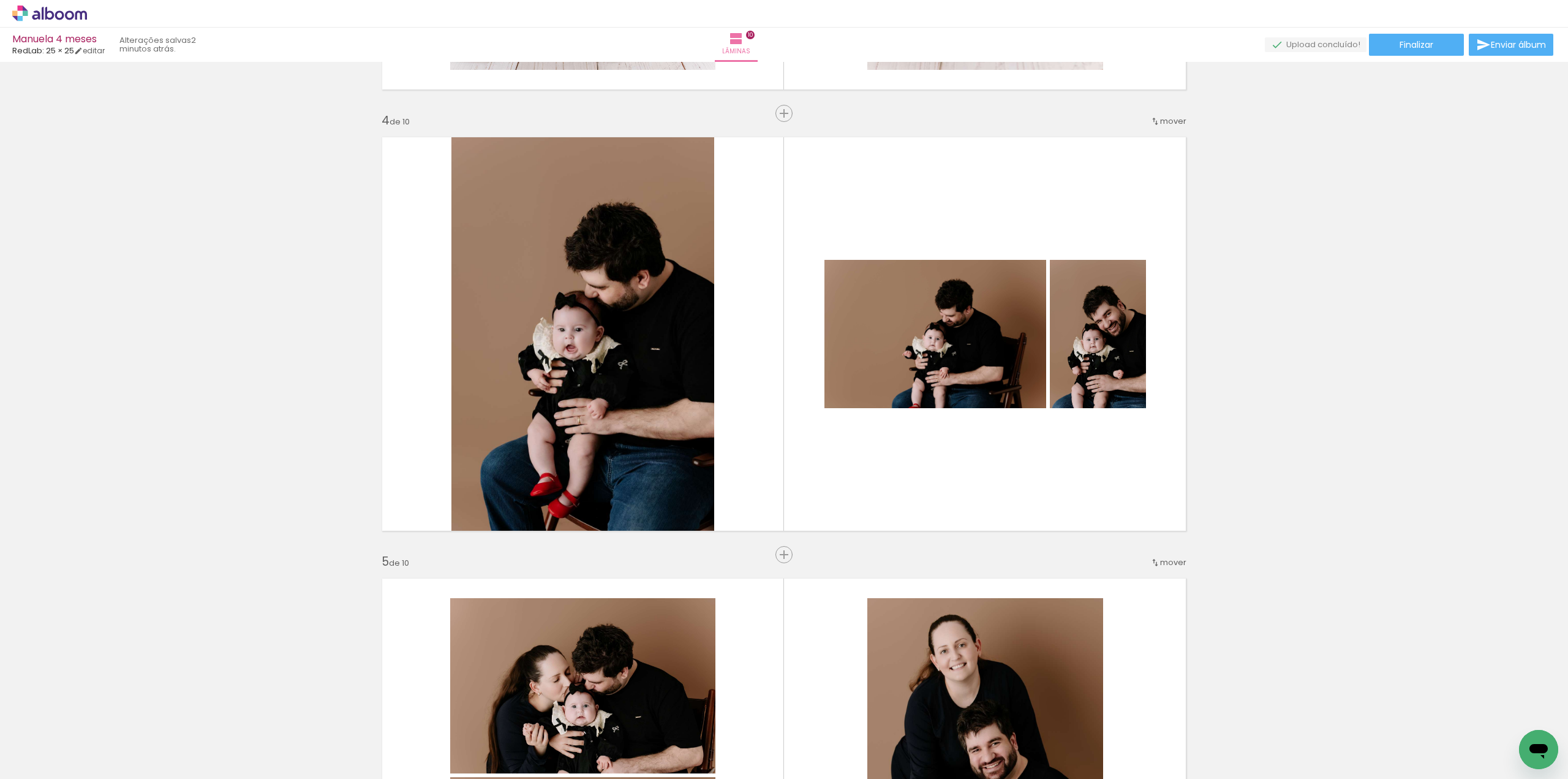
scroll to position [1243, 0]
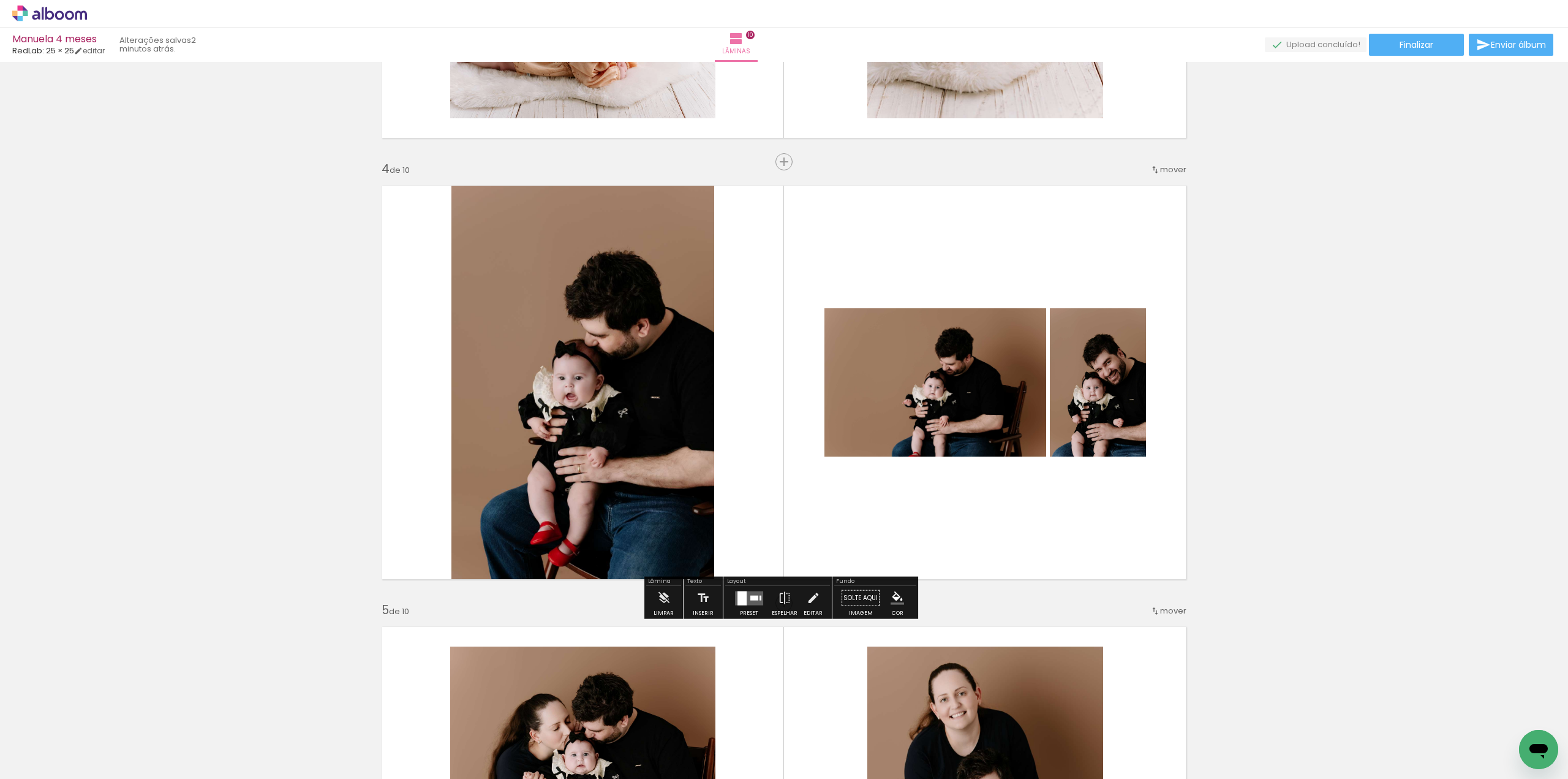
click at [756, 596] on quentale-layouter at bounding box center [749, 598] width 28 height 14
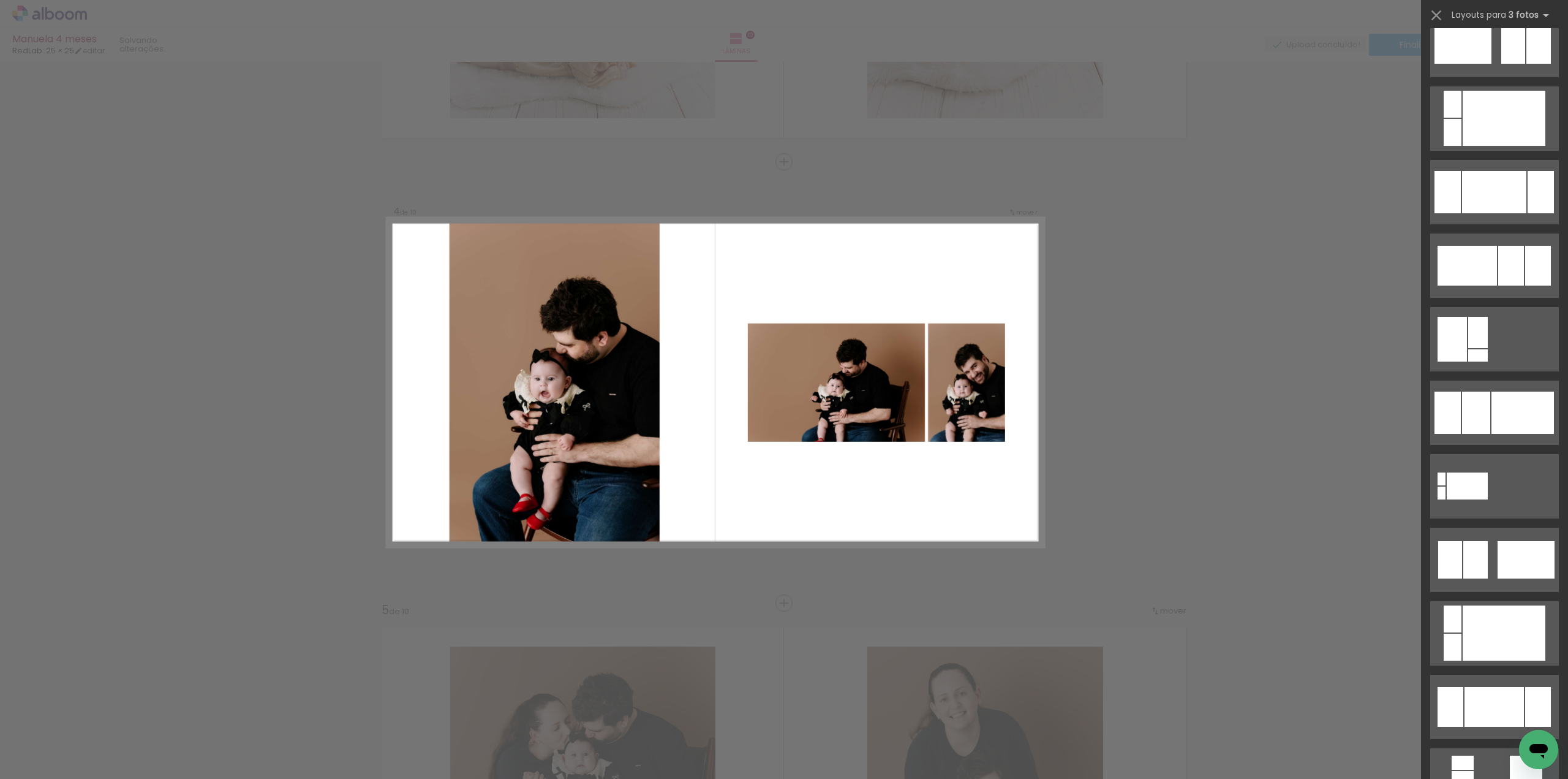
scroll to position [0, 0]
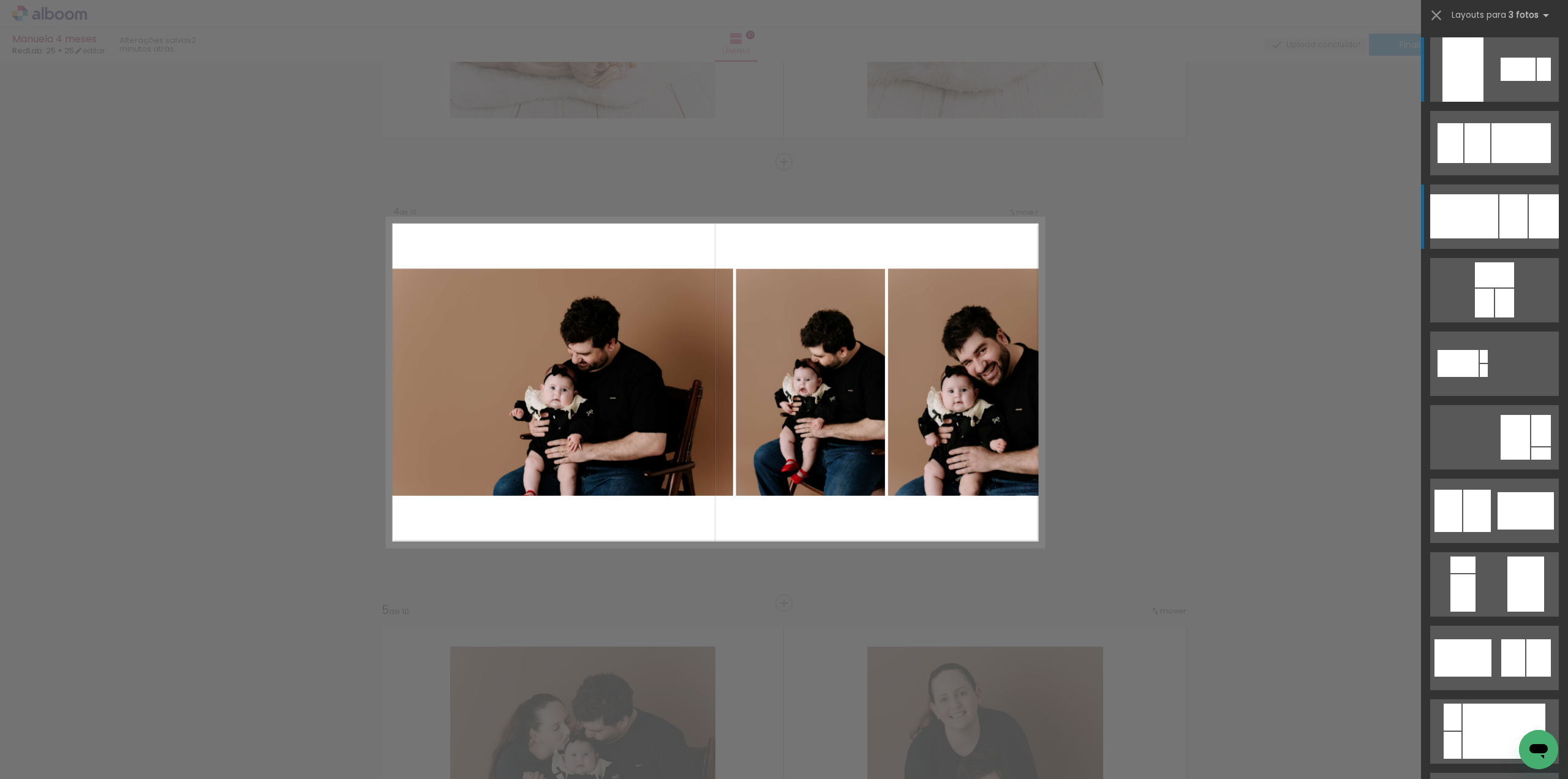
click at [1501, 81] on div at bounding box center [1518, 69] width 35 height 24
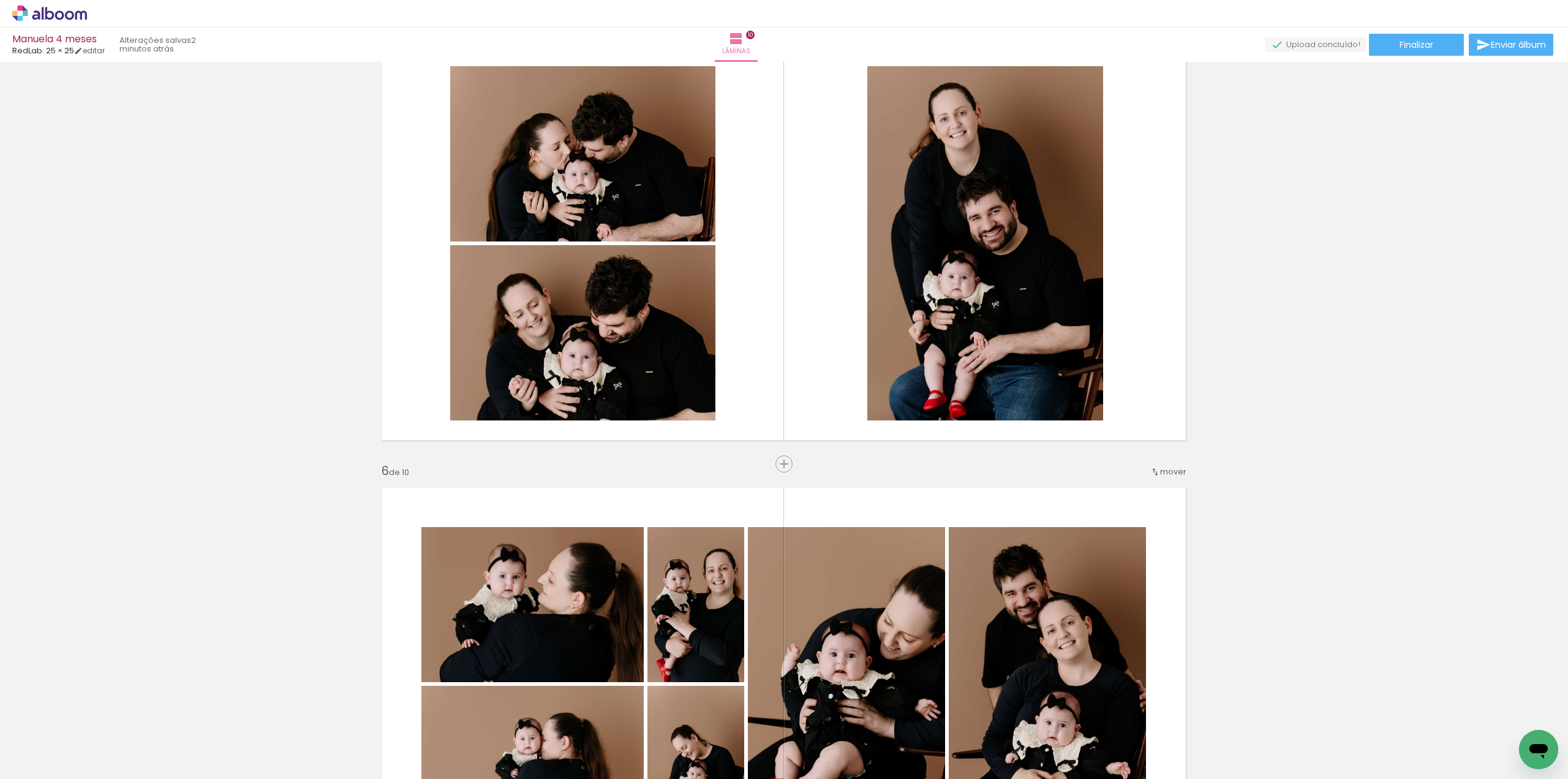
scroll to position [1856, 0]
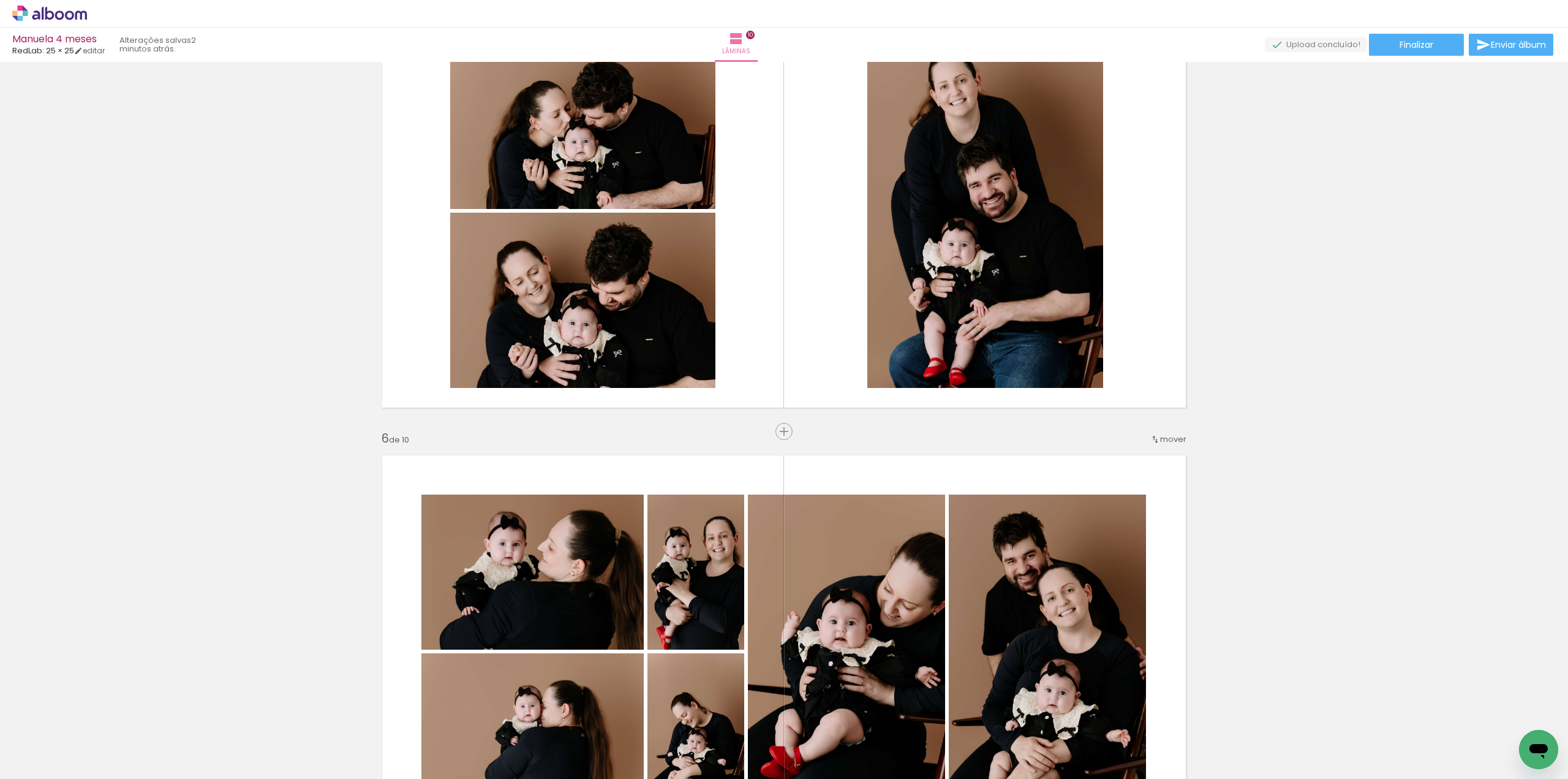
click at [1035, 263] on div "Inserir lâmina 1 de 10 Inserir lâmina 2 de 10 Inserir lâmina 3 de 10 Inserir lâ…" at bounding box center [784, 636] width 1568 height 4853
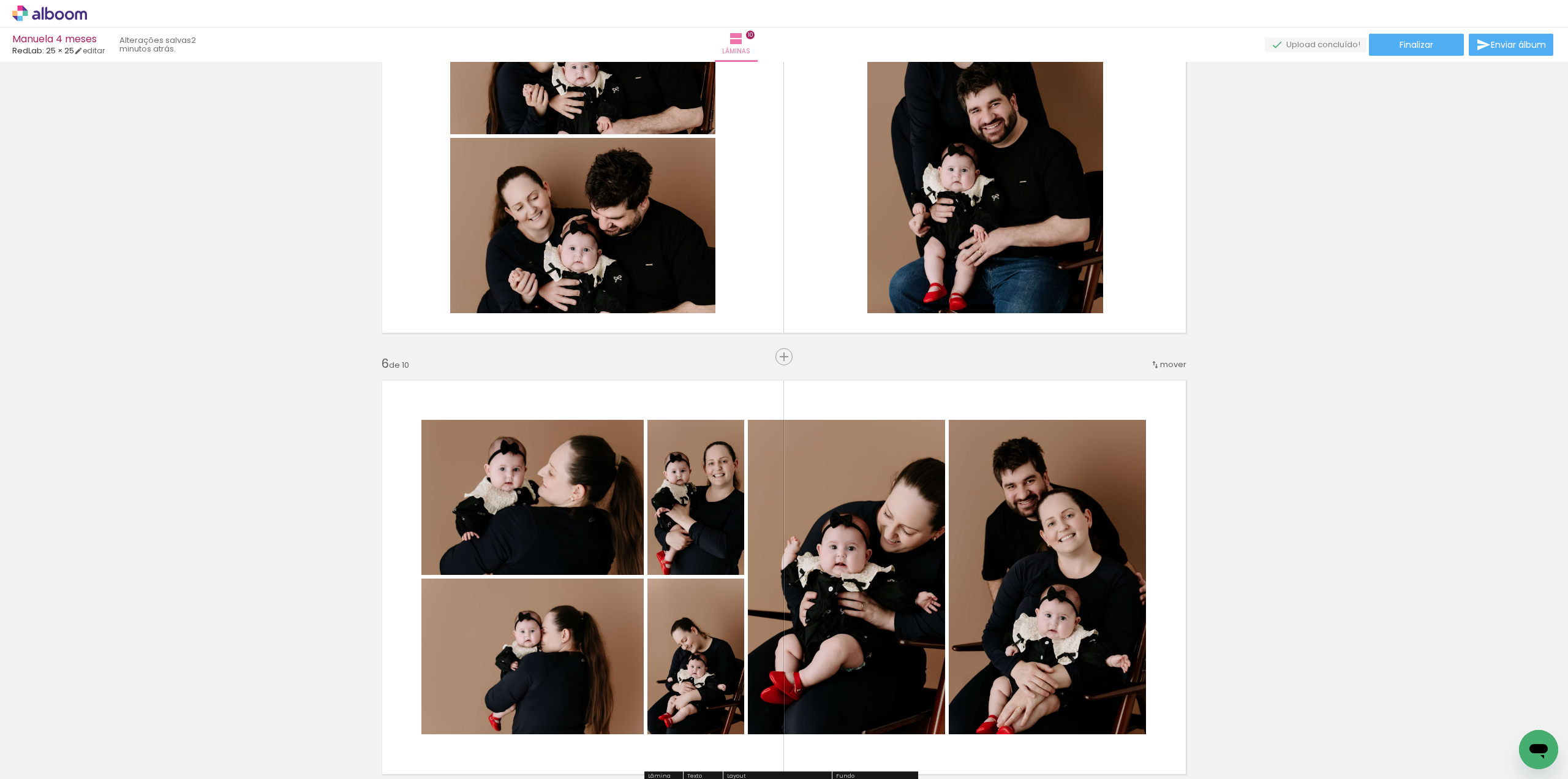
scroll to position [1917, 0]
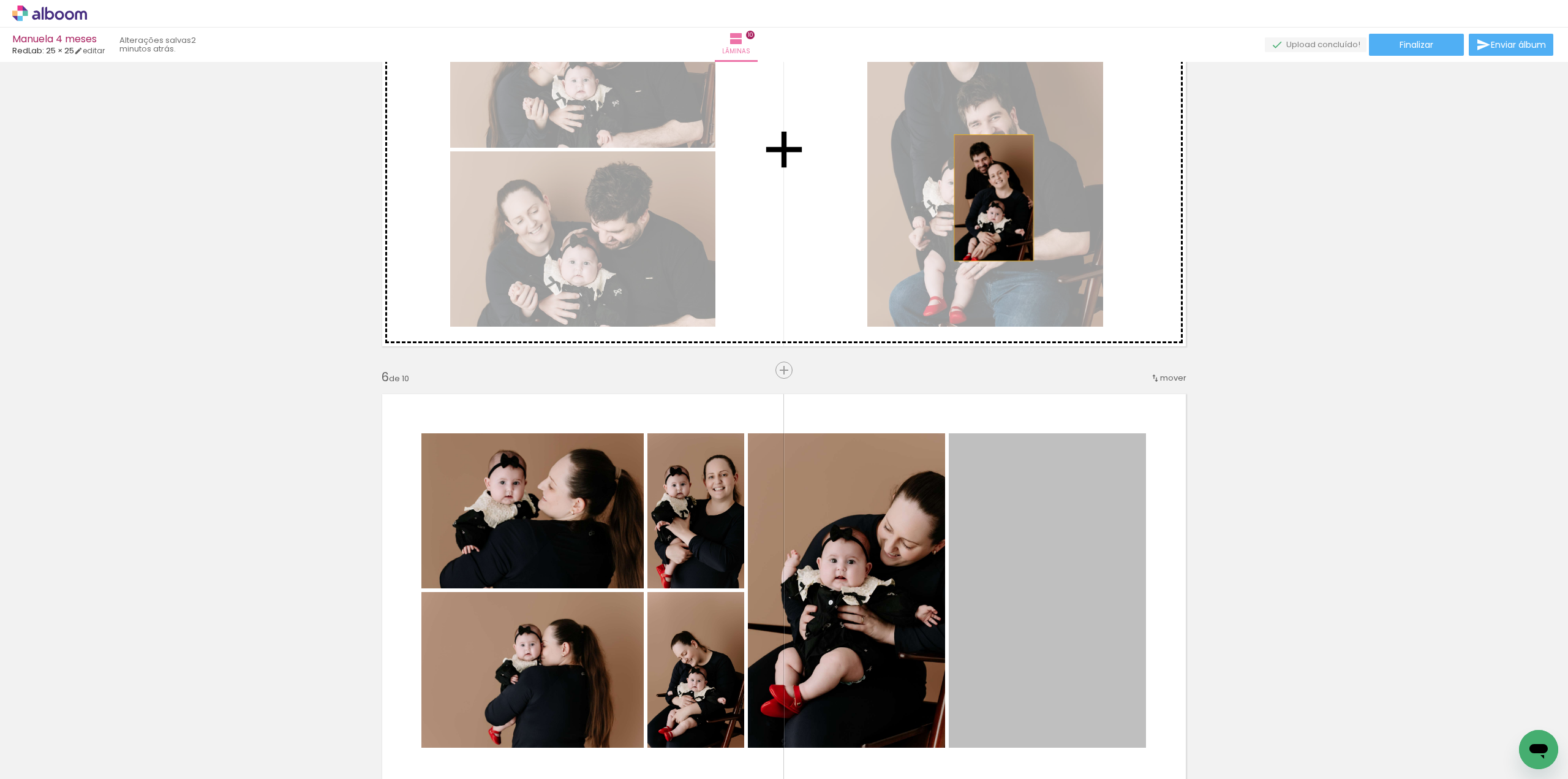
drag, startPoint x: 1123, startPoint y: 519, endPoint x: 989, endPoint y: 197, distance: 348.8
click at [989, 197] on div "Inserir lâmina 1 de 10 Inserir lâmina 2 de 10 Inserir lâmina 3 de 10 Inserir lâ…" at bounding box center [784, 575] width 1568 height 4853
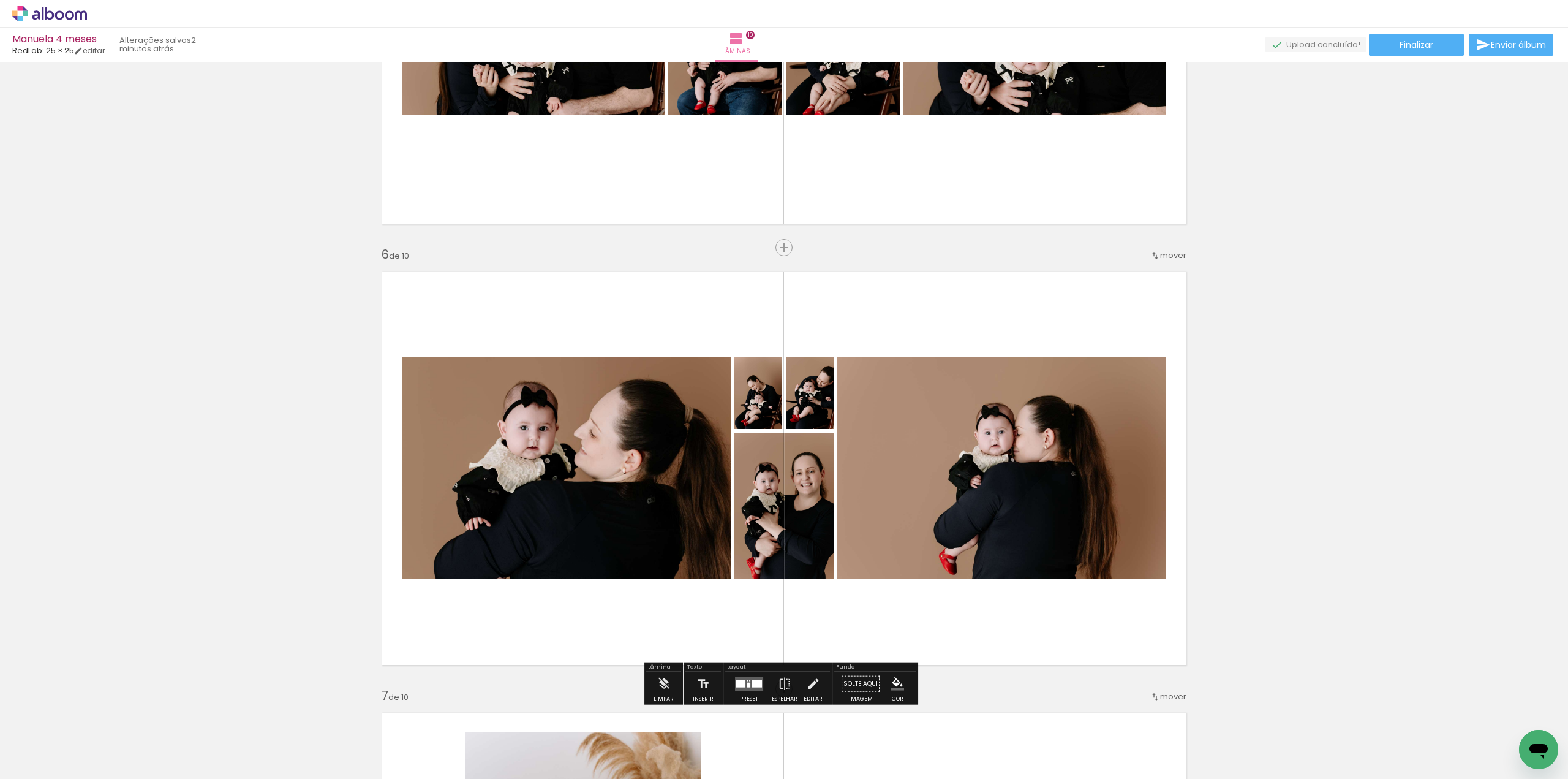
scroll to position [2101, 0]
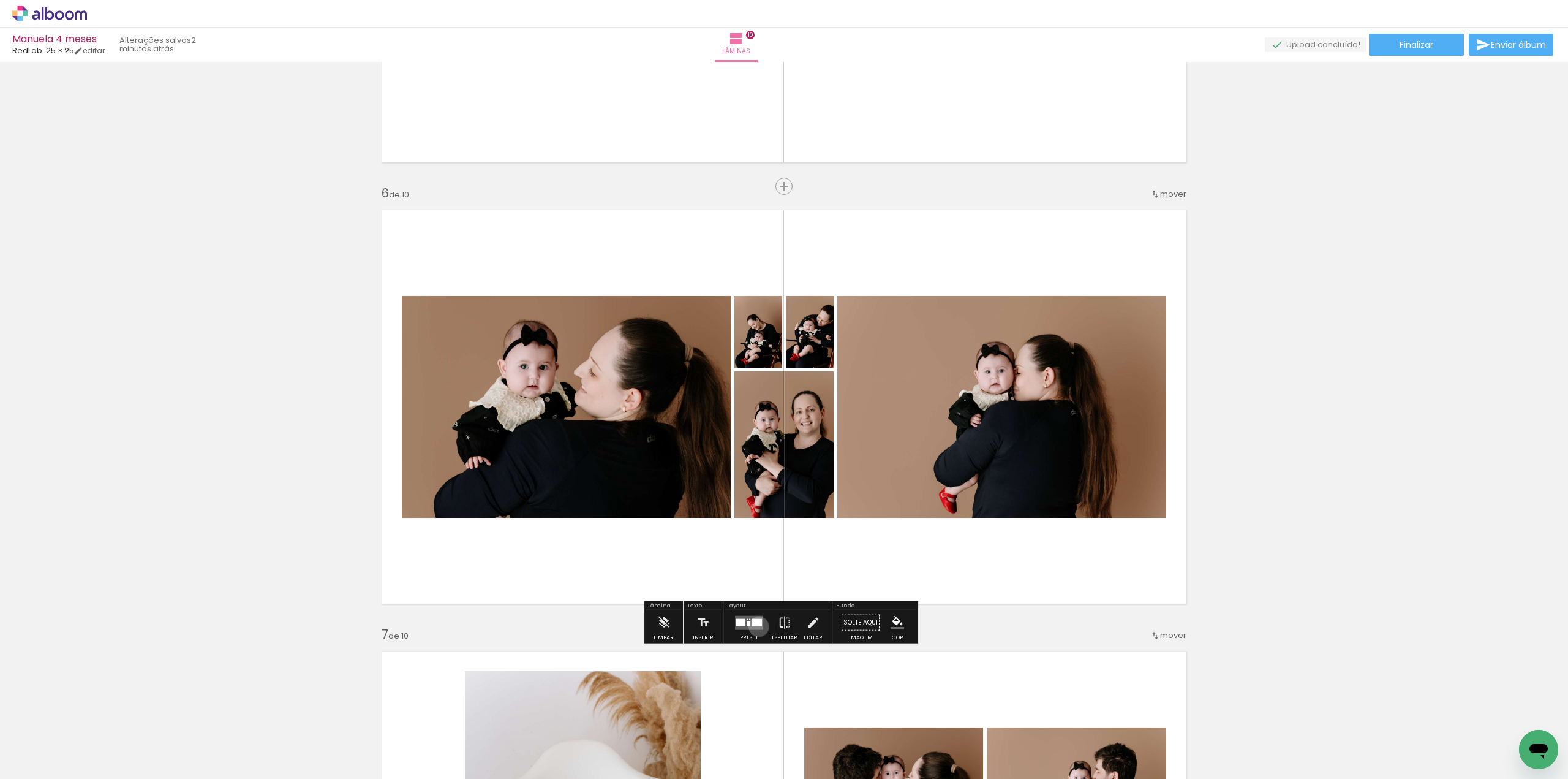
click at [756, 626] on quentale-layouter at bounding box center [749, 622] width 28 height 14
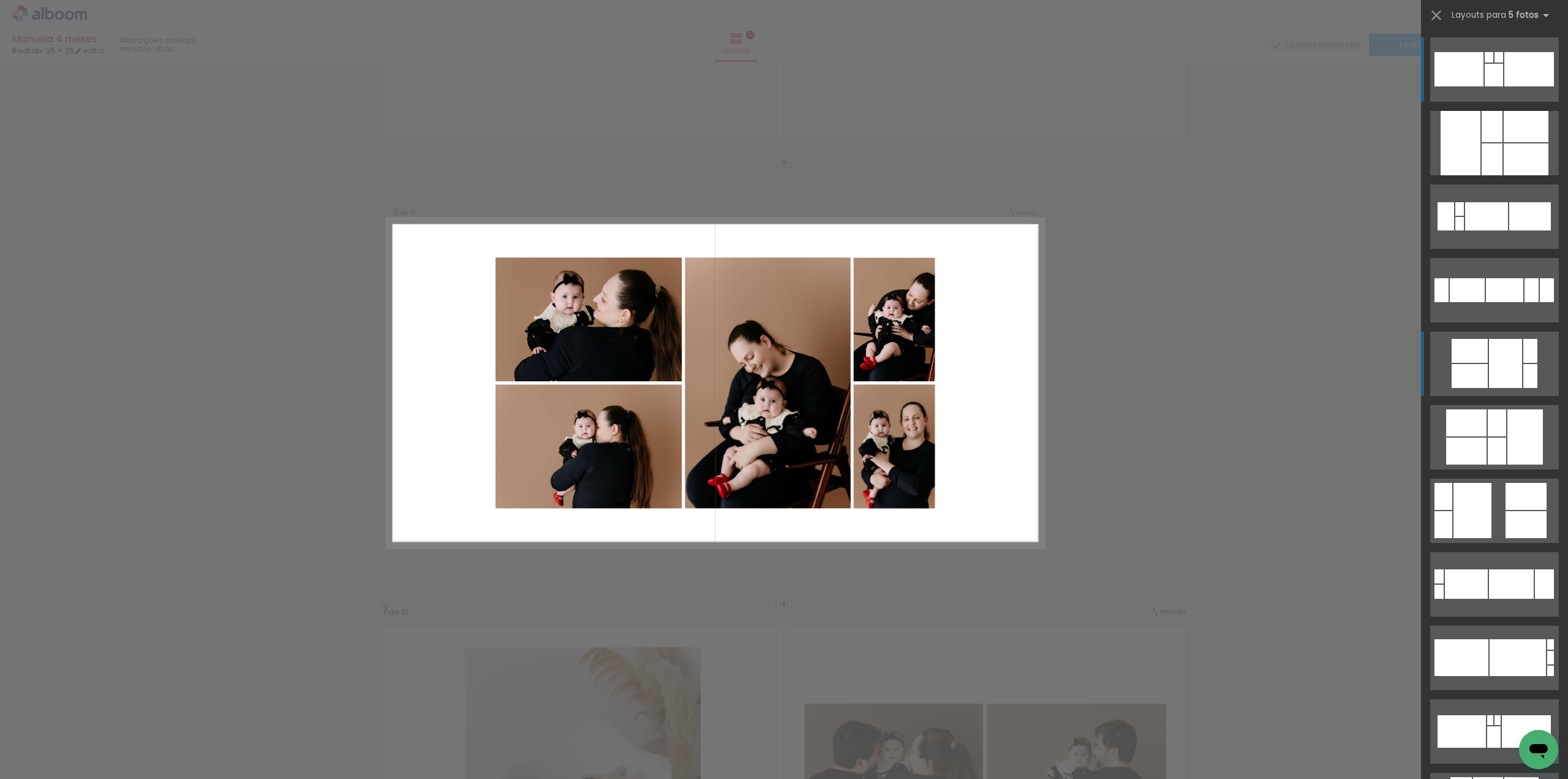
scroll to position [2126, 0]
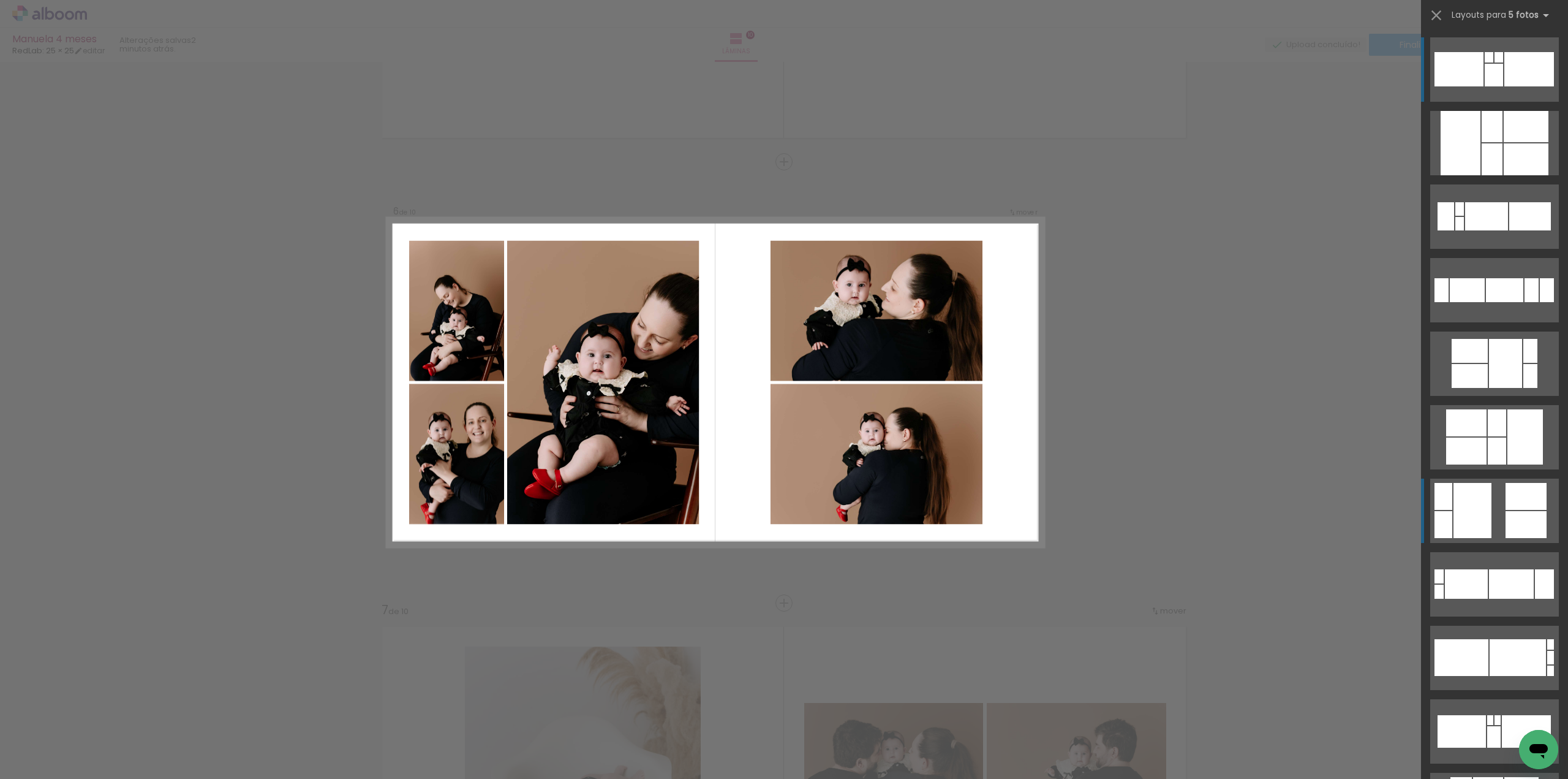
click at [1497, 102] on quentale-layouter at bounding box center [1494, 69] width 129 height 64
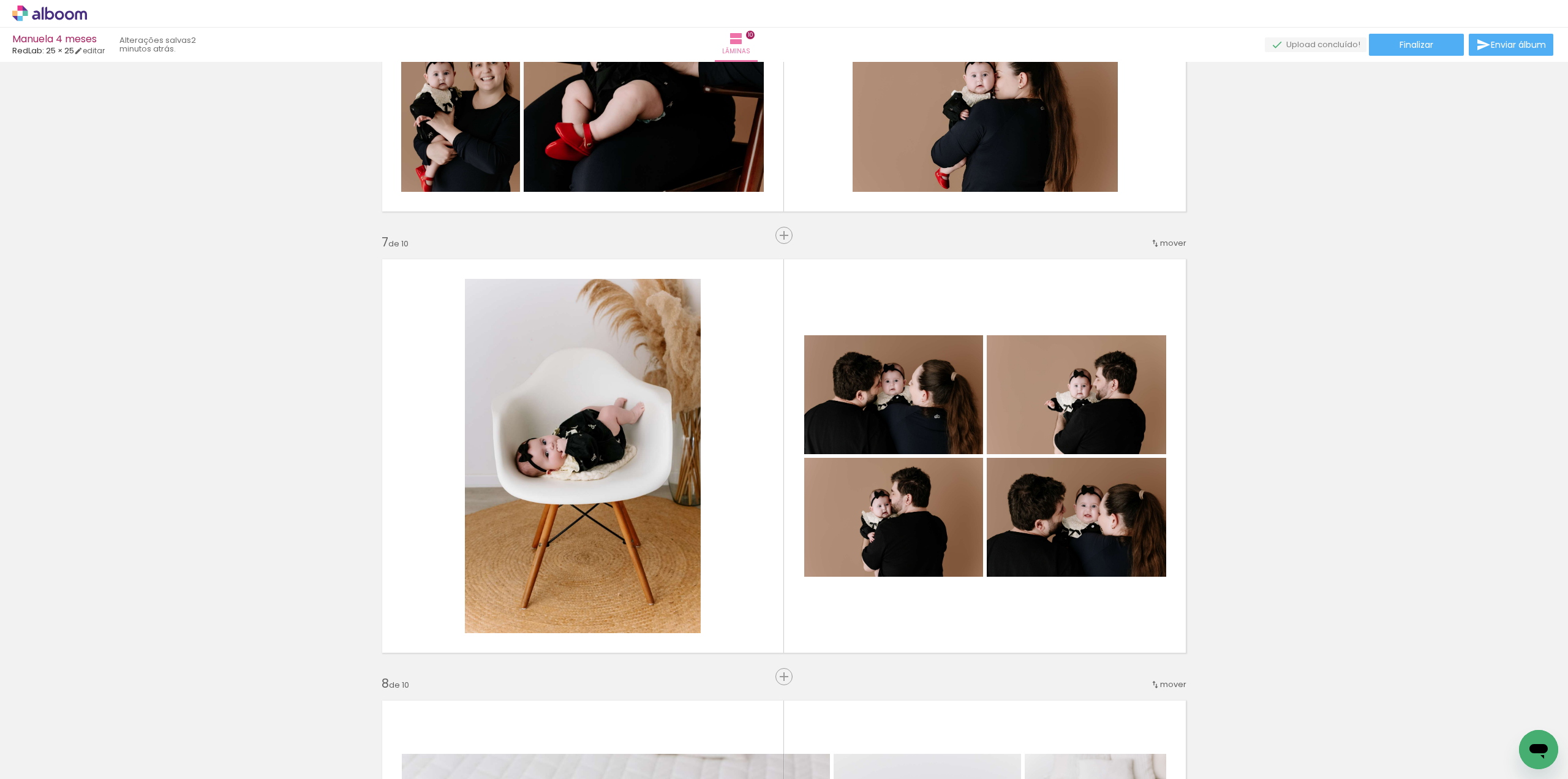
scroll to position [2432, 0]
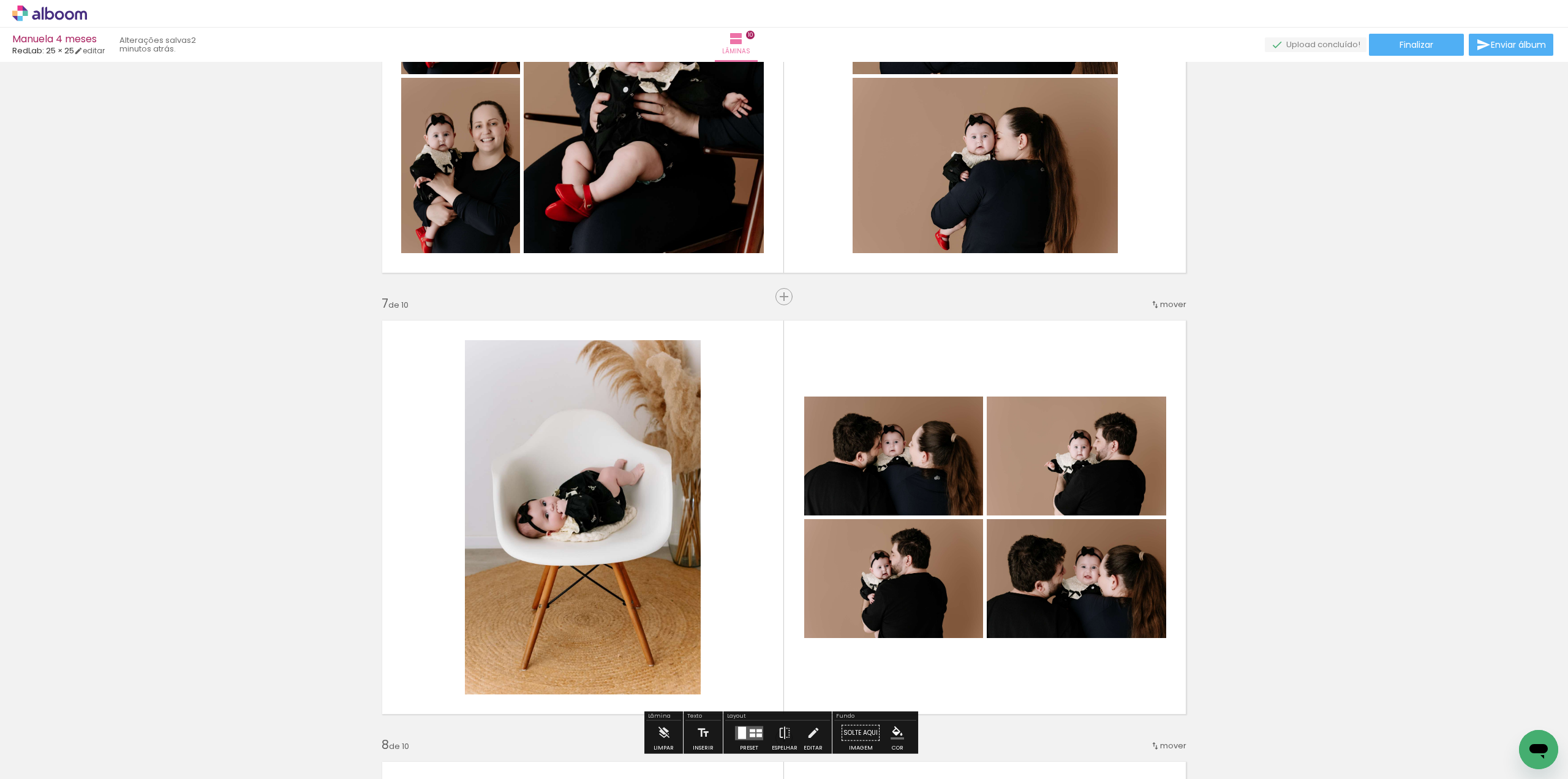
drag, startPoint x: 1119, startPoint y: 464, endPoint x: 1182, endPoint y: 490, distance: 68.2
click at [1323, 439] on div "Inserir lâmina 1 de 10 Inserir lâmina 2 de 10 Inserir lâmina 3 de 10 Inserir lâ…" at bounding box center [784, 60] width 1568 height 4853
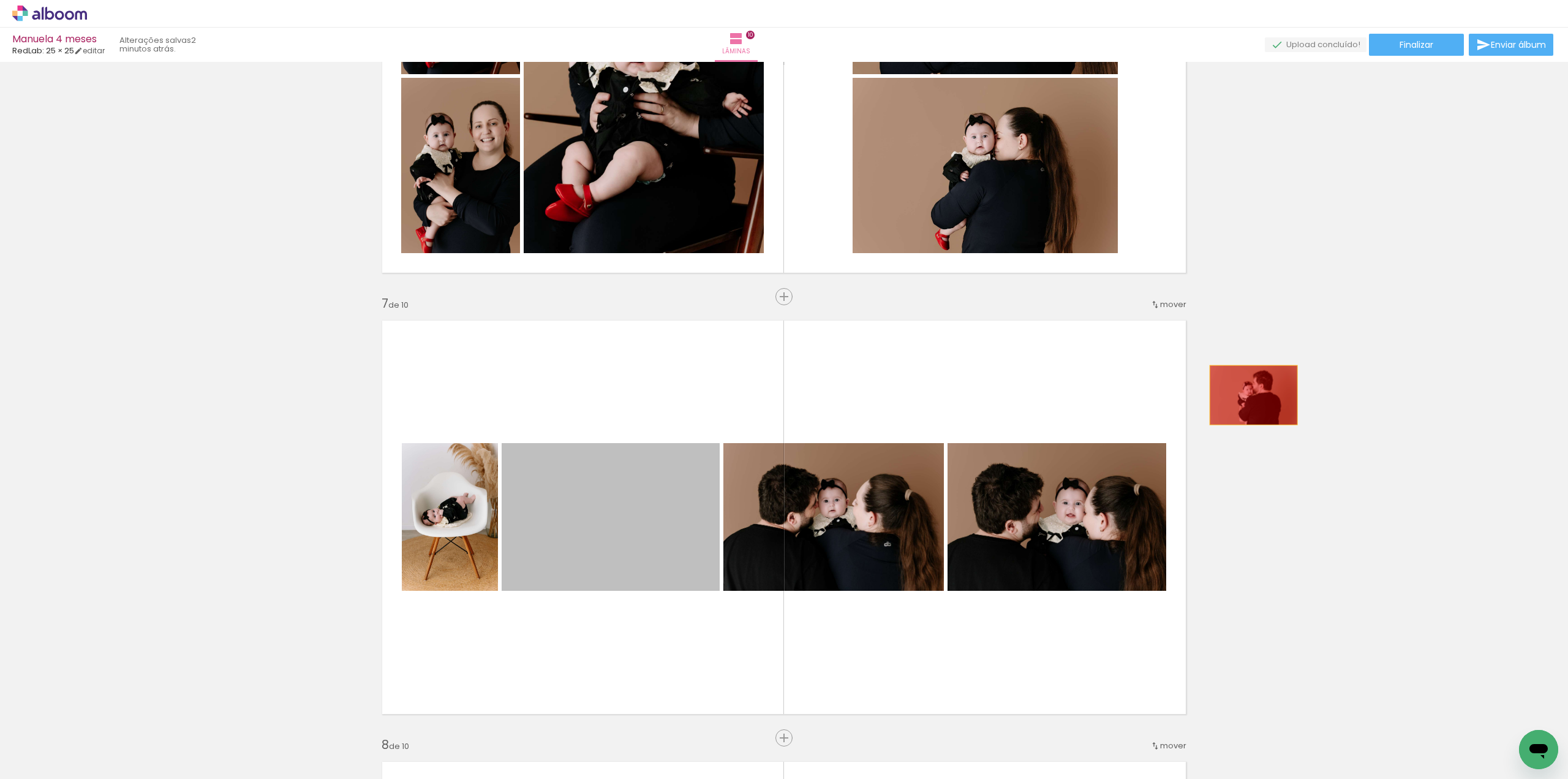
drag, startPoint x: 764, startPoint y: 496, endPoint x: 1337, endPoint y: 392, distance: 582.4
click at [1340, 389] on div "Inserir lâmina 1 de 10 Inserir lâmina 2 de 10 Inserir lâmina 3 de 10 Inserir lâ…" at bounding box center [784, 60] width 1568 height 4853
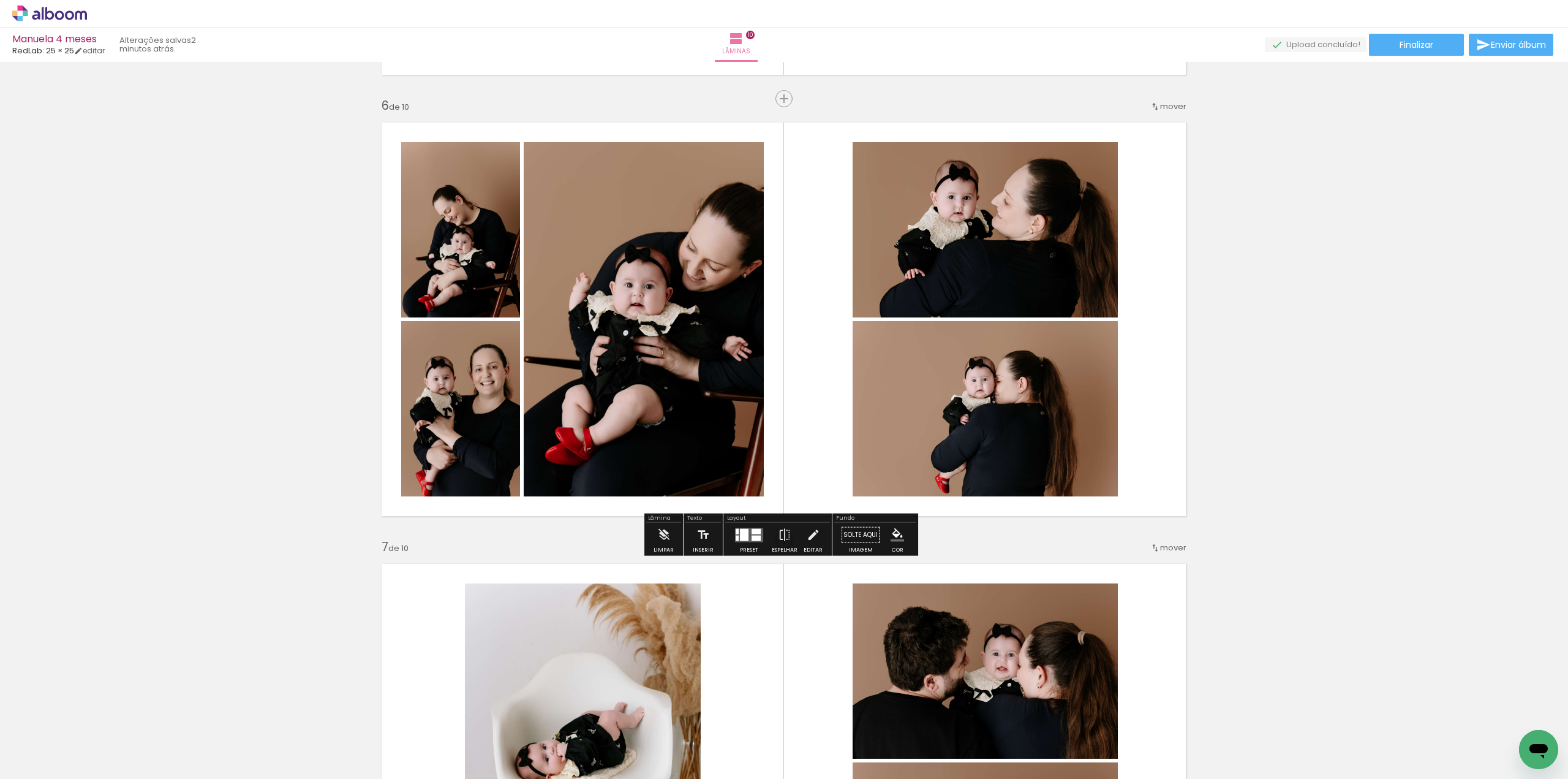
scroll to position [2248, 0]
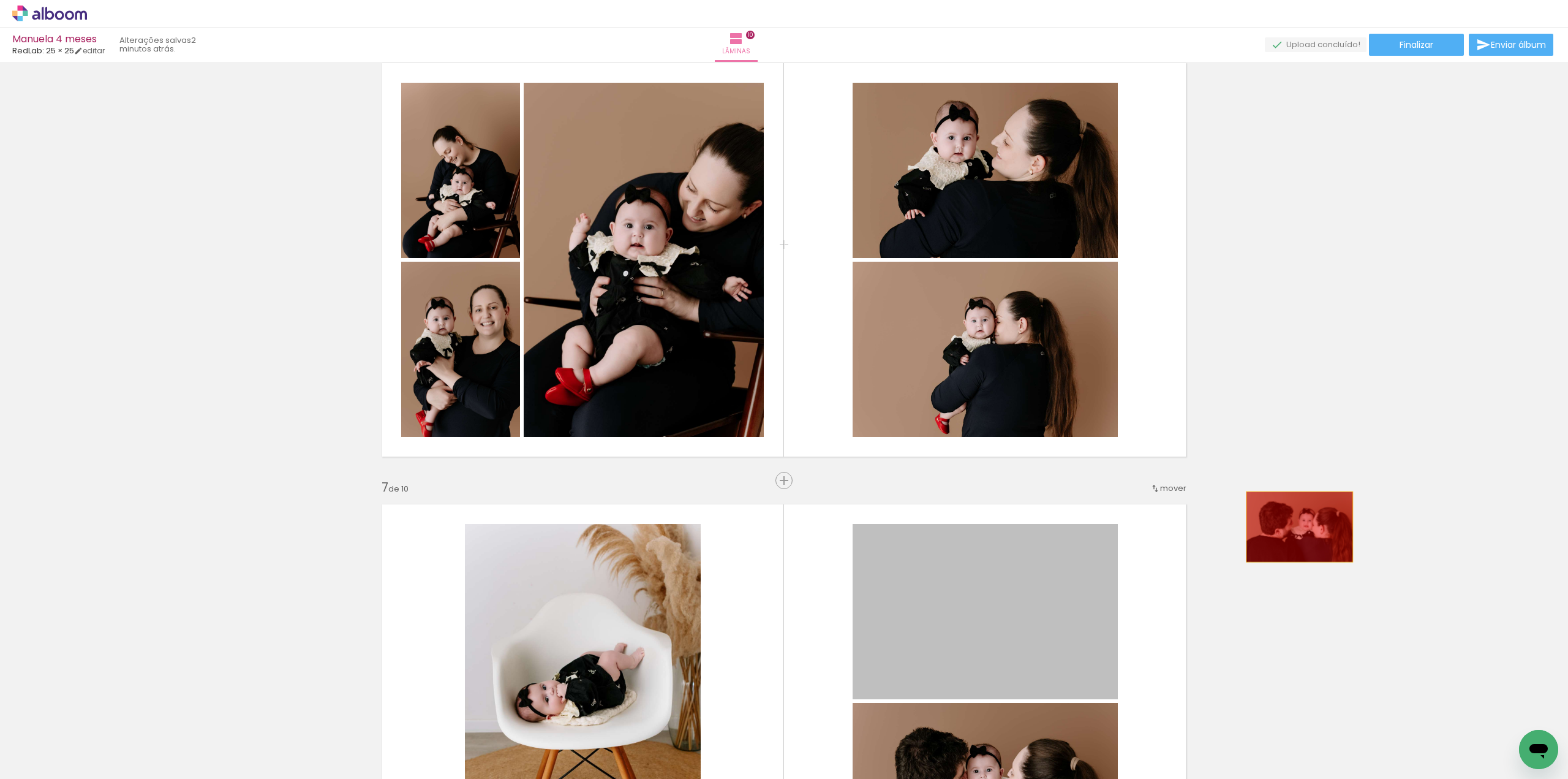
drag, startPoint x: 1222, startPoint y: 546, endPoint x: 1274, endPoint y: 537, distance: 52.8
click at [1297, 525] on div "Inserir lâmina 1 de 10 Inserir lâmina 2 de 10 Inserir lâmina 3 de 10 Inserir lâ…" at bounding box center [784, 244] width 1568 height 4853
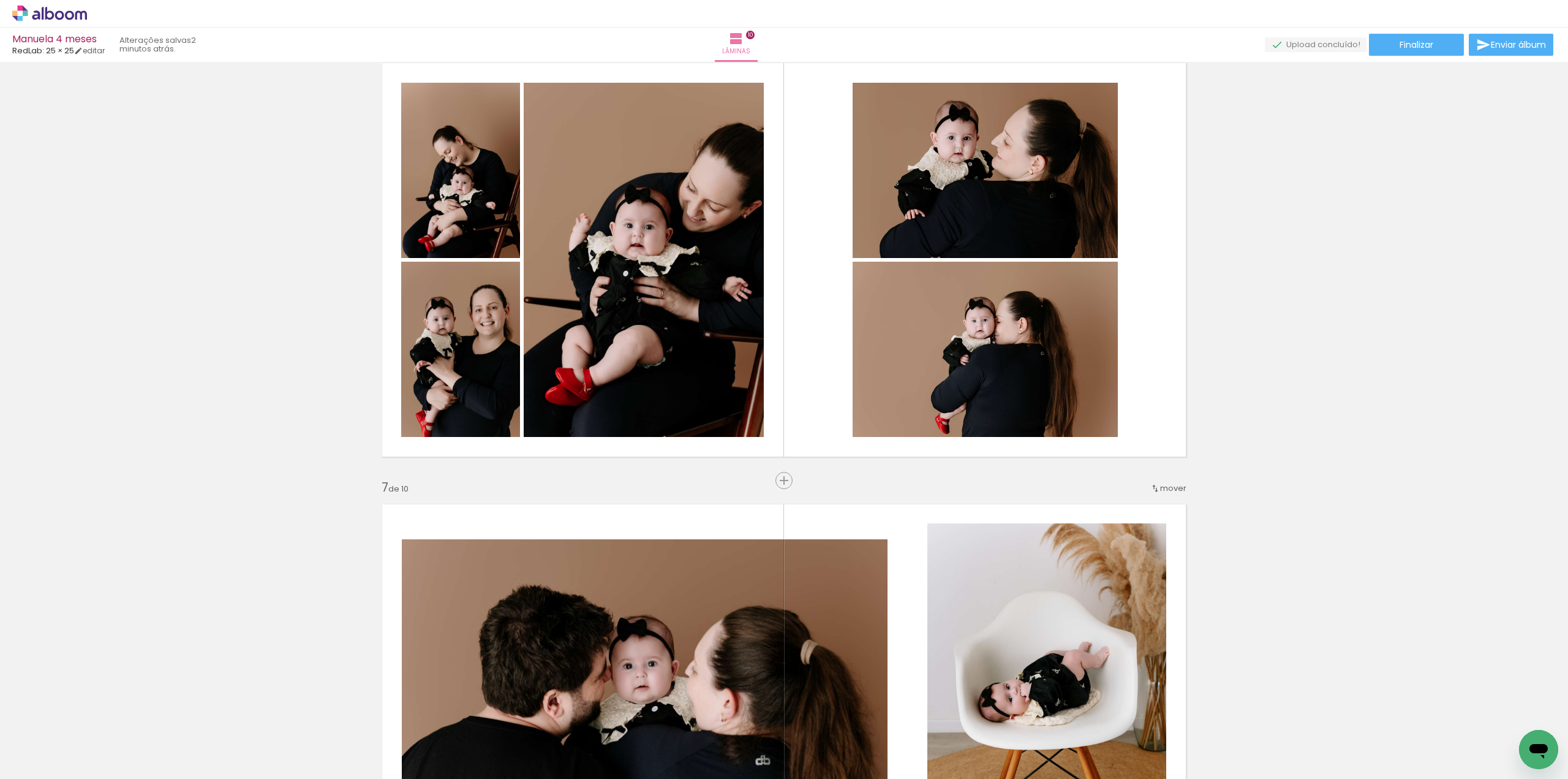
scroll to position [2310, 0]
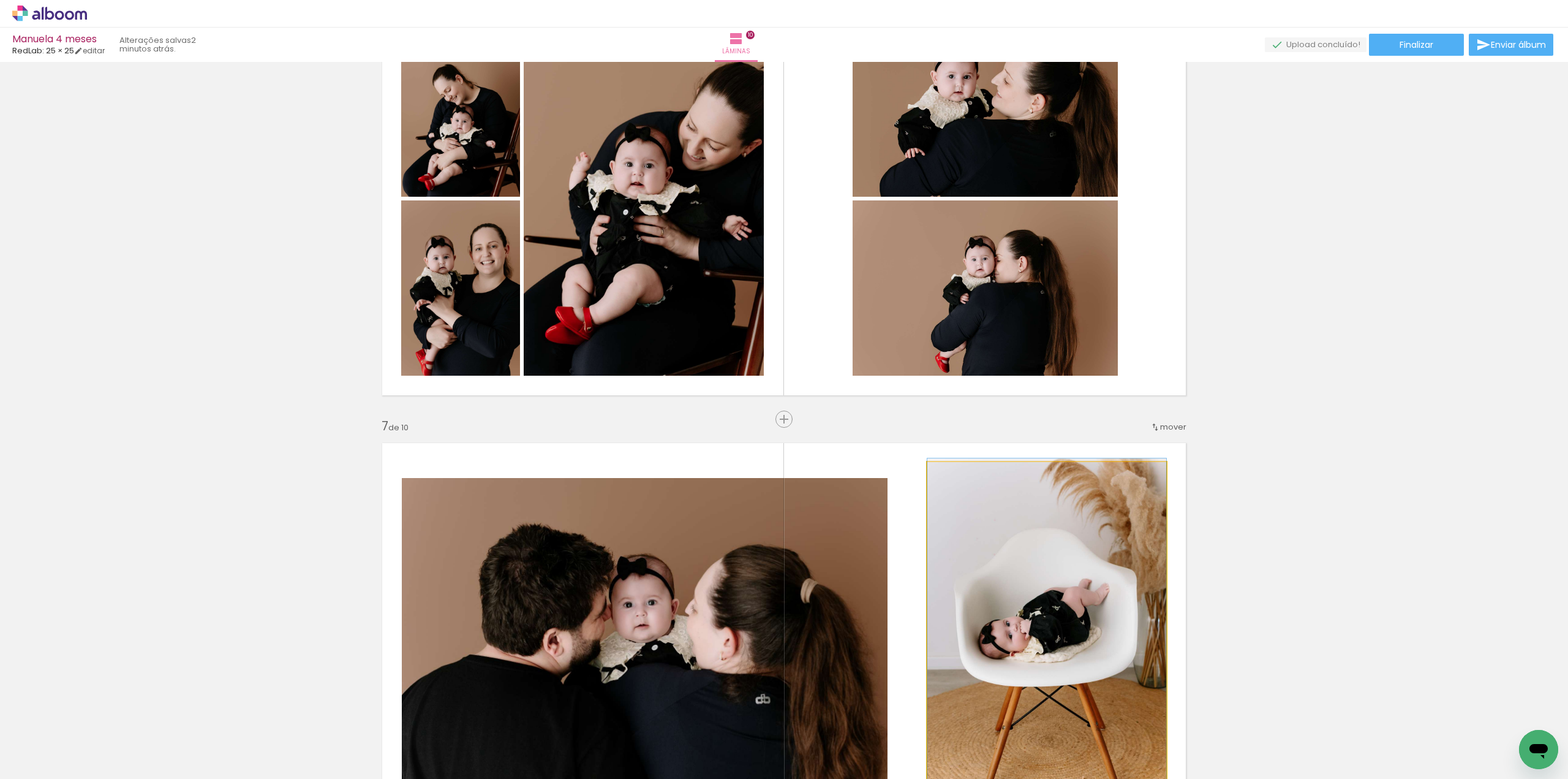
drag, startPoint x: 1051, startPoint y: 585, endPoint x: 1098, endPoint y: 570, distance: 49.3
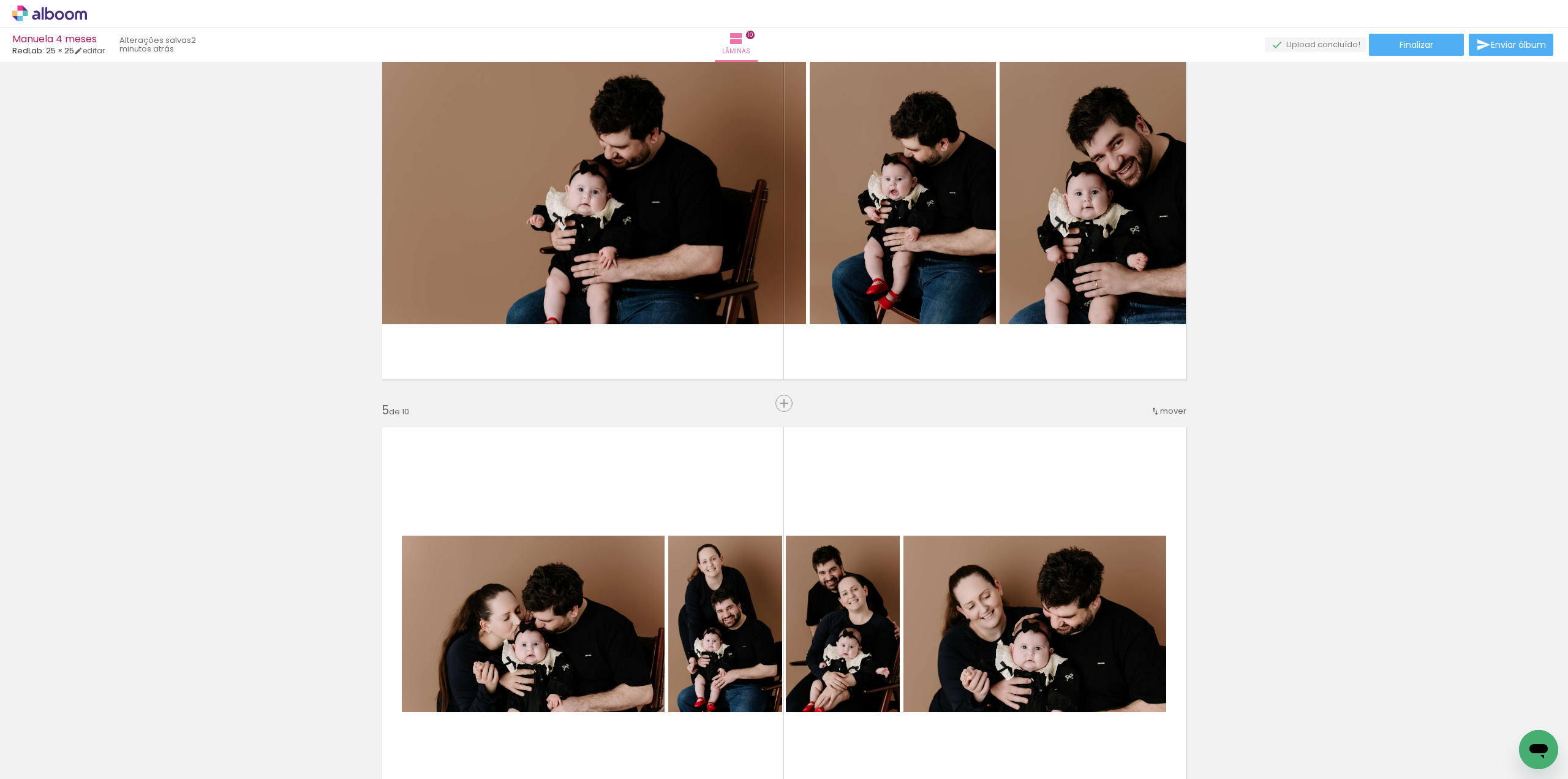
scroll to position [1391, 0]
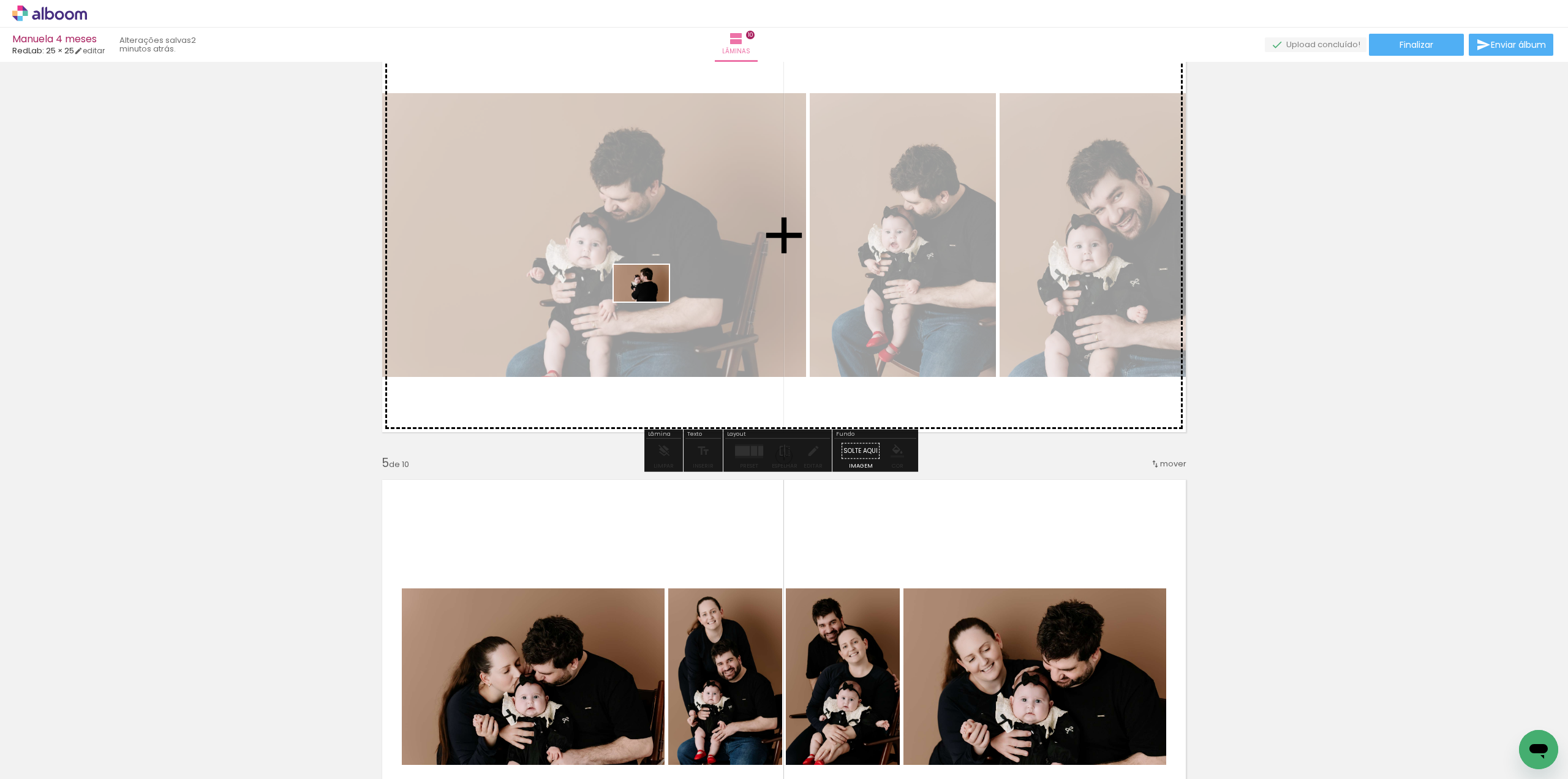
drag, startPoint x: 565, startPoint y: 724, endPoint x: 559, endPoint y: 604, distance: 120.1
click at [650, 302] on quentale-workspace at bounding box center [784, 389] width 1568 height 779
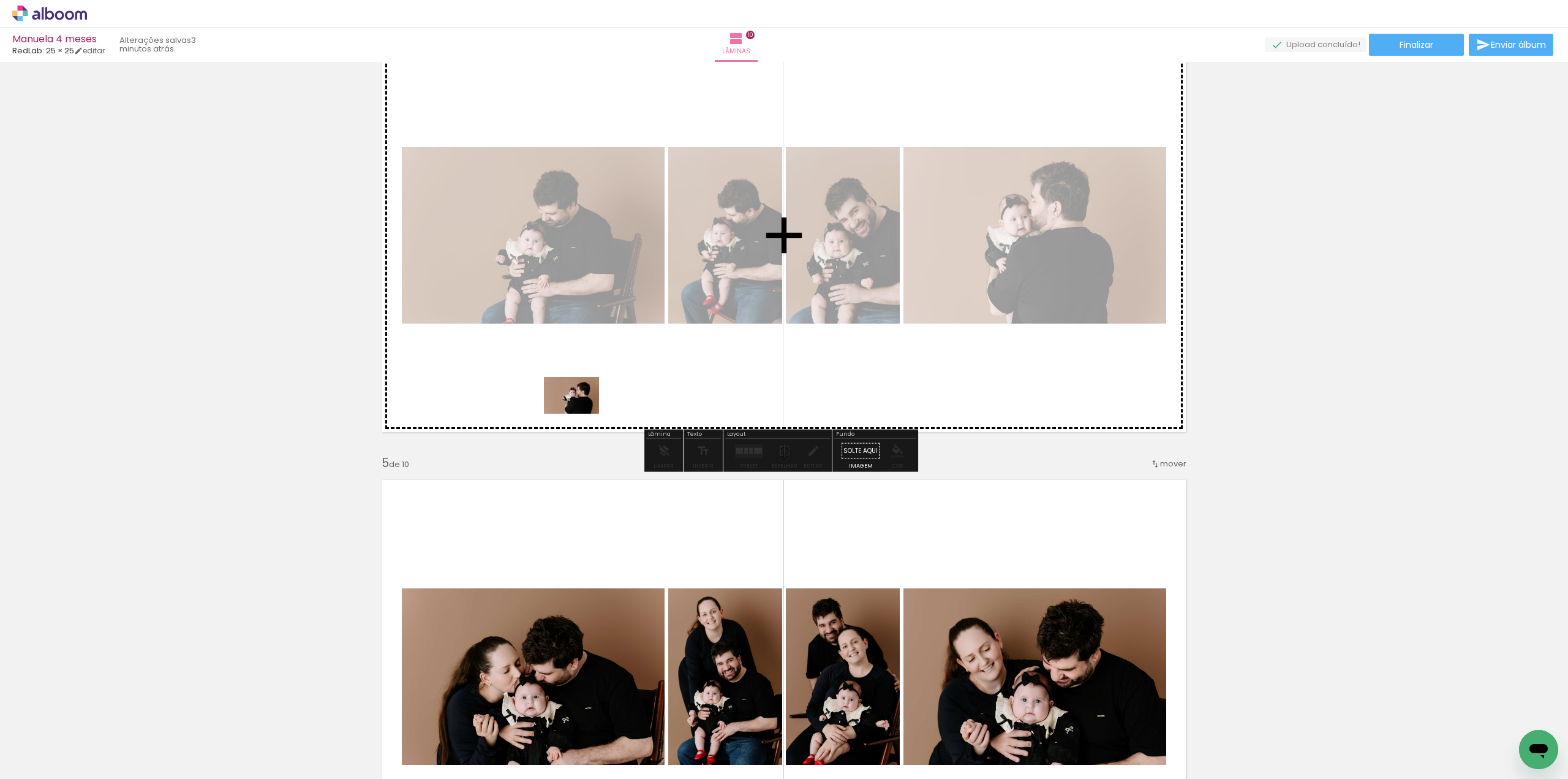
drag, startPoint x: 516, startPoint y: 748, endPoint x: 639, endPoint y: 379, distance: 389.0
click at [606, 390] on quentale-workspace at bounding box center [784, 389] width 1568 height 779
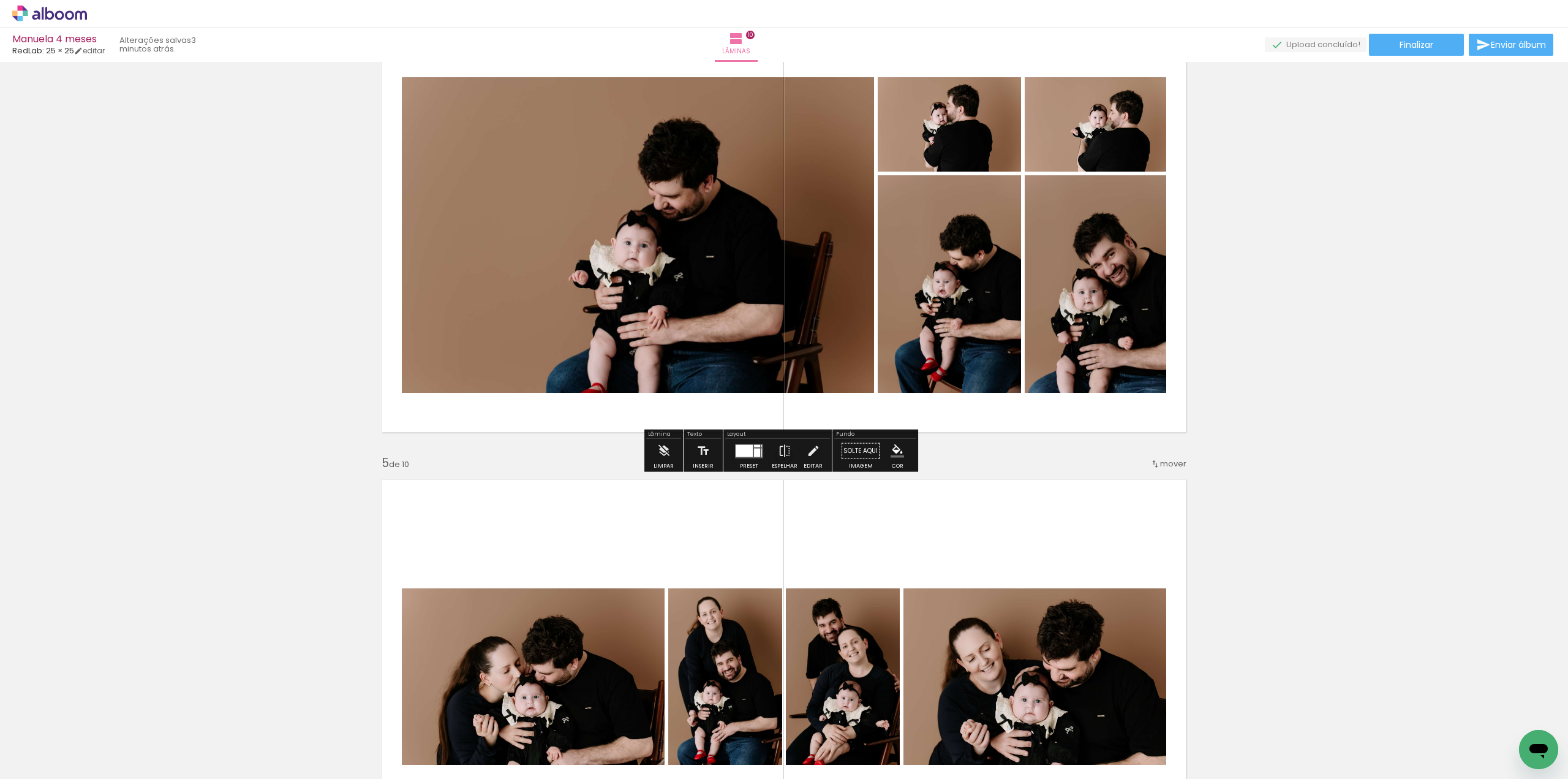
click at [742, 448] on div at bounding box center [745, 450] width 18 height 12
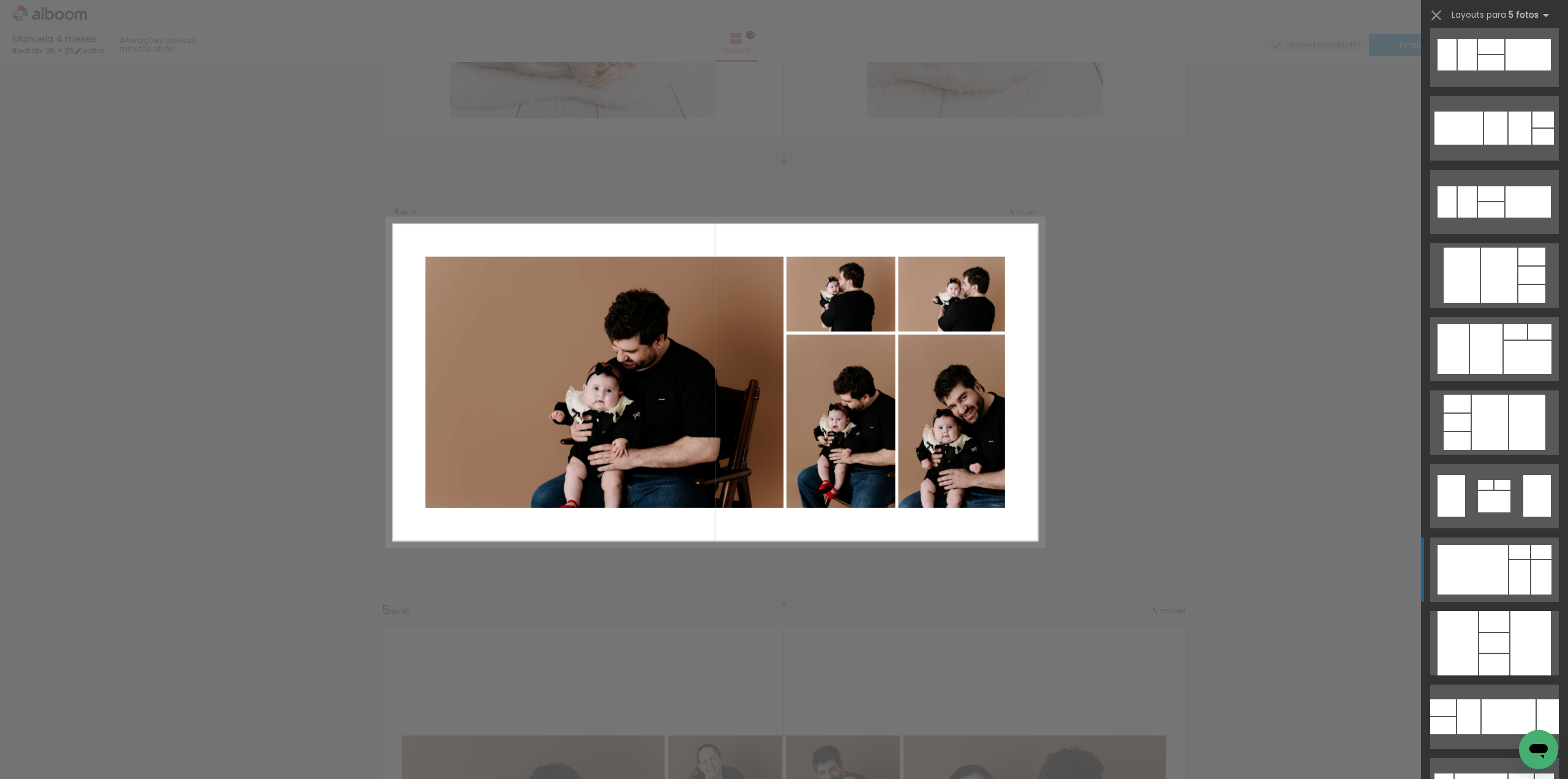
scroll to position [1899, 0]
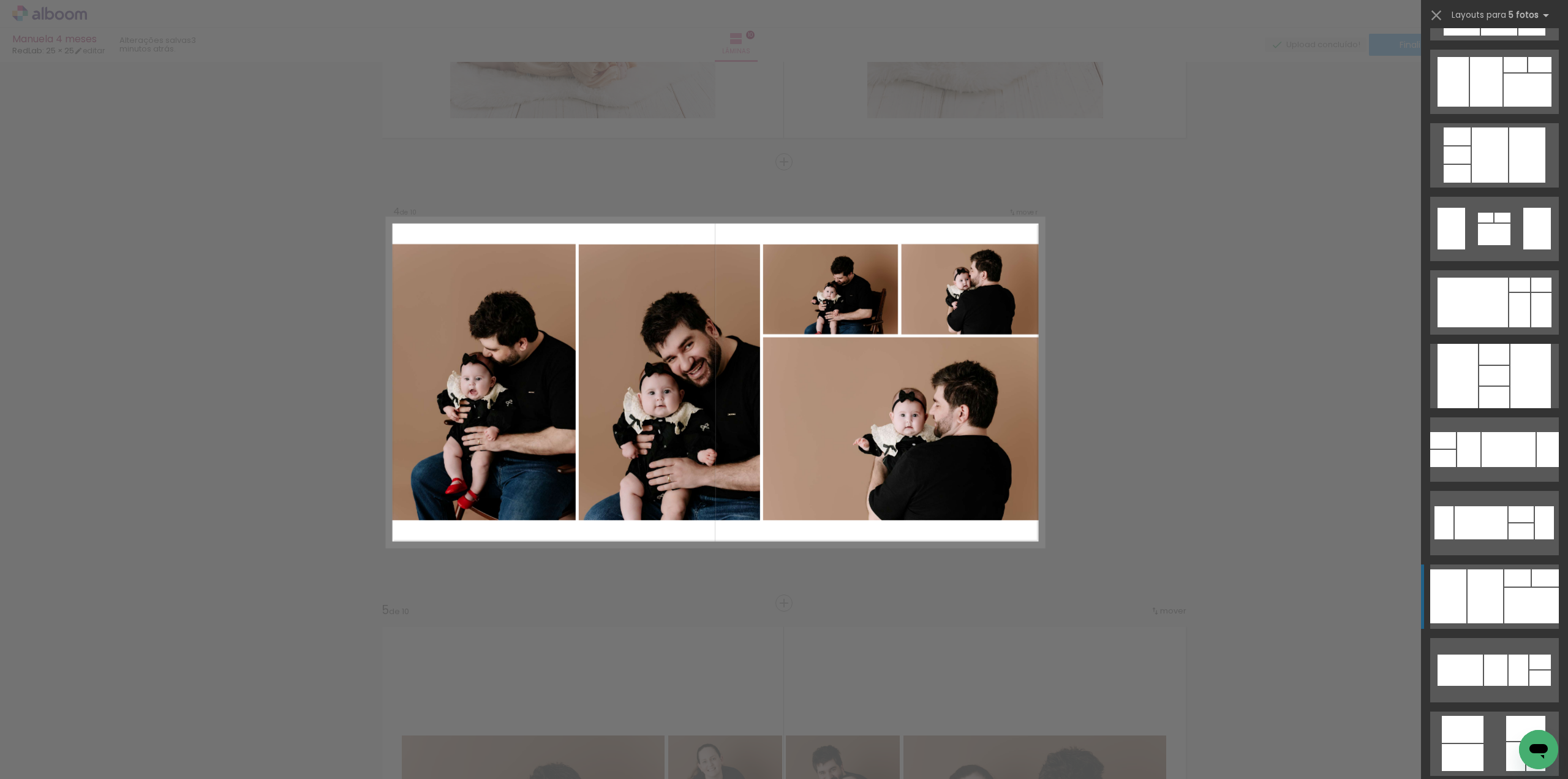
click at [1509, 408] on div at bounding box center [1494, 397] width 30 height 21
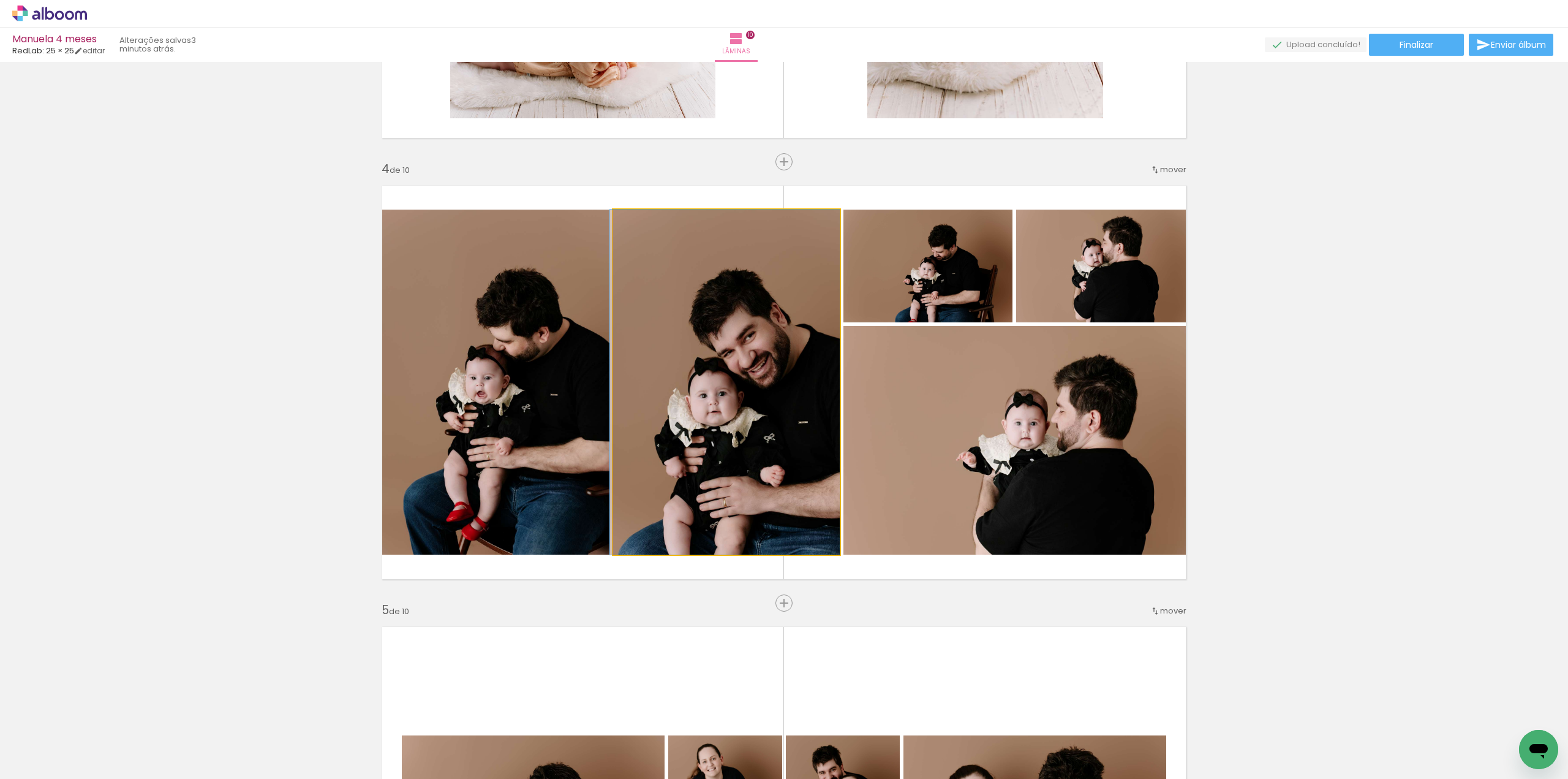
drag, startPoint x: 732, startPoint y: 461, endPoint x: 703, endPoint y: 458, distance: 29.2
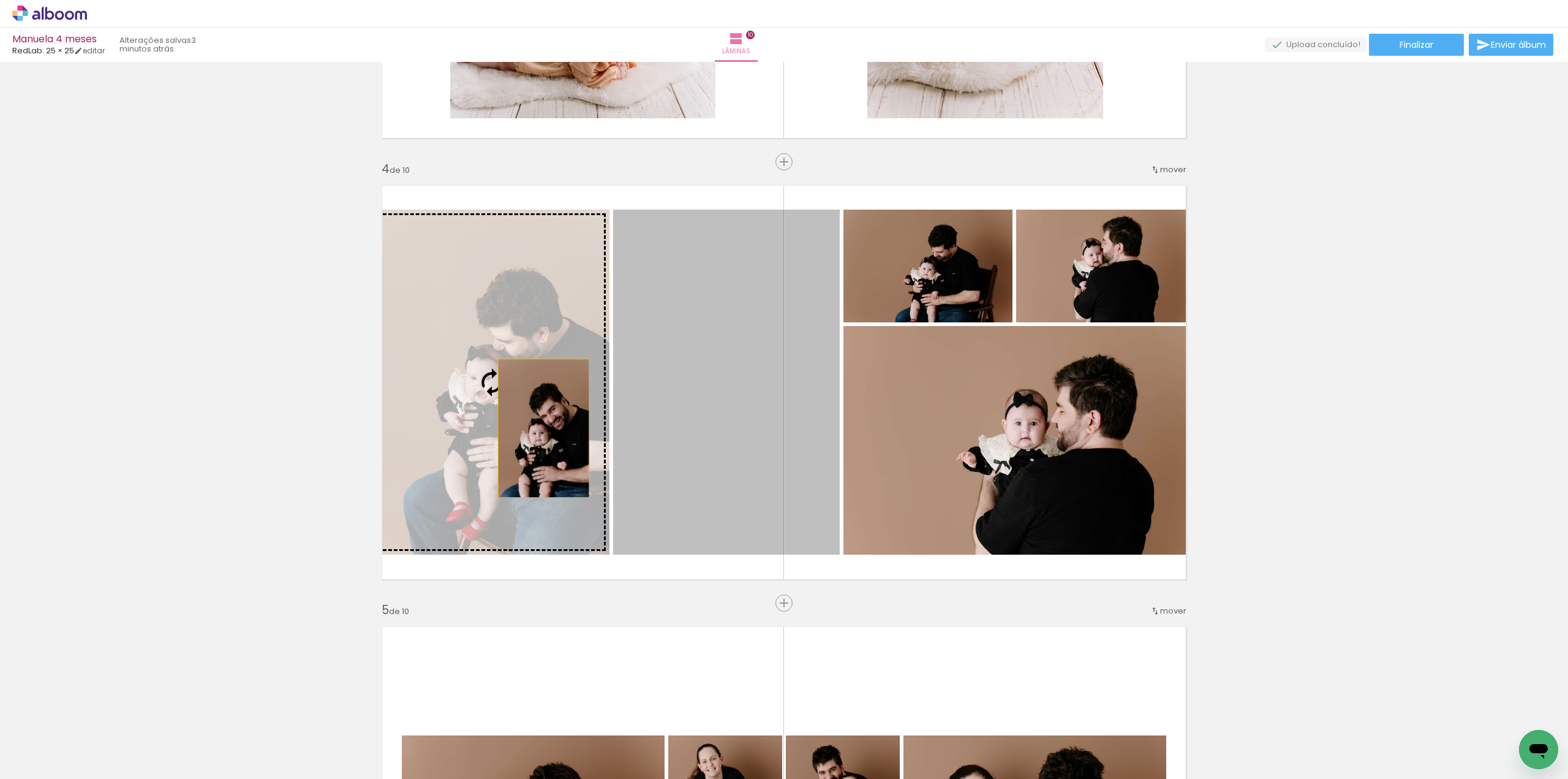
drag, startPoint x: 703, startPoint y: 428, endPoint x: 539, endPoint y: 428, distance: 164.0
click at [0, 0] on slot at bounding box center [0, 0] width 0 height 0
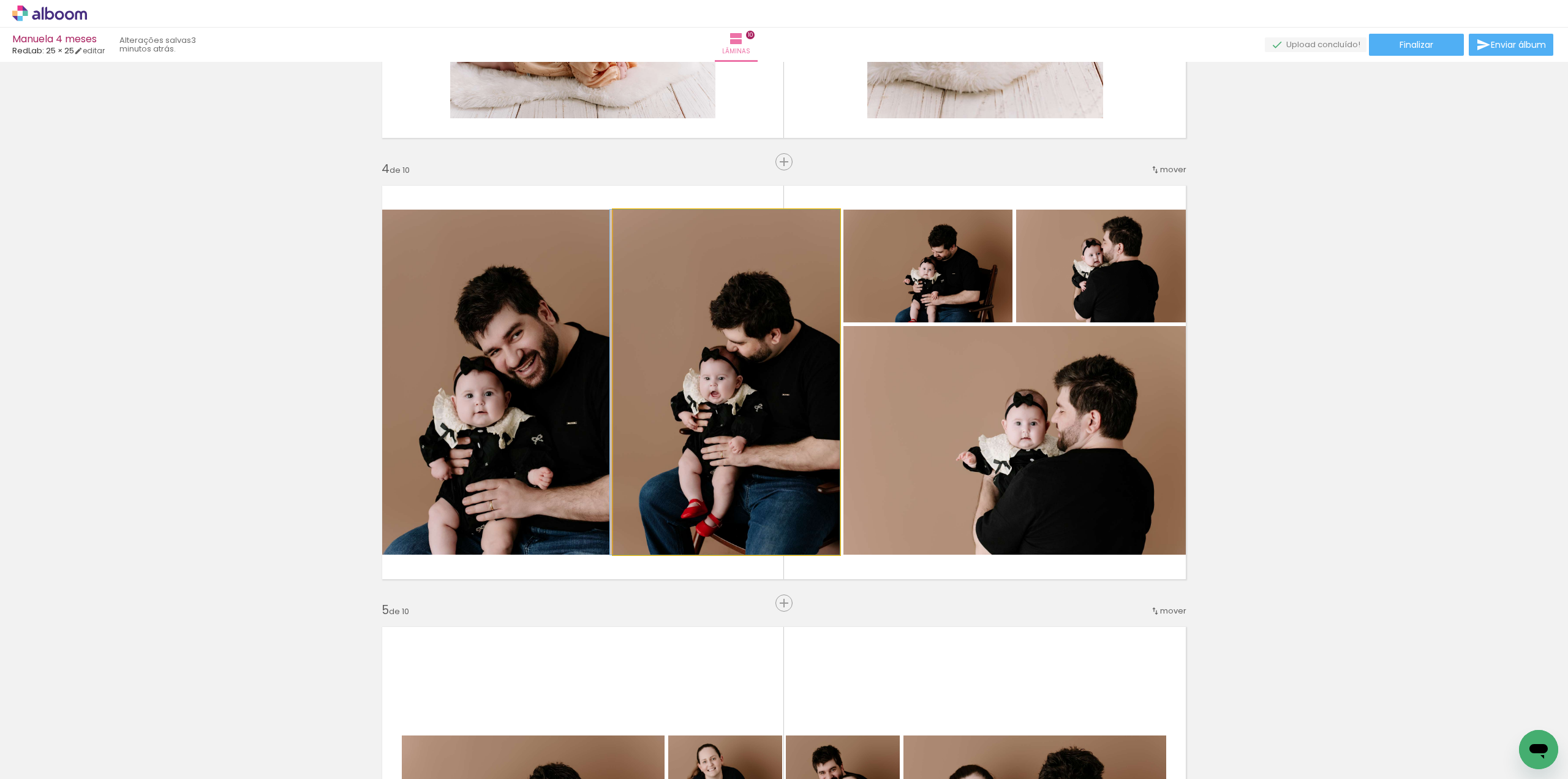
drag, startPoint x: 687, startPoint y: 438, endPoint x: 644, endPoint y: 436, distance: 43.0
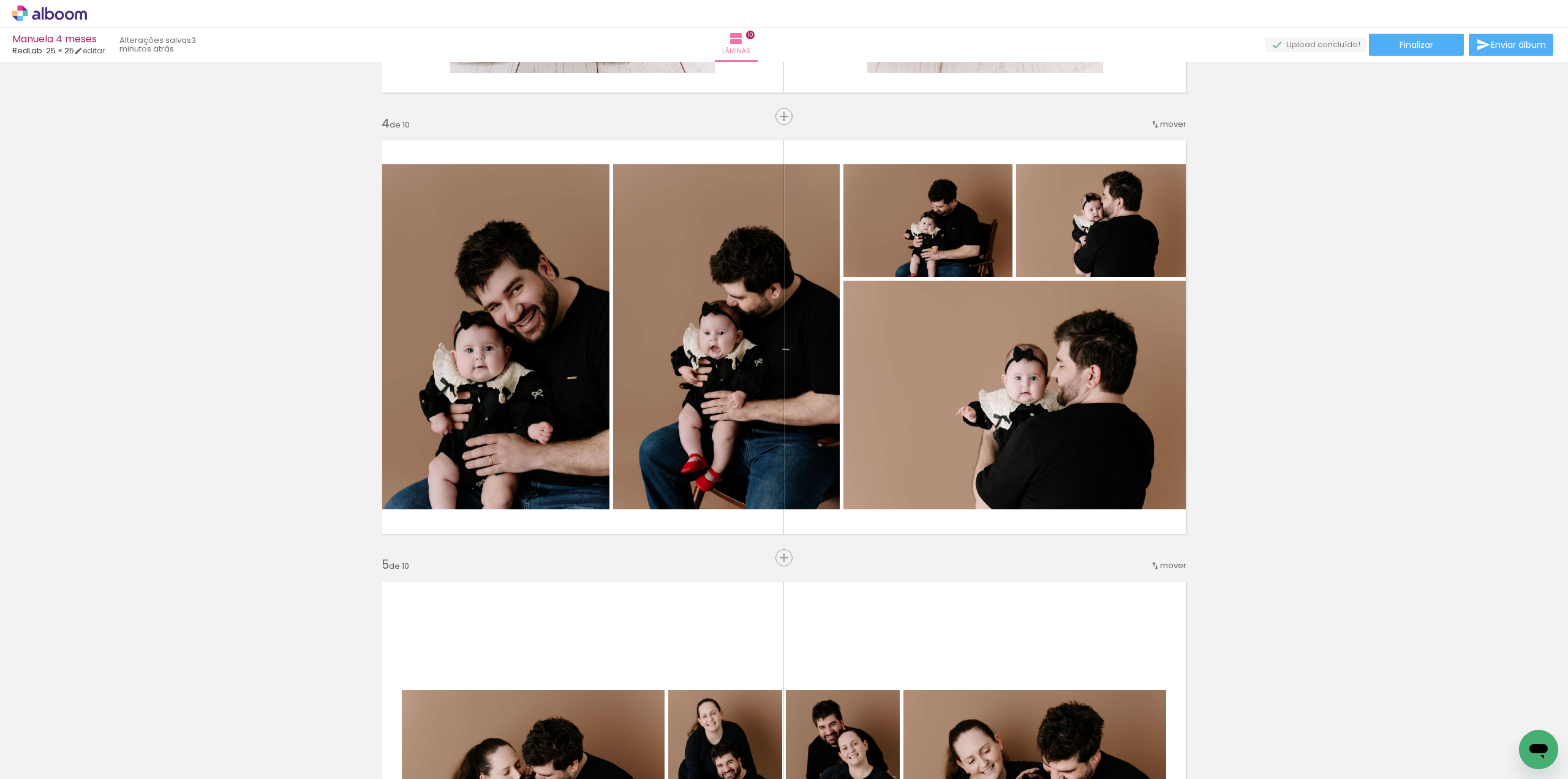
scroll to position [1305, 0]
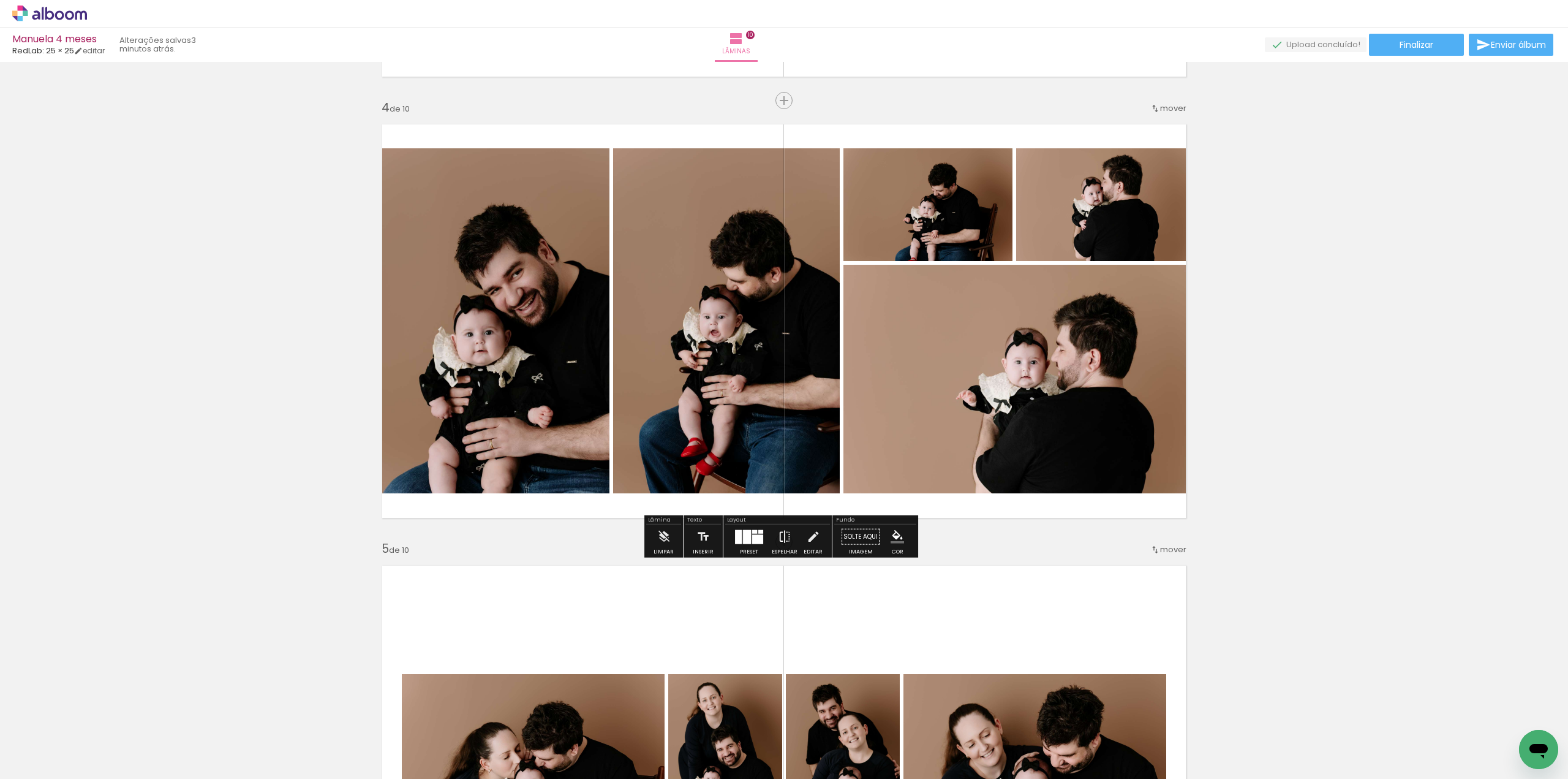
click at [782, 537] on iron-icon at bounding box center [784, 536] width 13 height 25
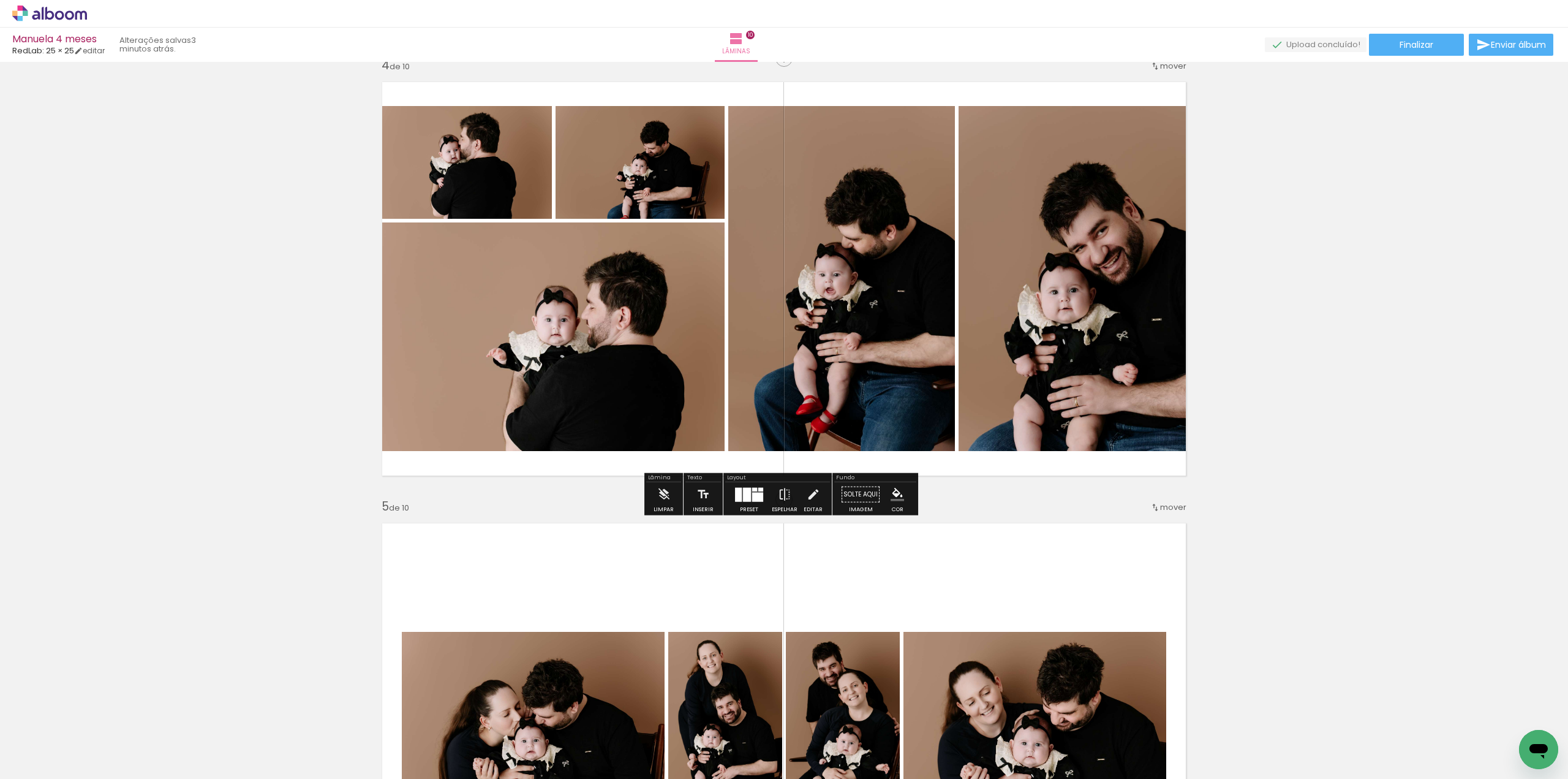
scroll to position [1366, 0]
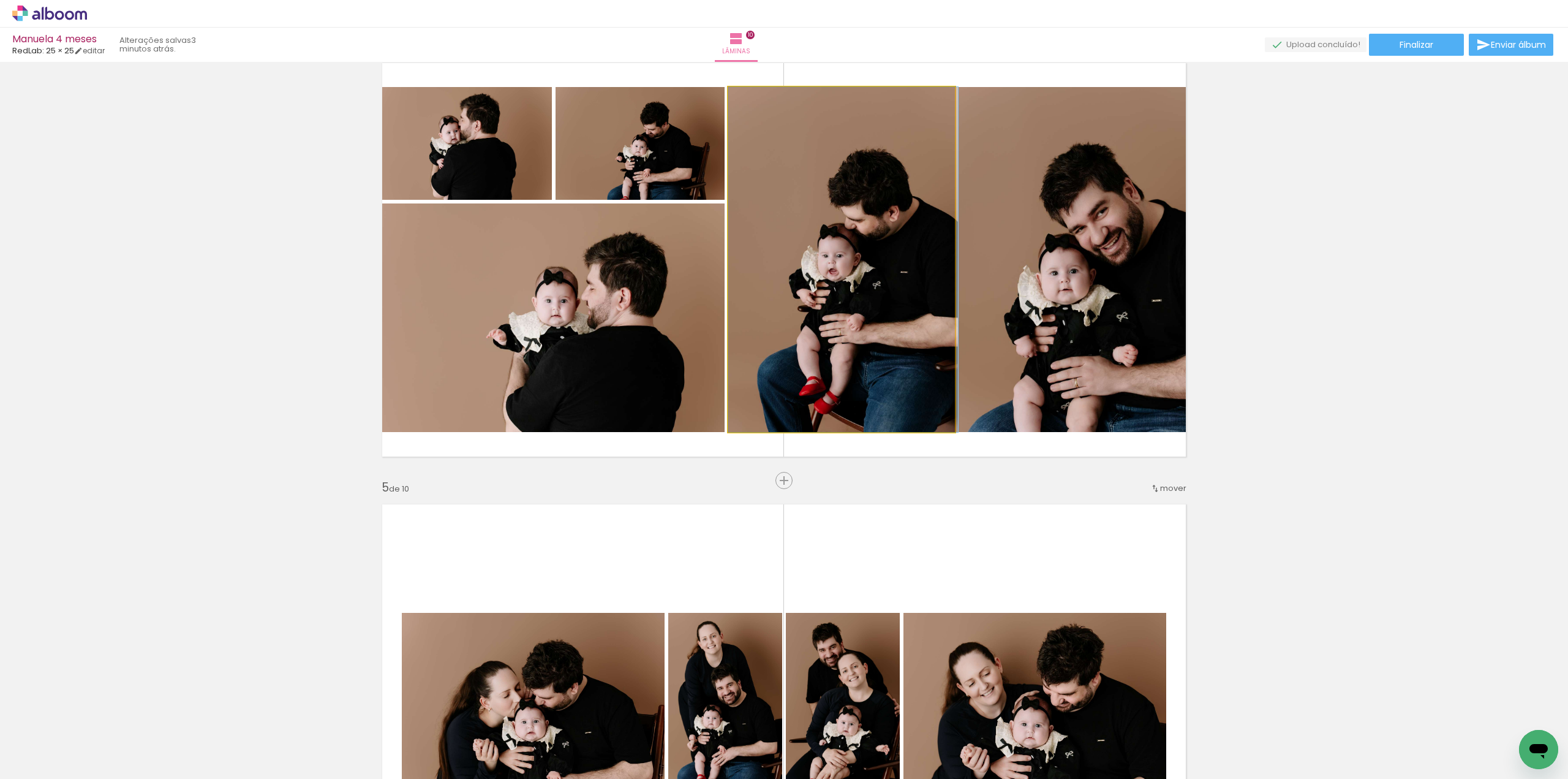
drag, startPoint x: 902, startPoint y: 303, endPoint x: 929, endPoint y: 307, distance: 27.3
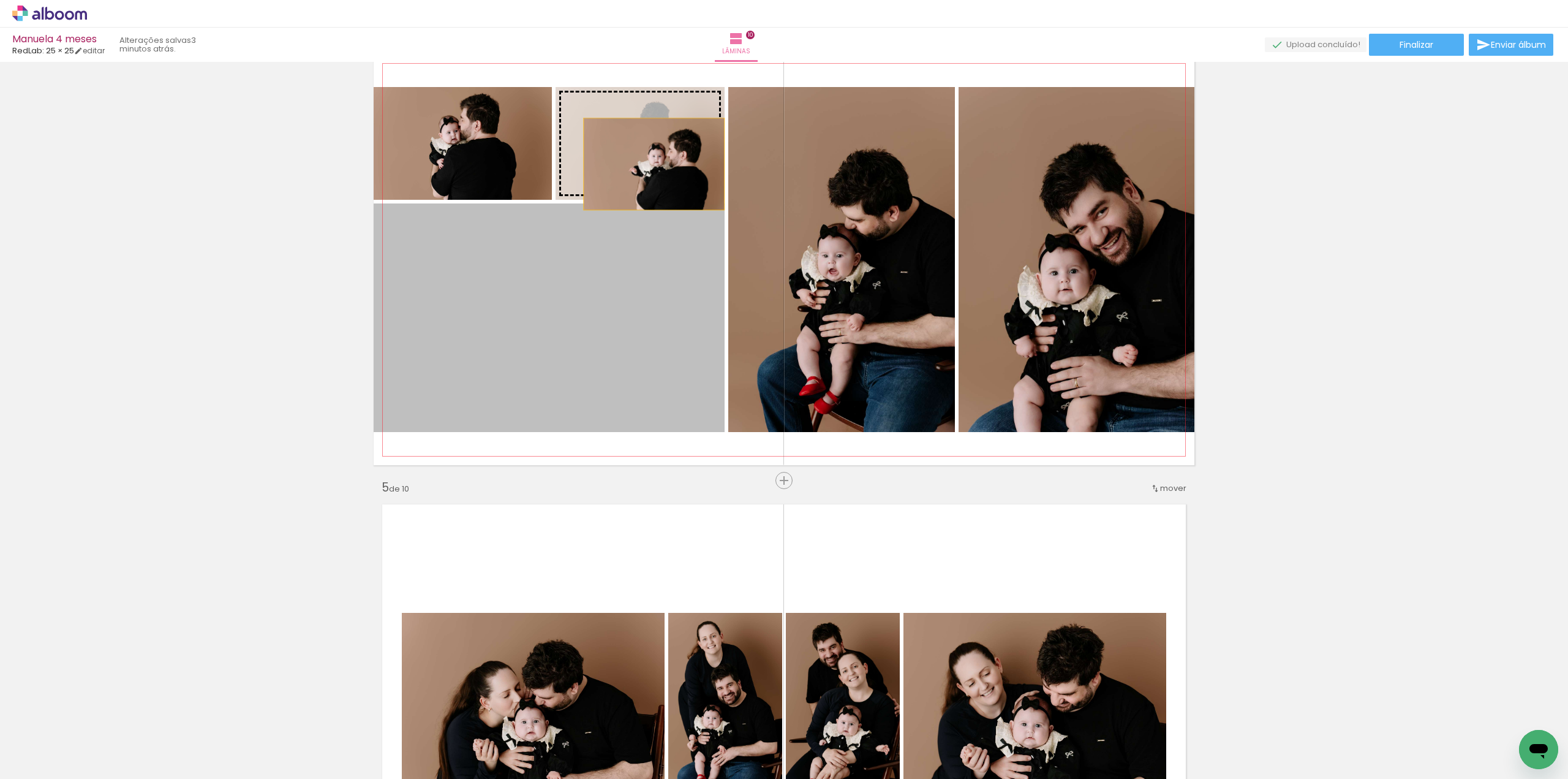
drag, startPoint x: 620, startPoint y: 284, endPoint x: 649, endPoint y: 164, distance: 123.5
click at [0, 0] on slot at bounding box center [0, 0] width 0 height 0
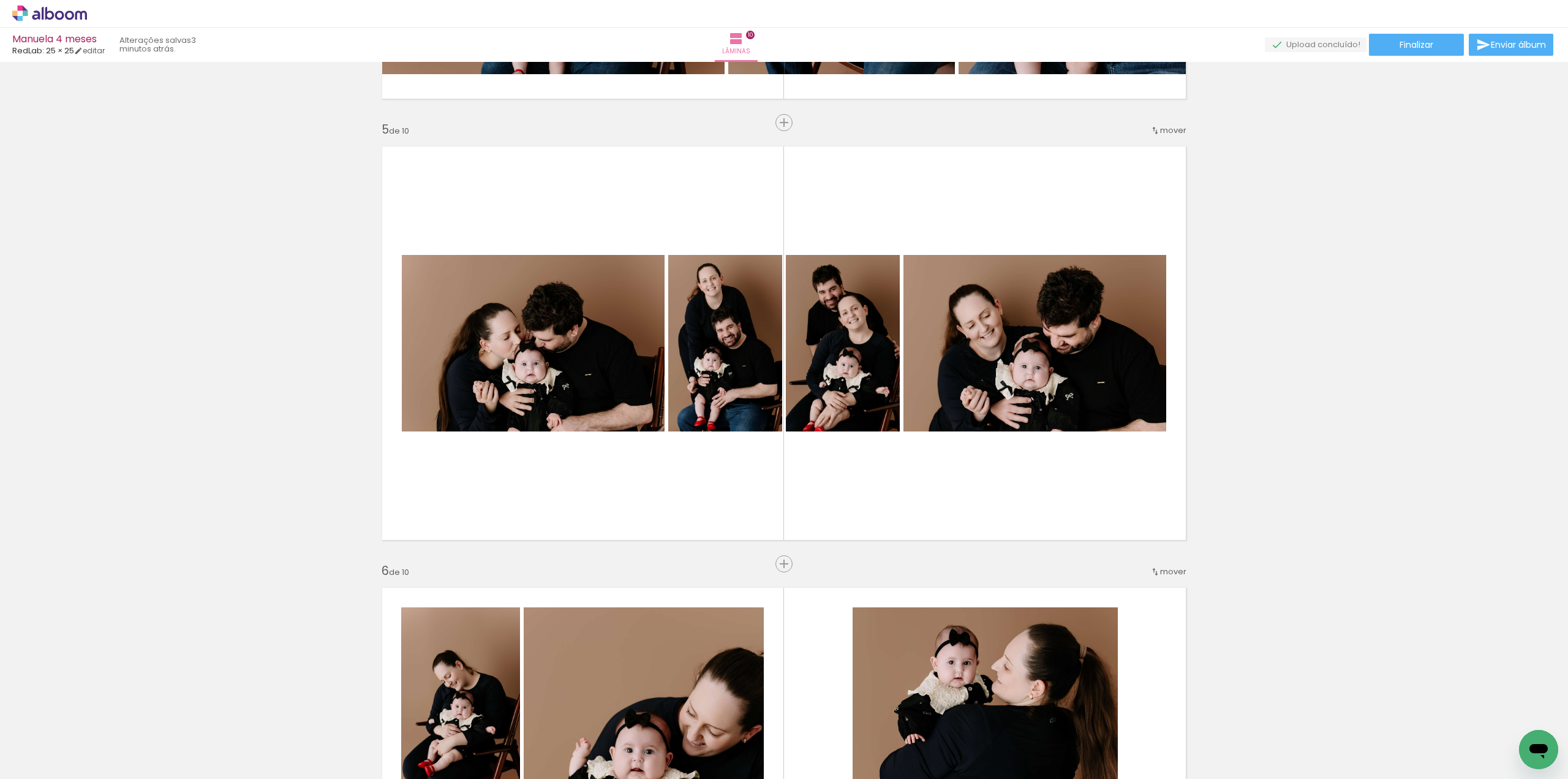
scroll to position [1733, 0]
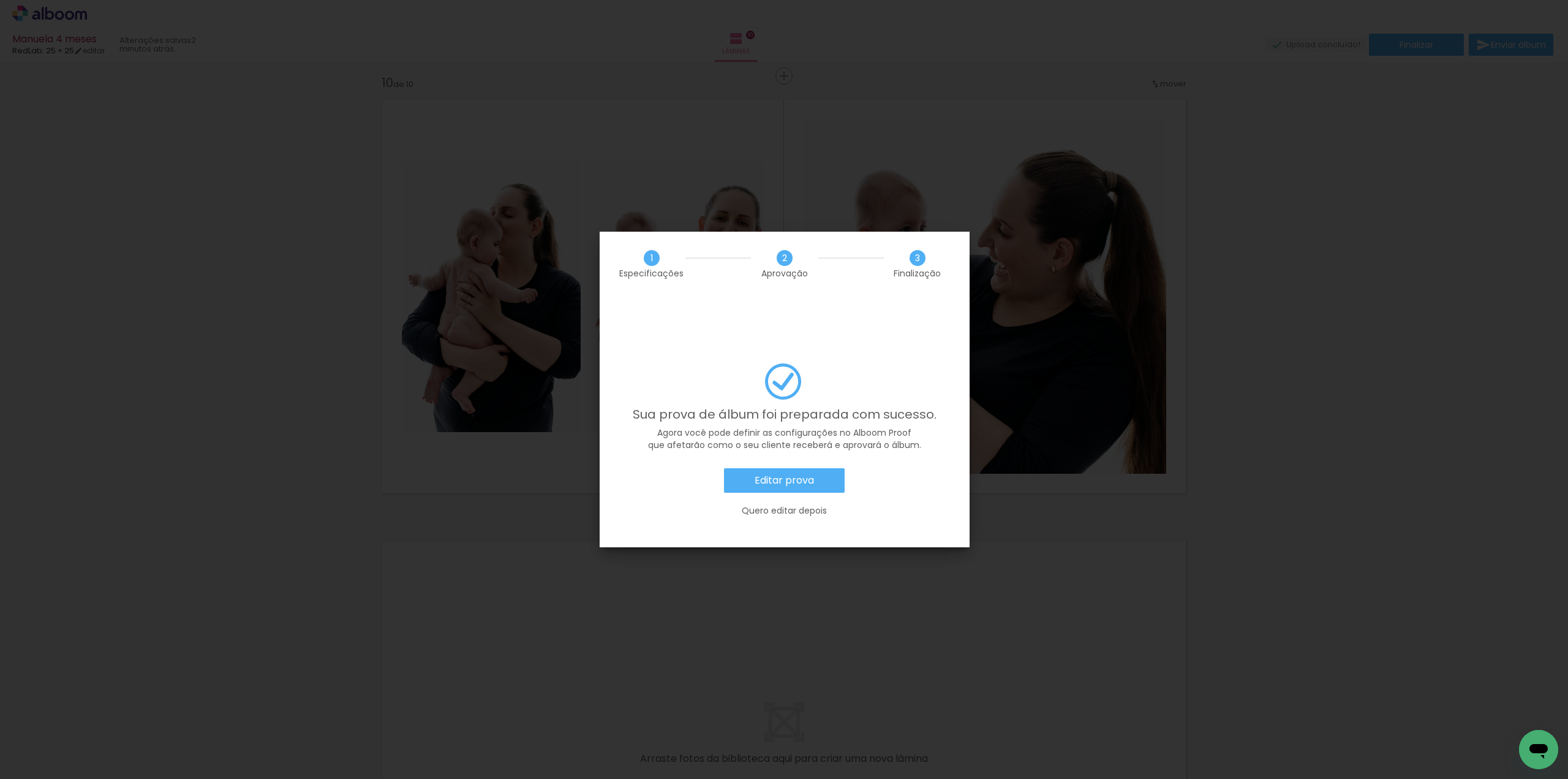
scroll to position [0, 614]
click at [0, 0] on slot "Editar prova" at bounding box center [0, 0] width 0 height 0
